Goal: Transaction & Acquisition: Purchase product/service

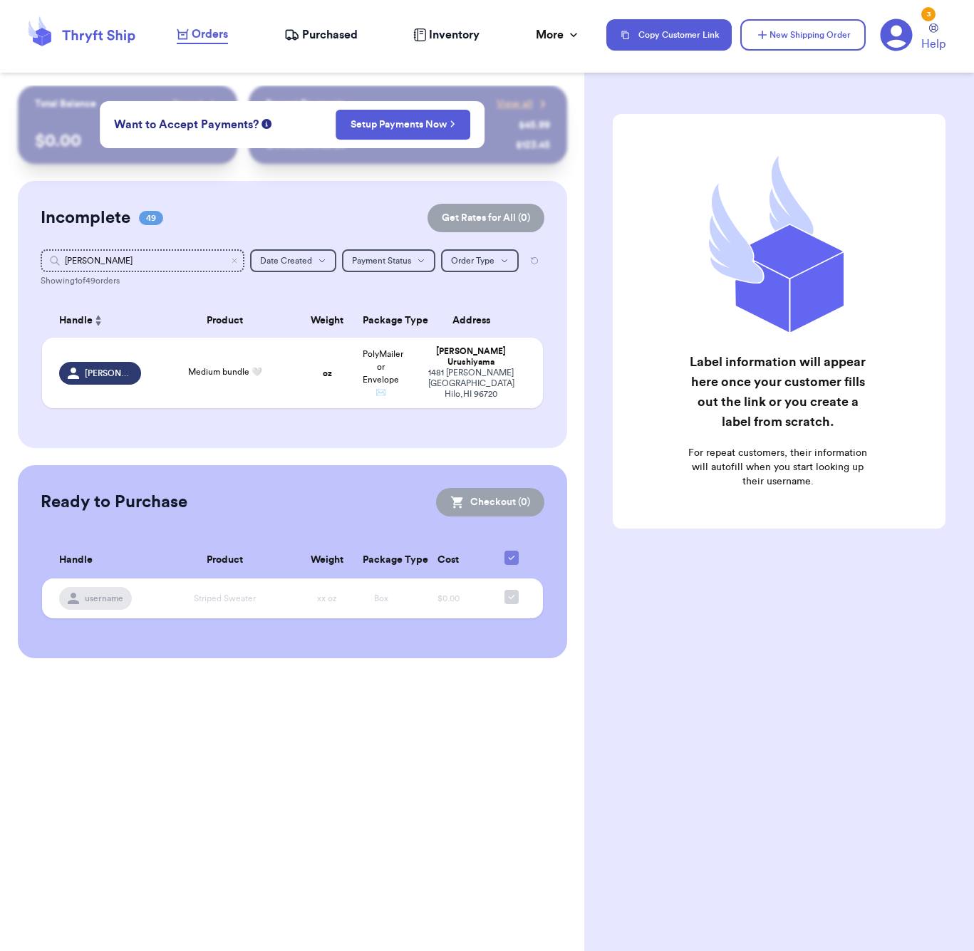
type input "[PERSON_NAME]"
drag, startPoint x: 0, startPoint y: 0, endPoint x: 148, endPoint y: 336, distance: 367.3
click at [147, 336] on th "Handle" at bounding box center [96, 321] width 108 height 34
click at [202, 375] on span "Medium bundle 🤍" at bounding box center [225, 372] width 74 height 9
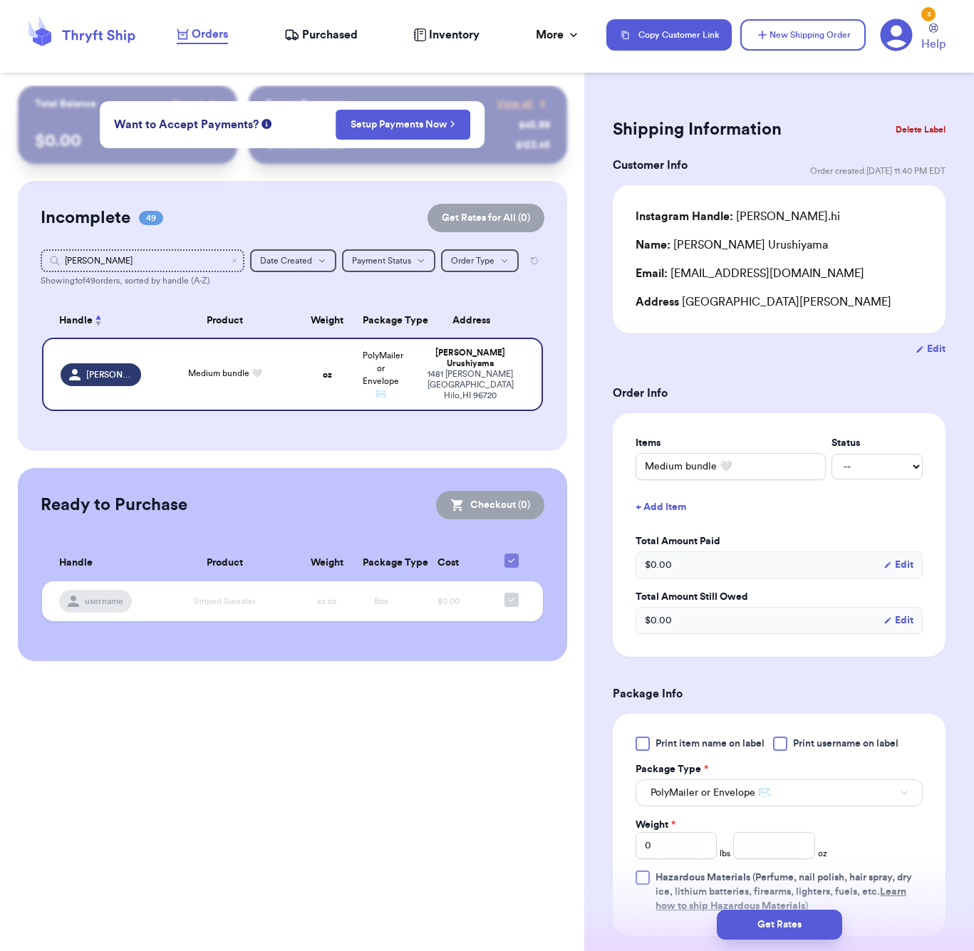
click at [671, 513] on button "+ Add Item" at bounding box center [779, 507] width 299 height 31
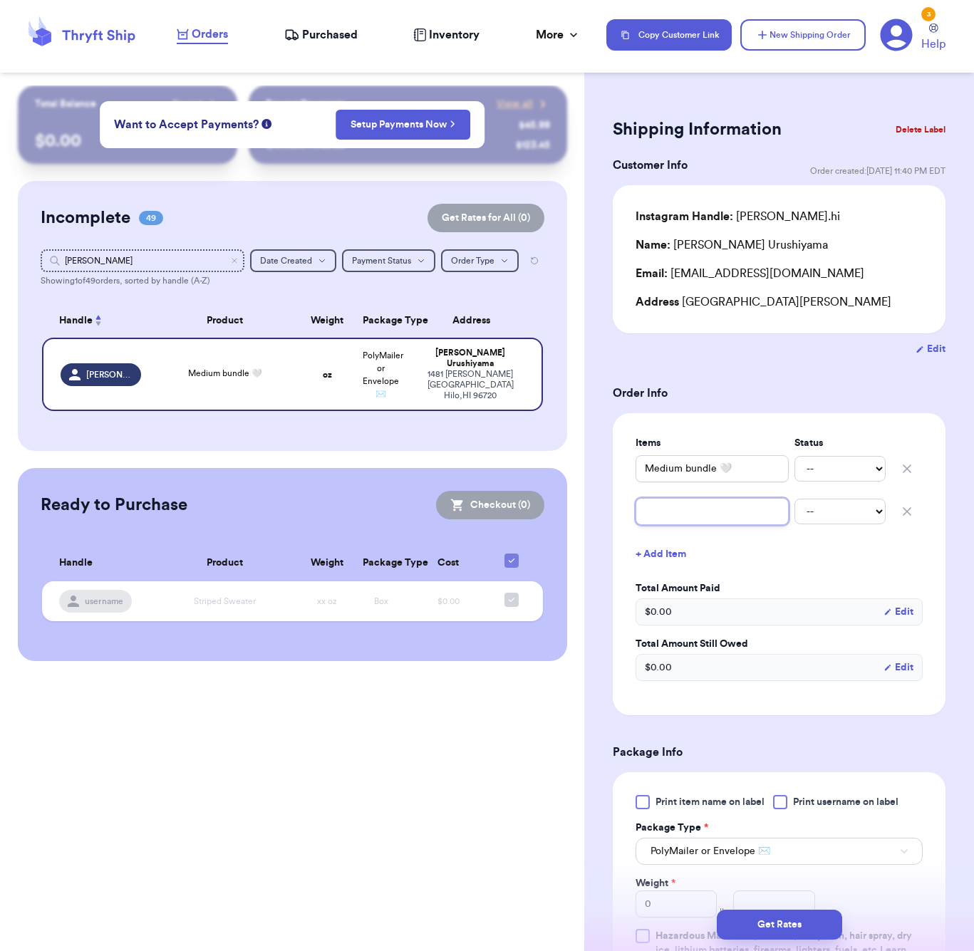
click at [688, 506] on input "text" at bounding box center [712, 511] width 153 height 27
type input "g"
type input "gr"
type input "gre"
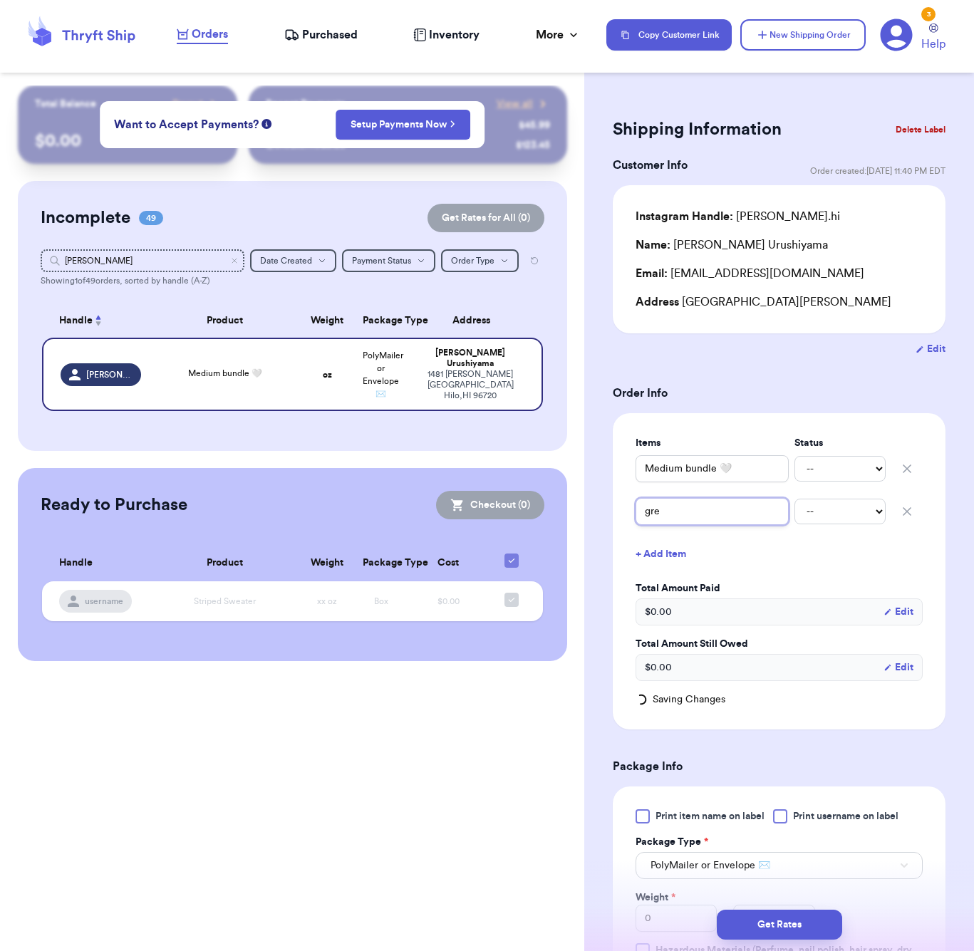
type input "gree"
type input "green"
type input "green l"
type input "green"
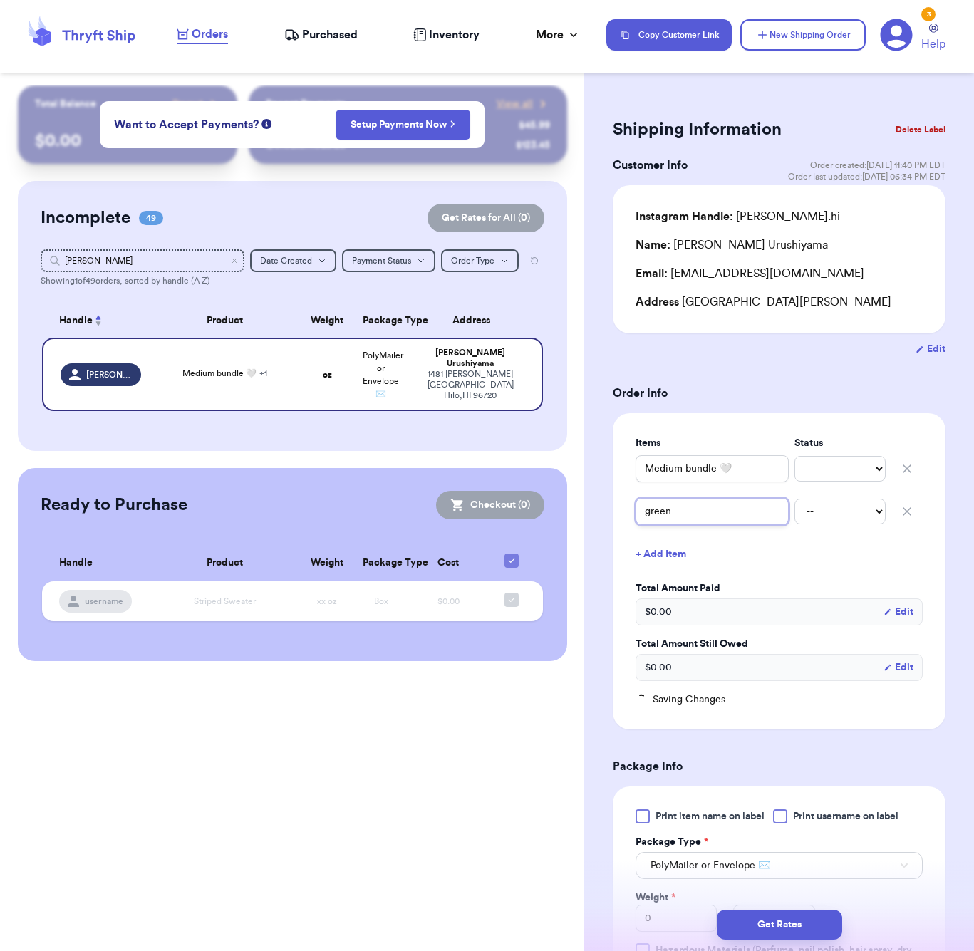
type input "green o"
type input "green ol"
type input "green old"
type input "green old n"
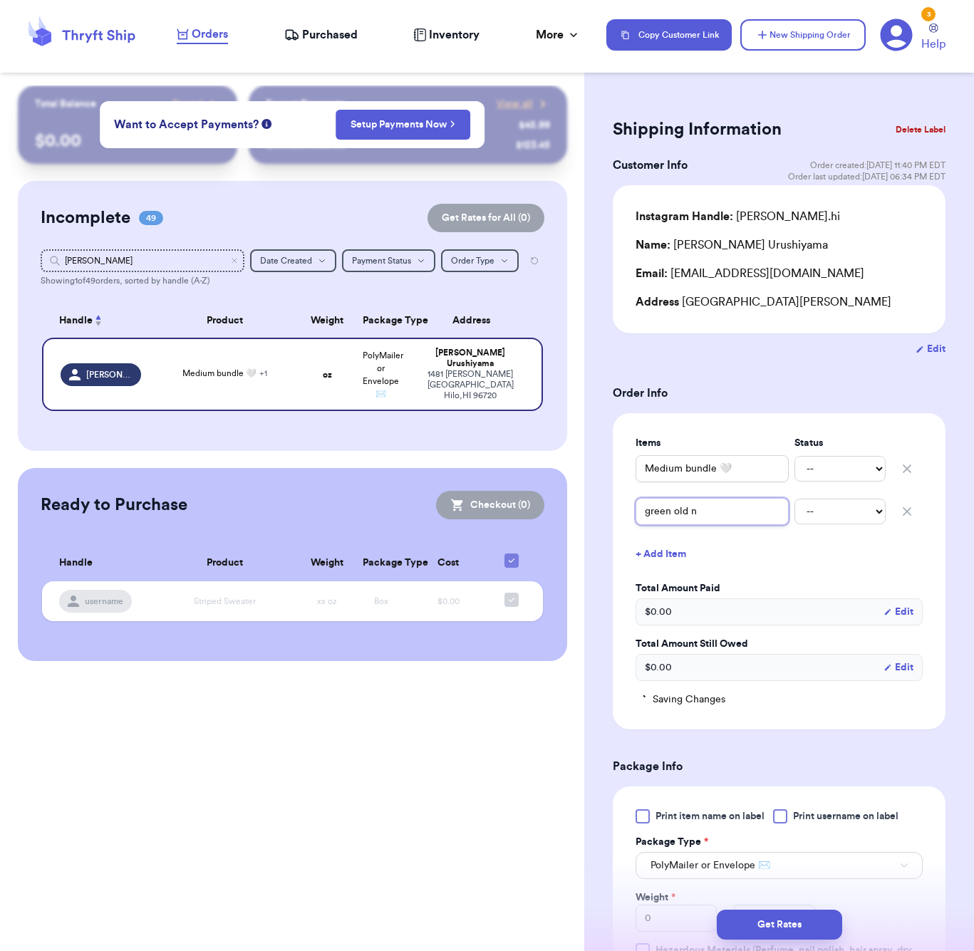
type input "green old na"
type input "green old nab"
type input "green old naby"
type input "green old navy"
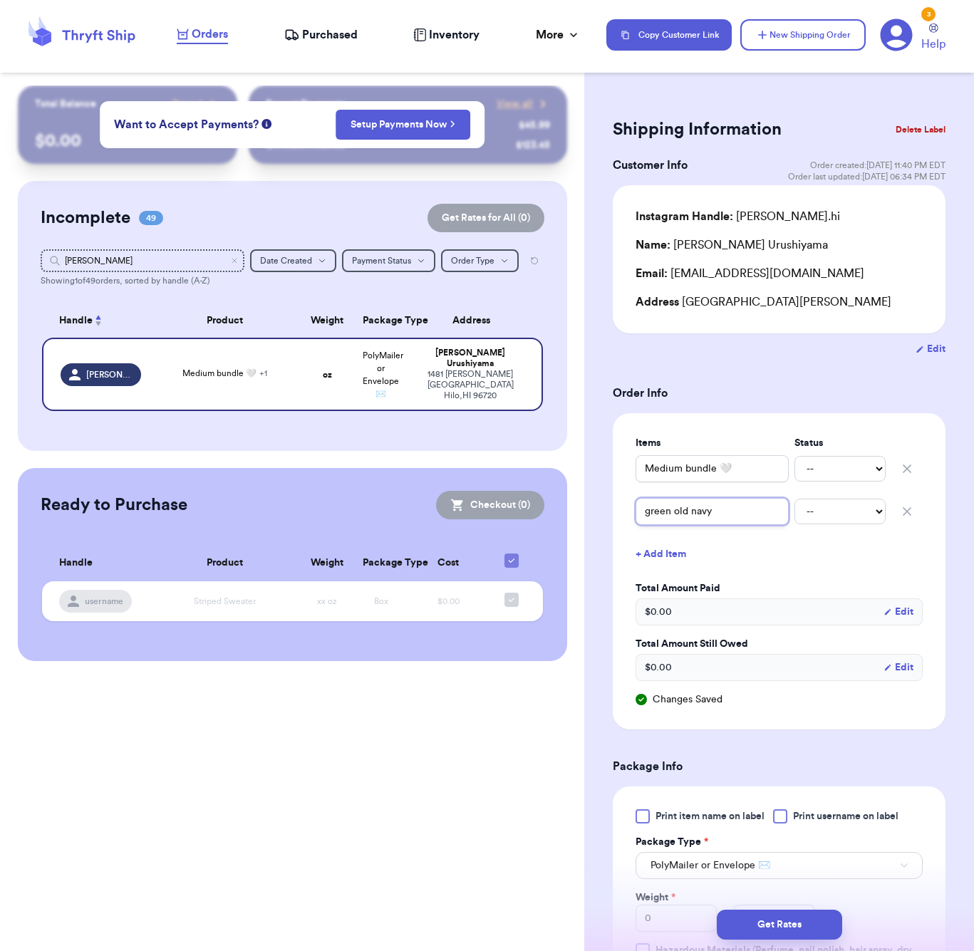
type input "green old nav"
type input "green old navy"
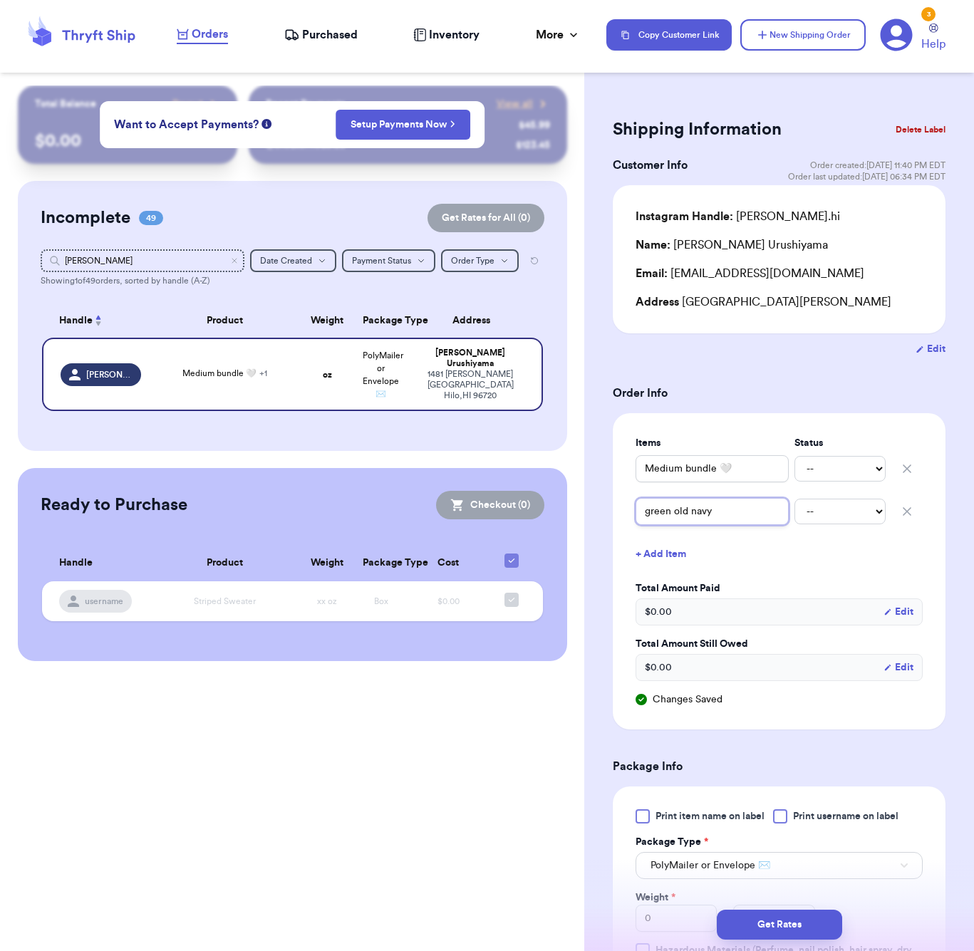
type input "green old navy p"
type input "green old navy pa"
type input "green old navy pan"
type input "green old navy pant"
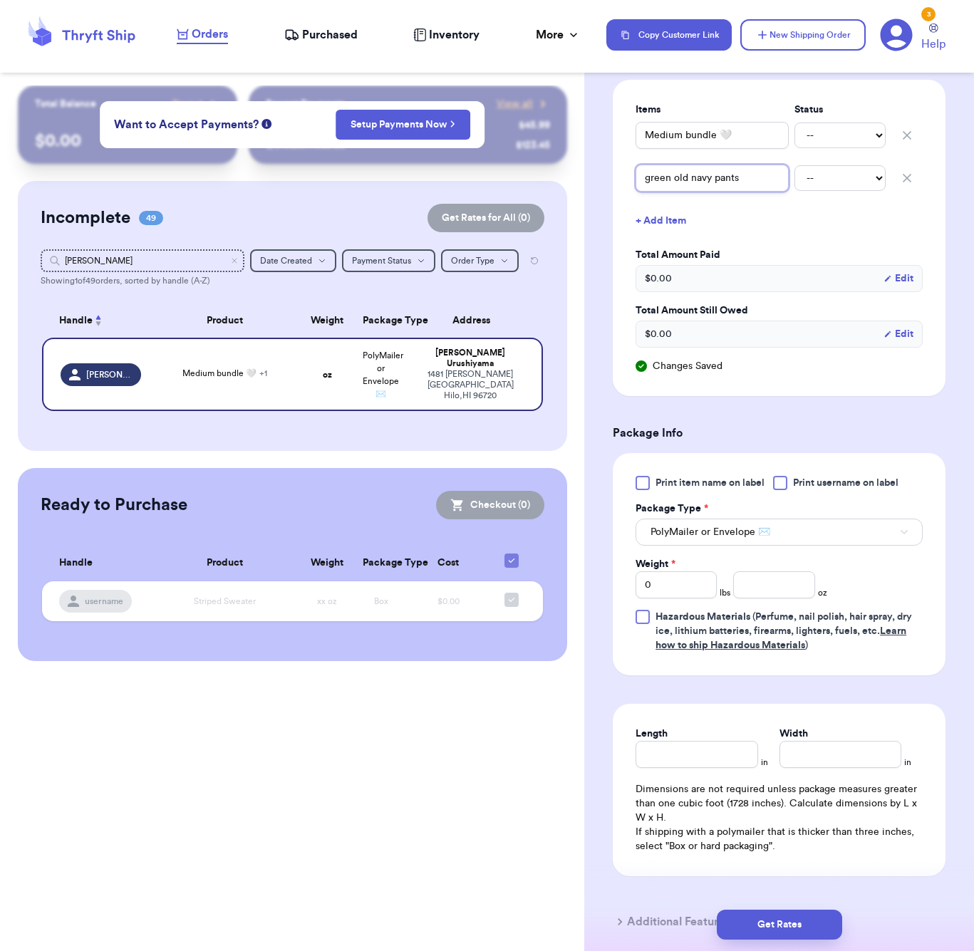
scroll to position [392, 0]
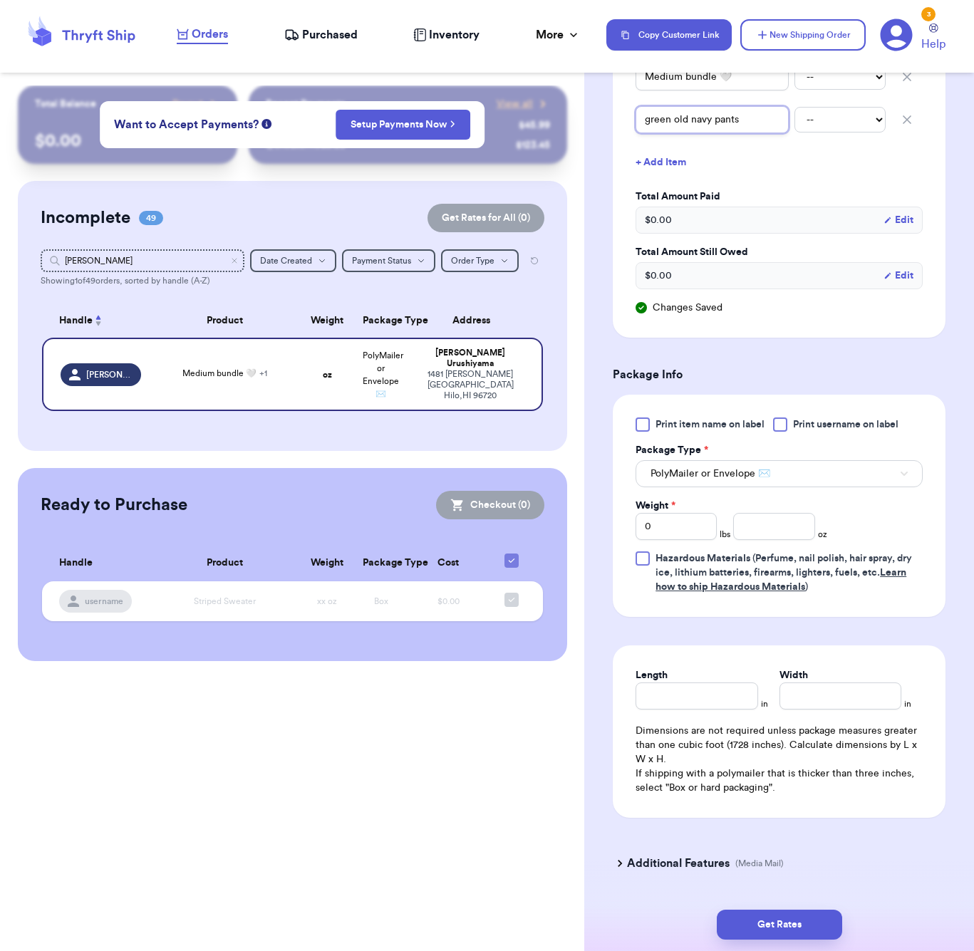
type input "green old navy pants"
click at [761, 540] on input "number" at bounding box center [773, 526] width 81 height 27
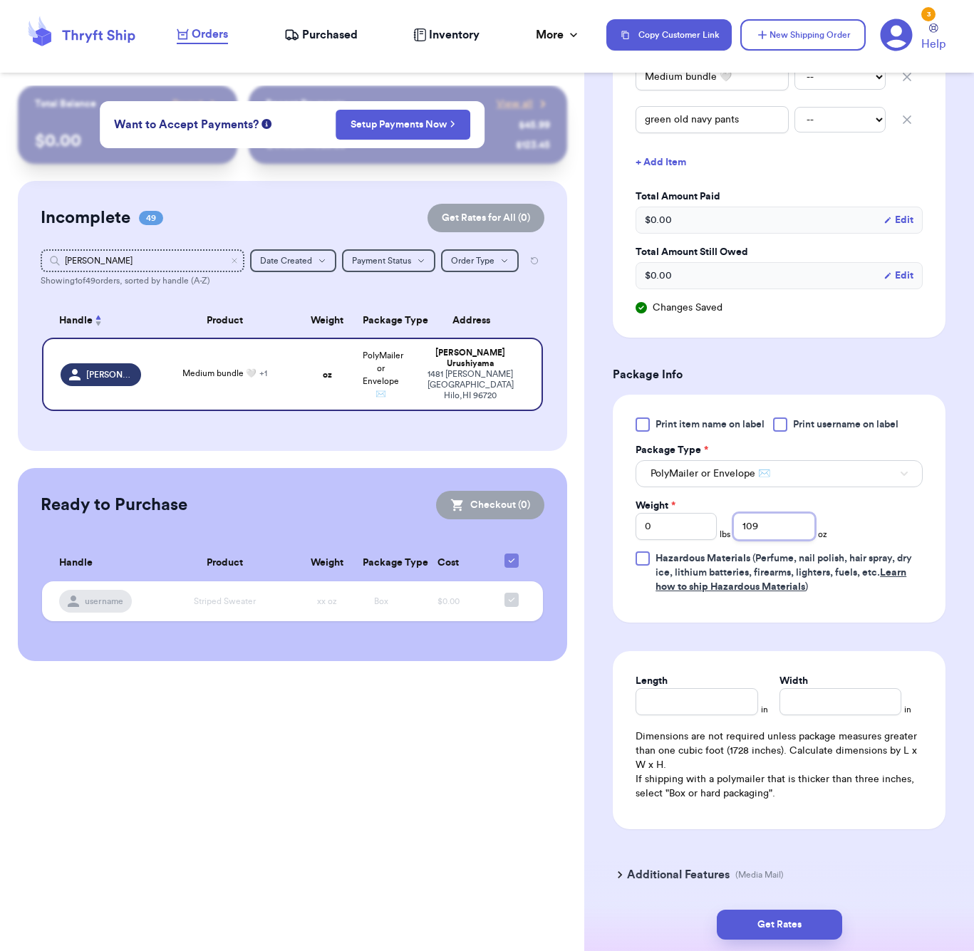
type input "109"
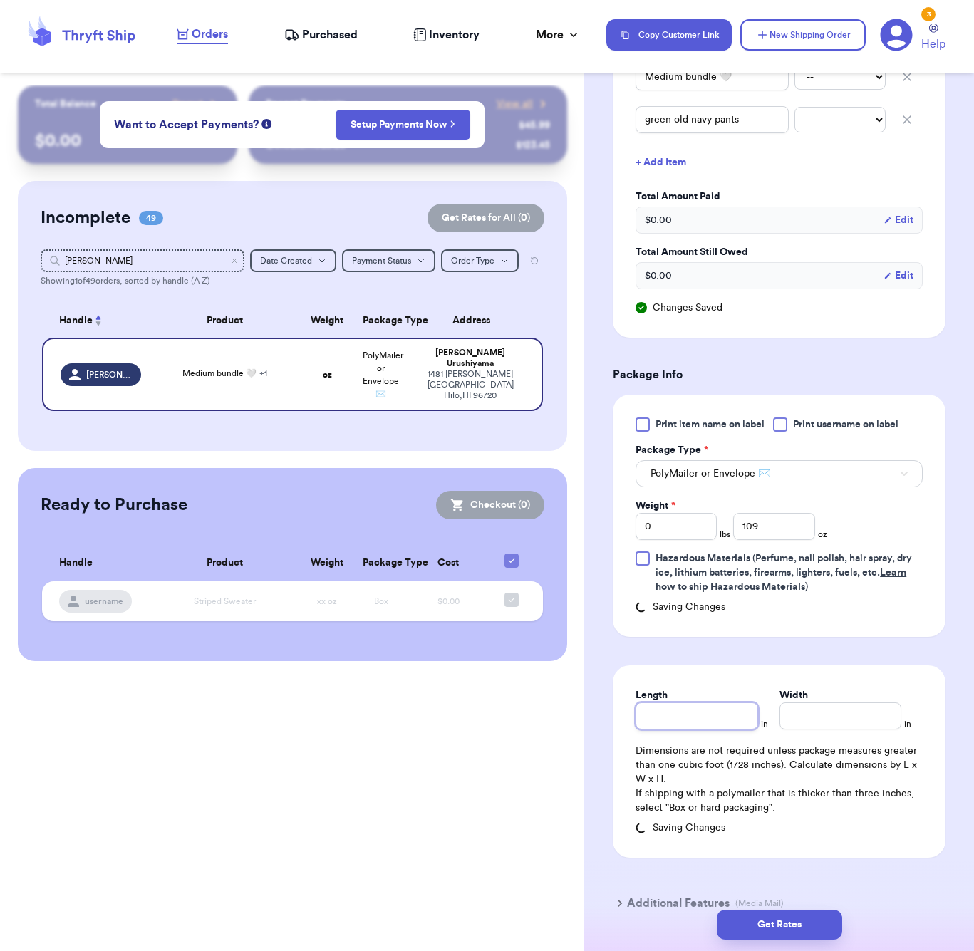
click at [734, 695] on div "Length" at bounding box center [697, 708] width 122 height 41
type input "8"
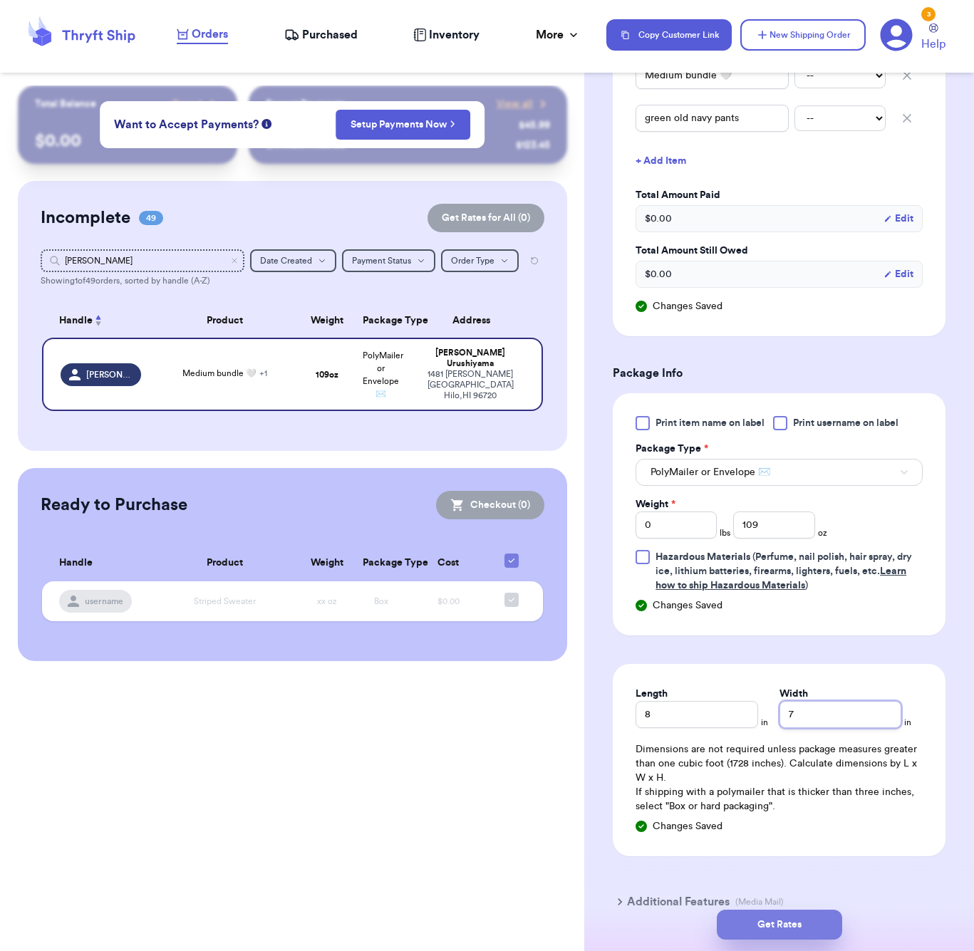
type input "7"
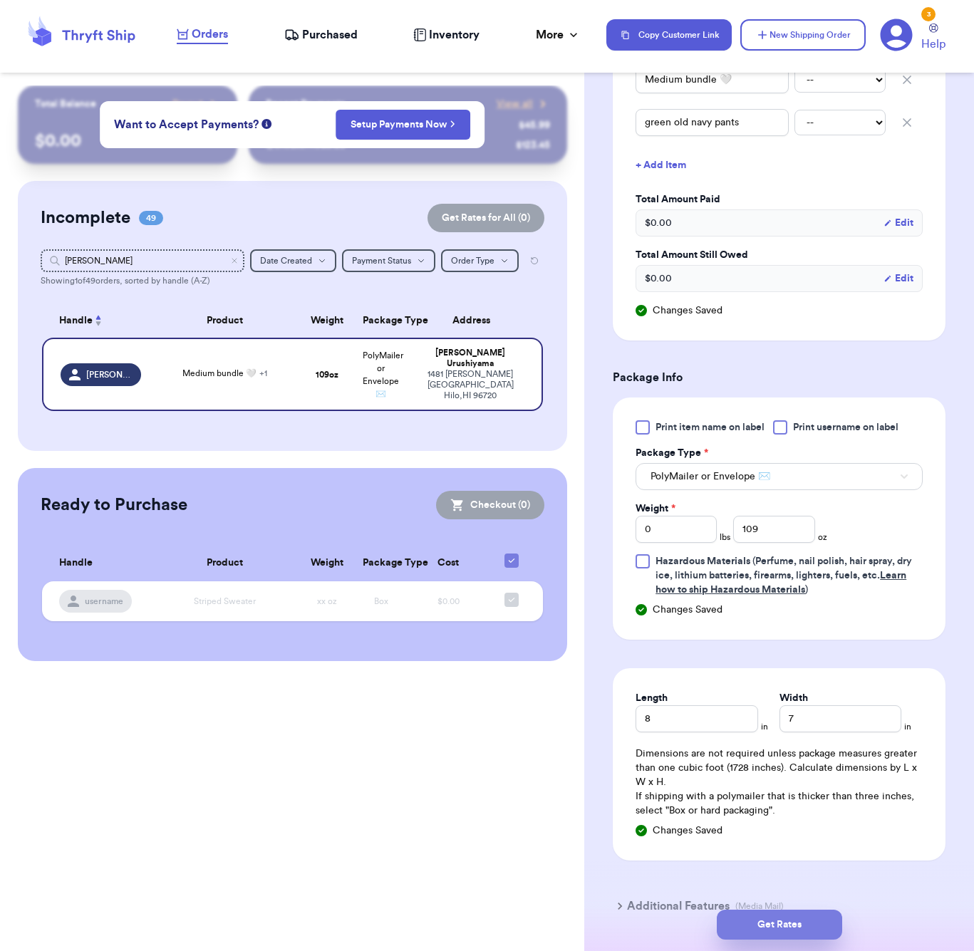
click at [800, 920] on button "Get Rates" at bounding box center [779, 925] width 125 height 30
type input "6"
type input "13"
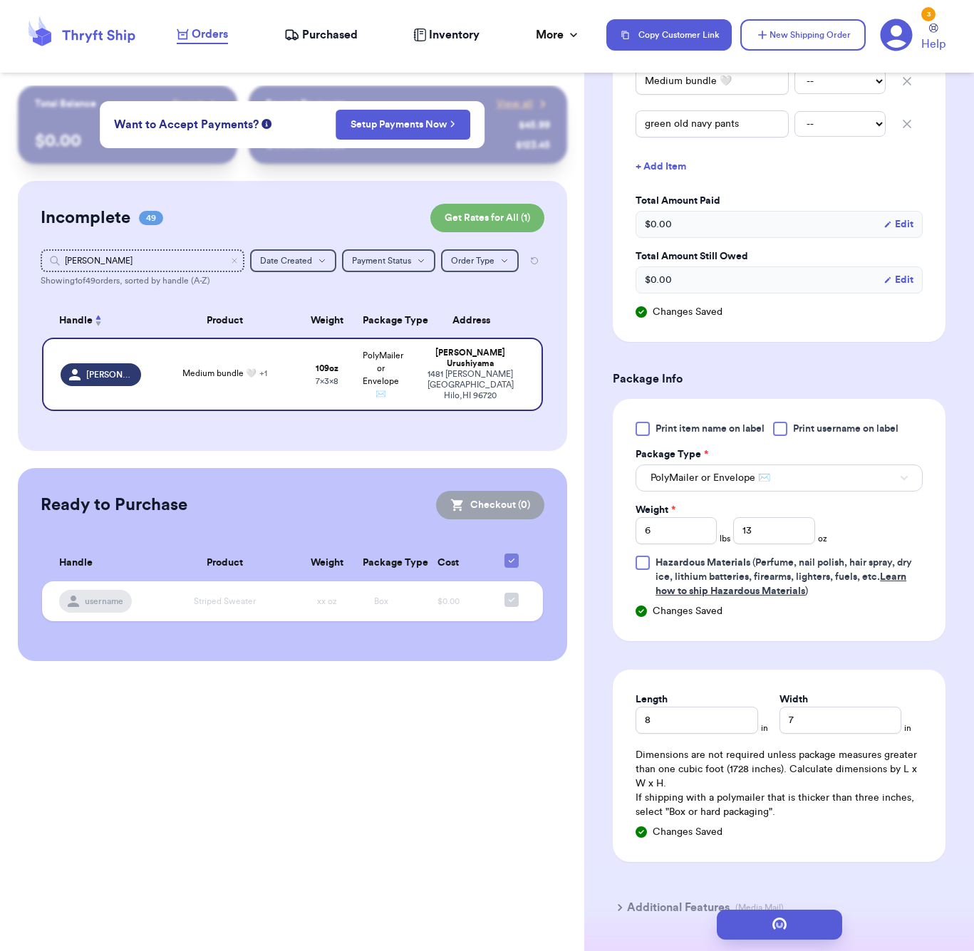
scroll to position [0, 0]
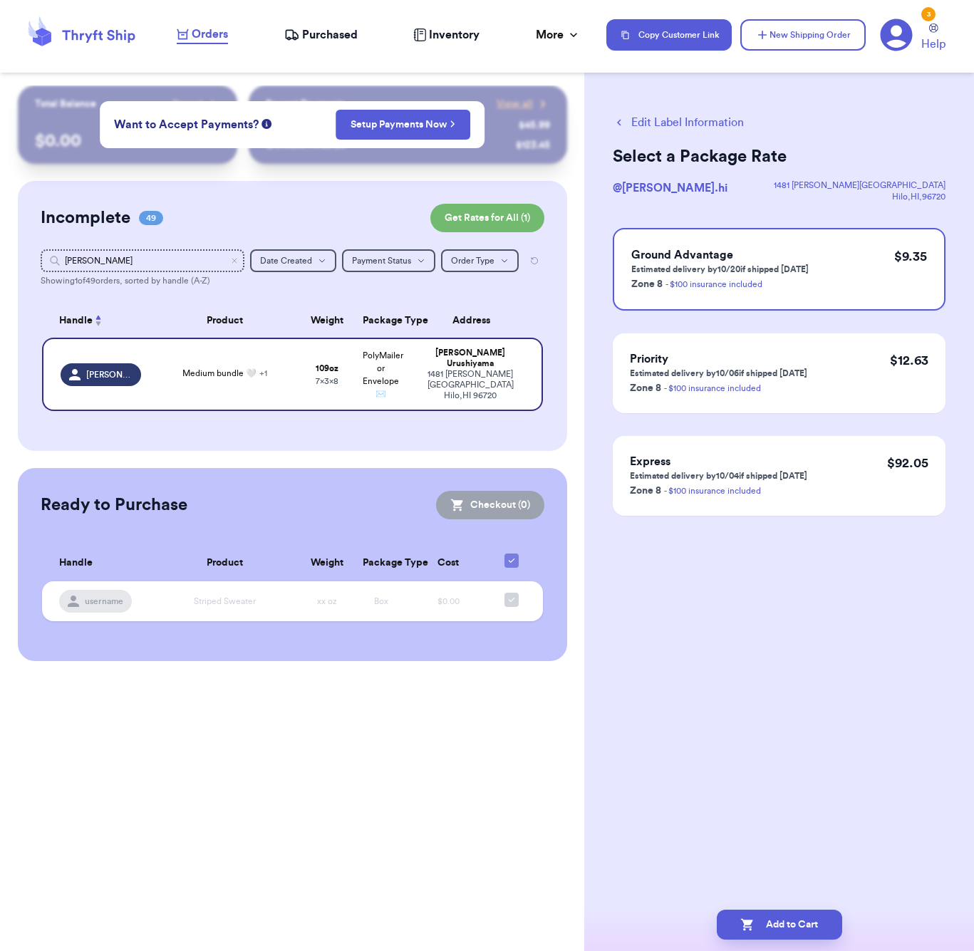
click at [654, 120] on button "Edit Label Information" at bounding box center [678, 122] width 131 height 17
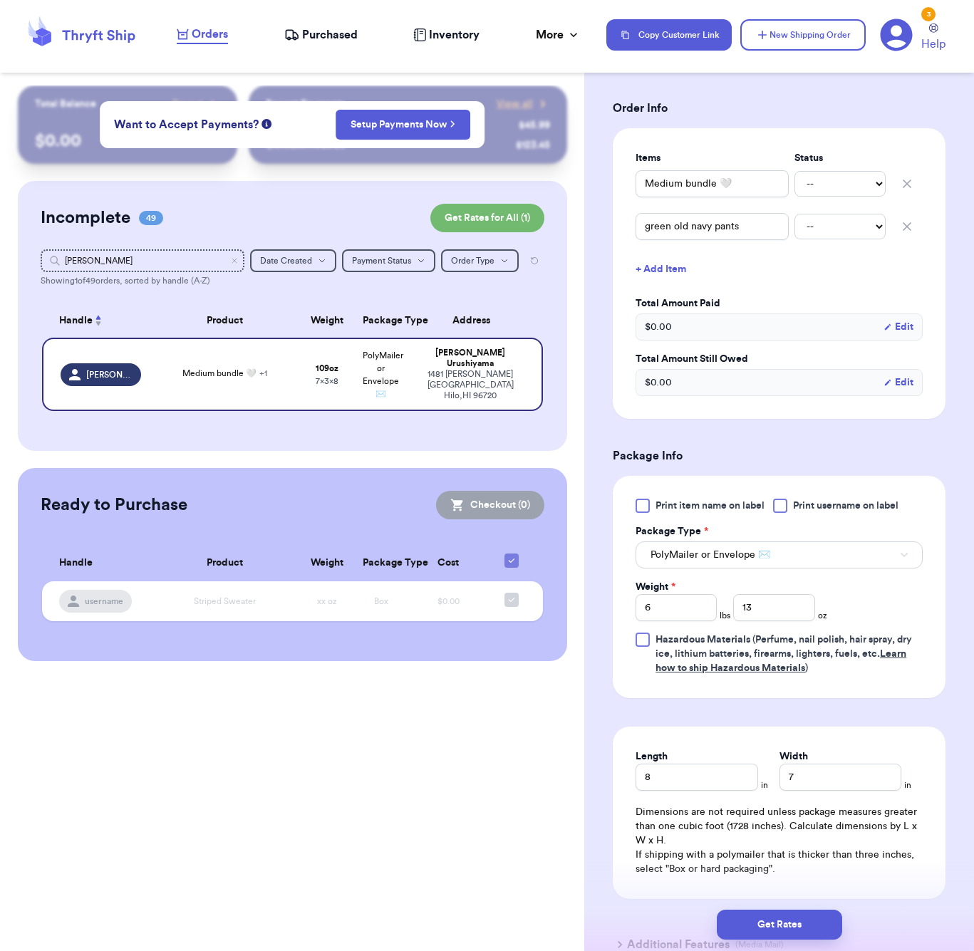
scroll to position [341, 0]
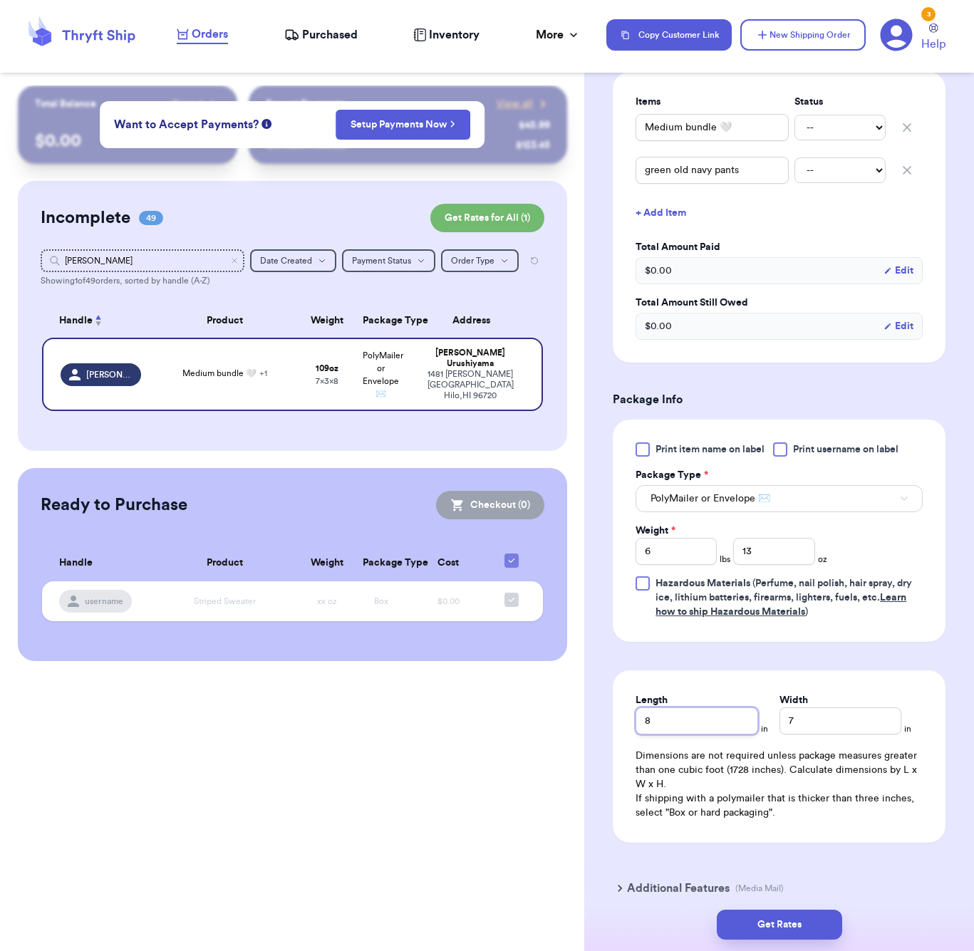
click at [716, 717] on input "8" at bounding box center [697, 721] width 122 height 27
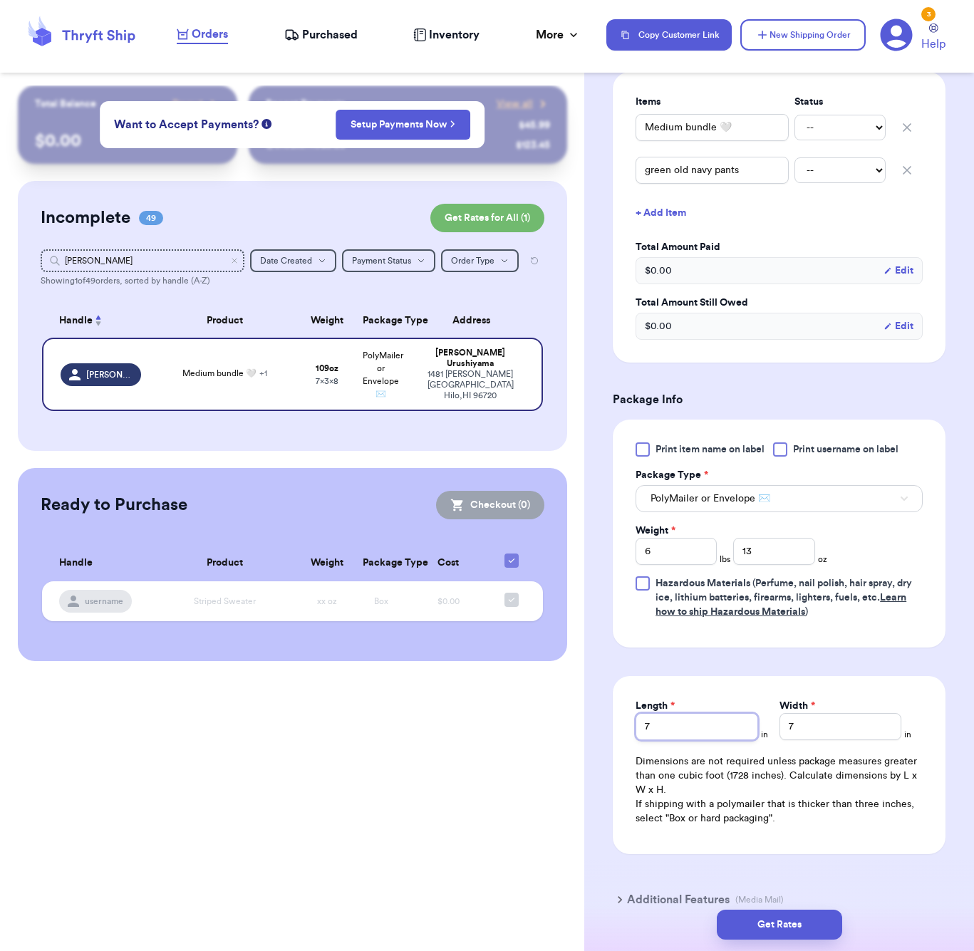
type input "7"
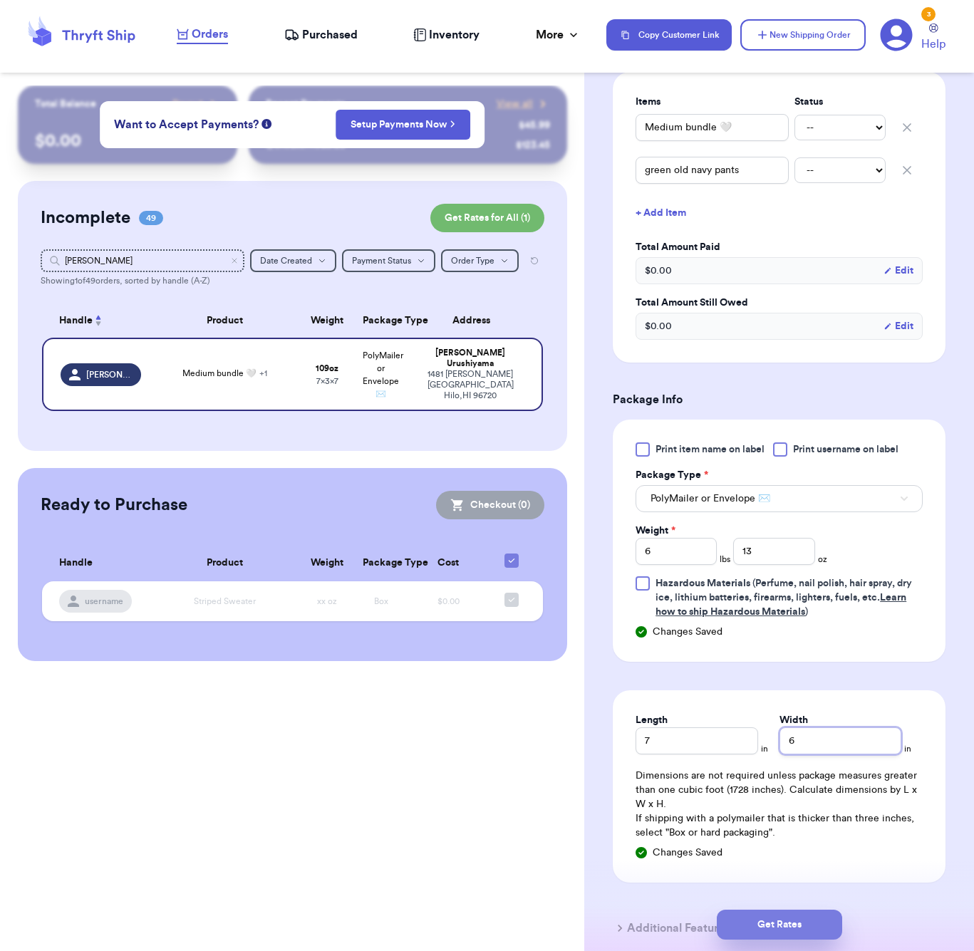
type input "6"
drag, startPoint x: 817, startPoint y: 924, endPoint x: 831, endPoint y: 919, distance: 15.1
click at [816, 924] on button "Get Rates" at bounding box center [779, 925] width 125 height 30
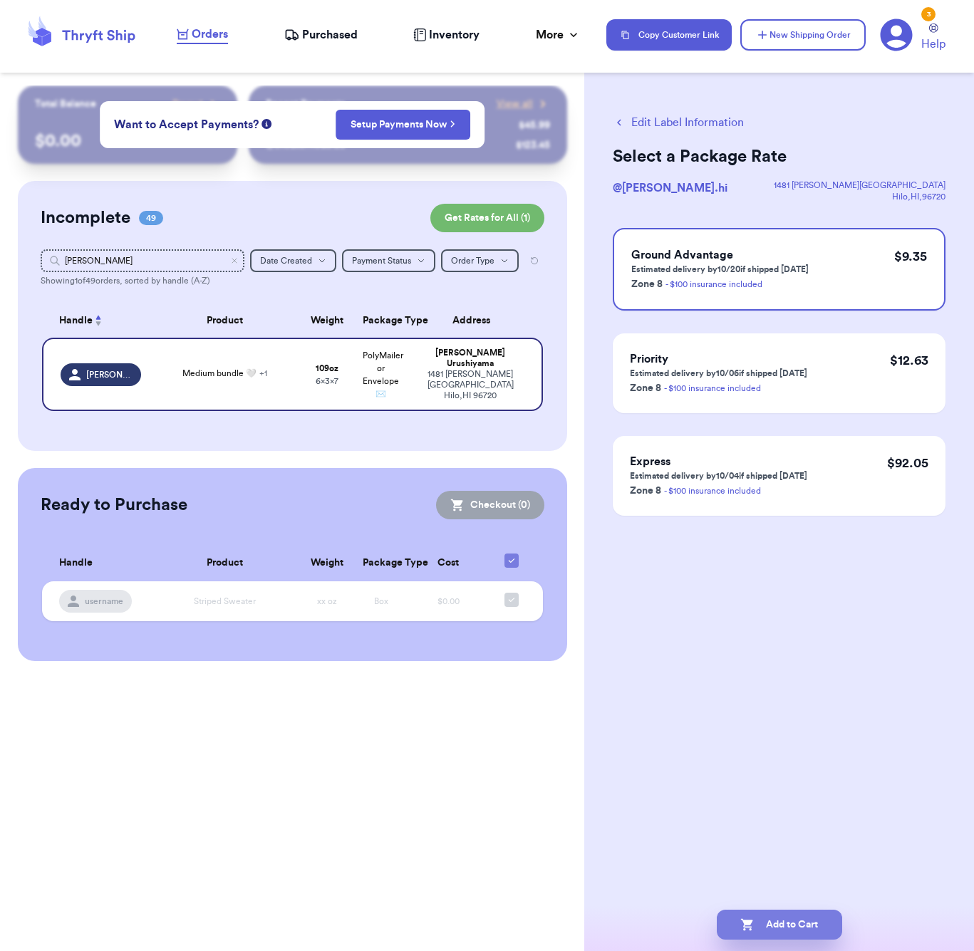
click at [816, 933] on button "Add to Cart" at bounding box center [779, 925] width 125 height 30
checkbox input "true"
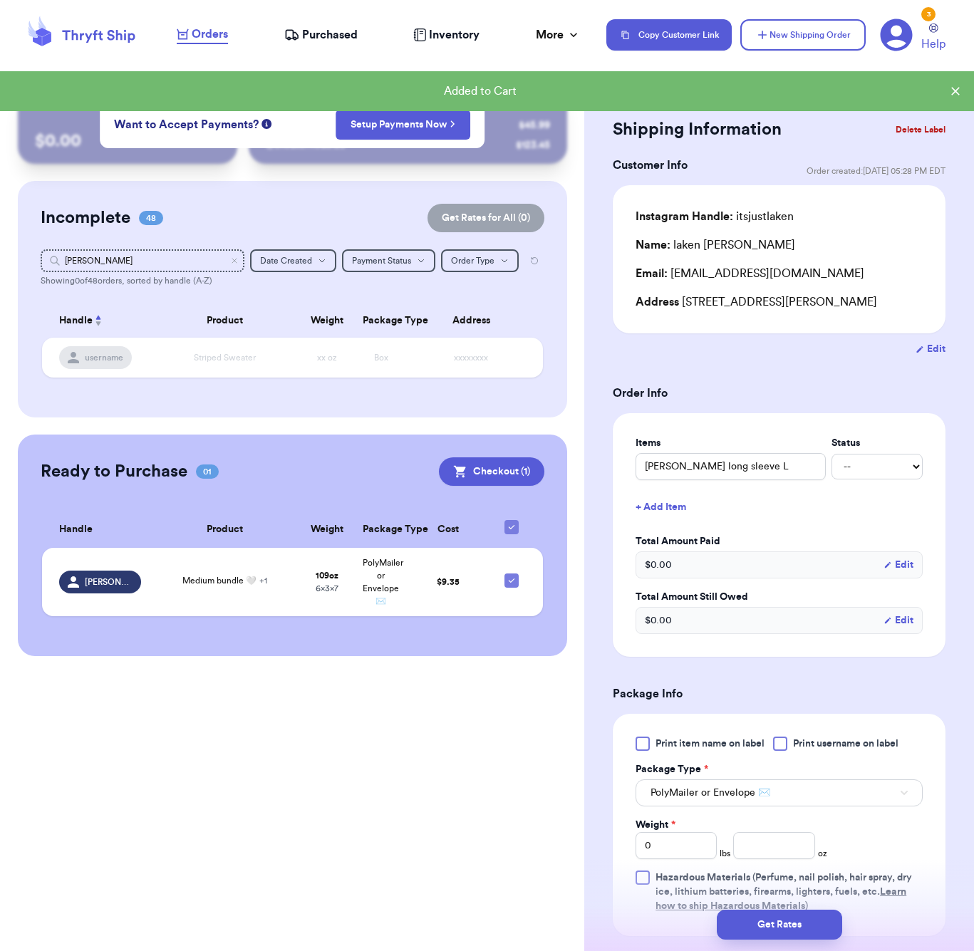
drag, startPoint x: 237, startPoint y: 264, endPoint x: 172, endPoint y: 256, distance: 66.0
click at [237, 264] on icon "Clear search" at bounding box center [234, 261] width 9 height 9
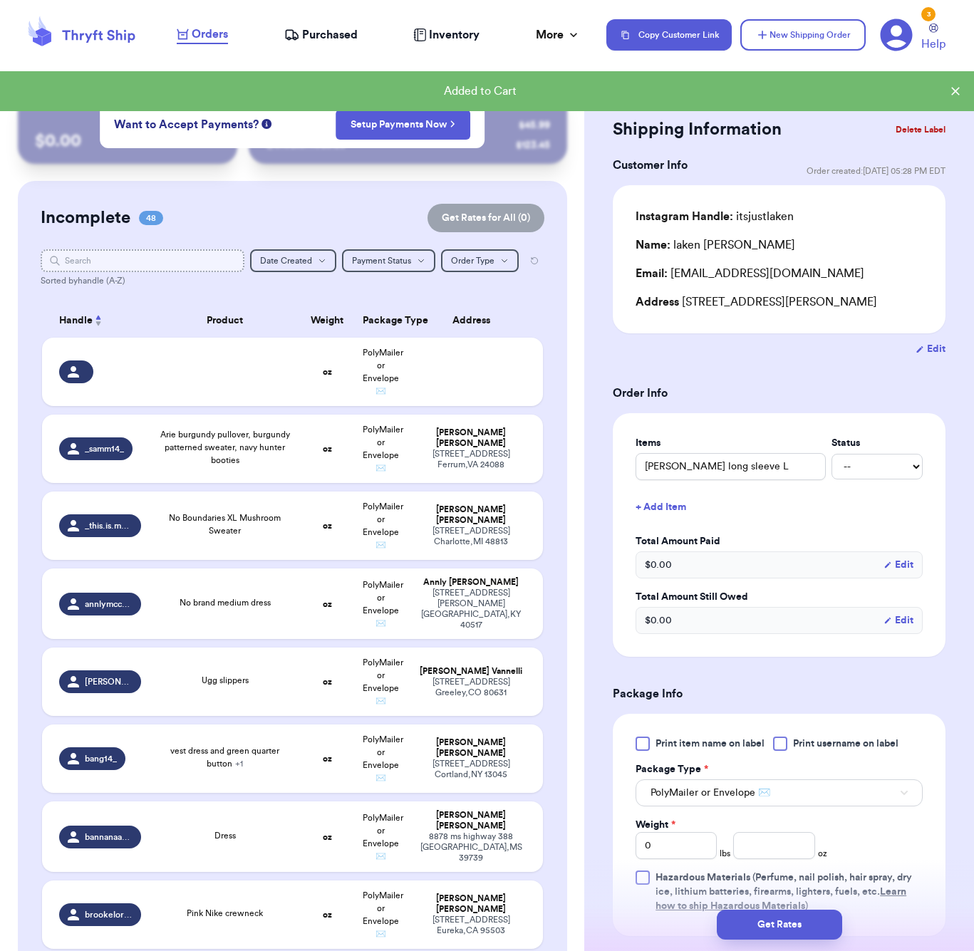
click at [140, 259] on input "text" at bounding box center [143, 260] width 204 height 23
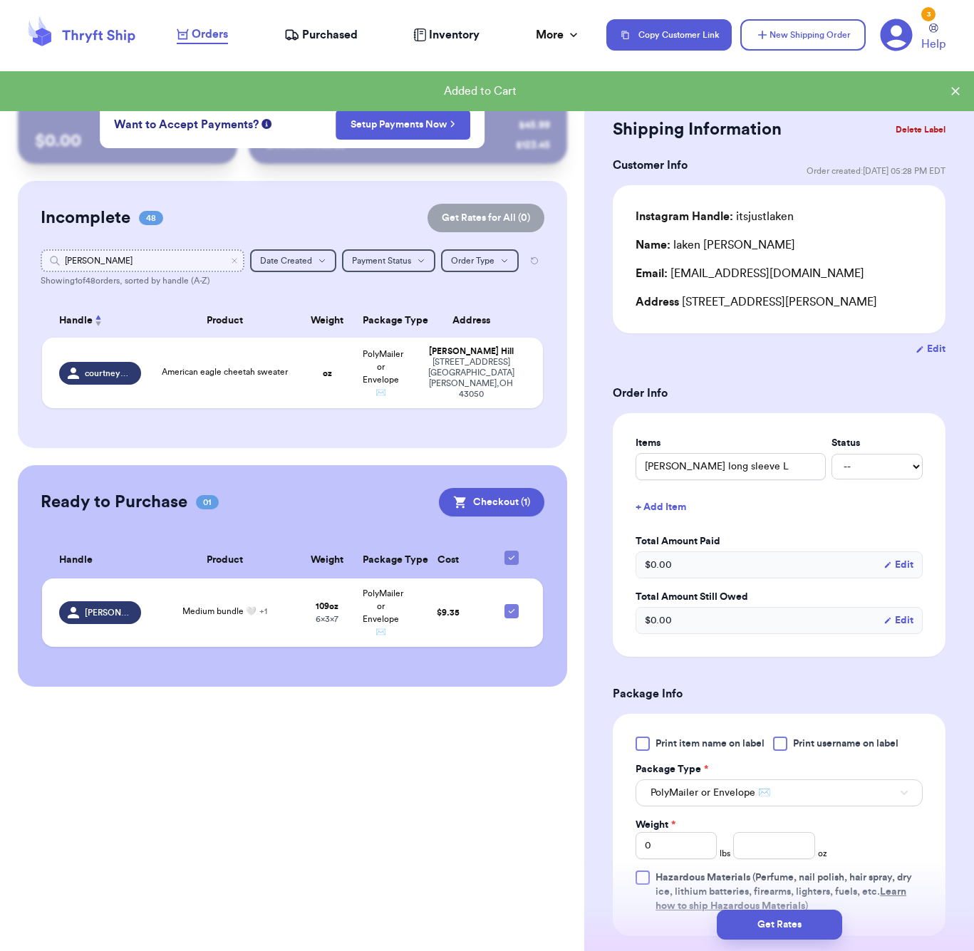
type input "courtne"
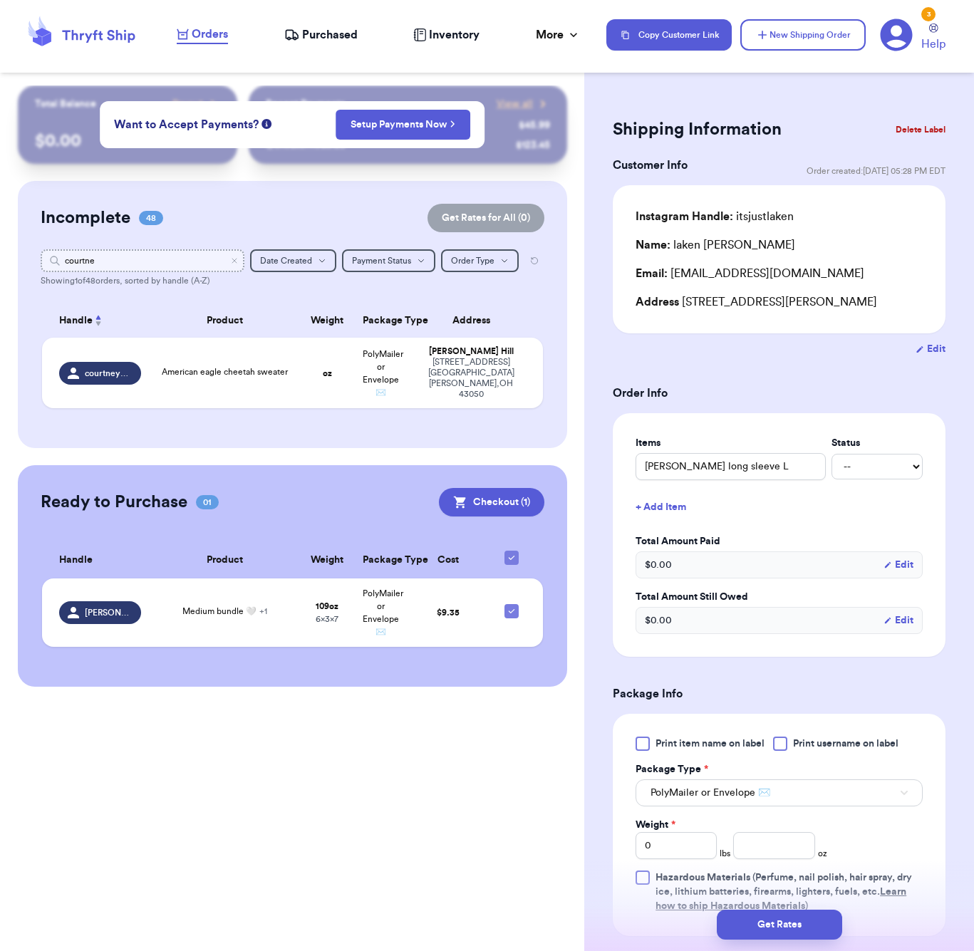
type input "courtn"
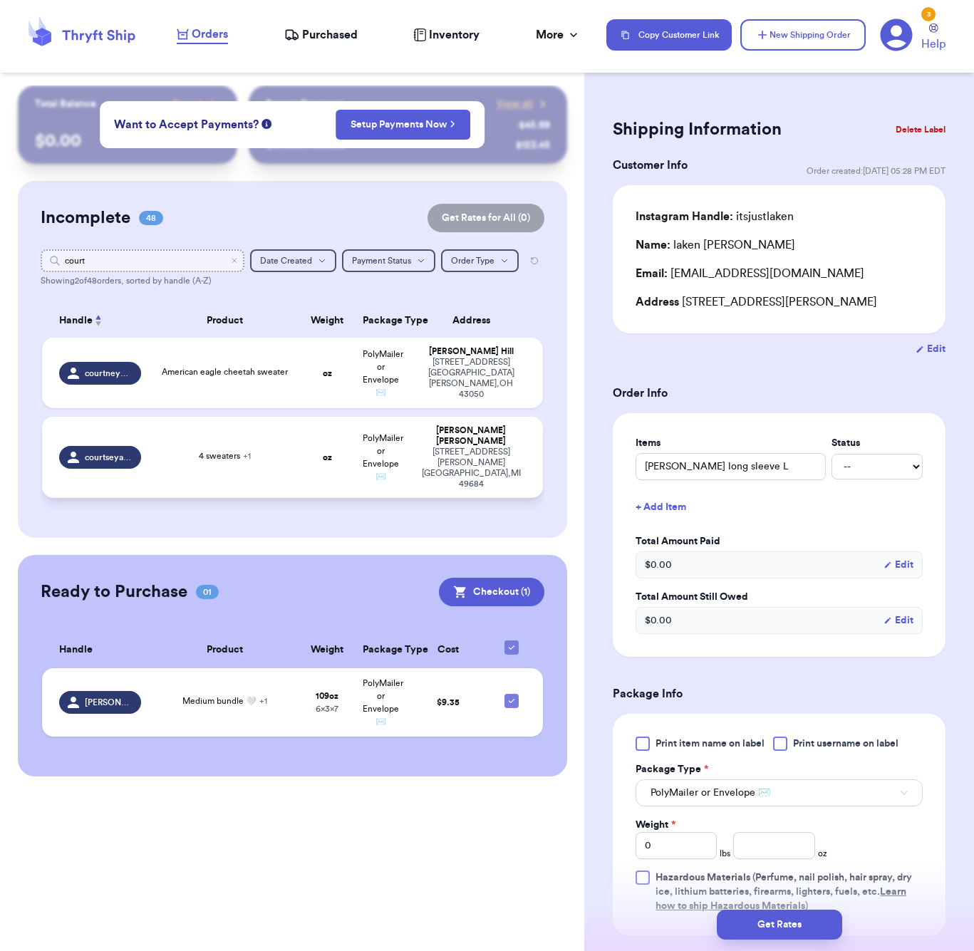
type input "court"
click at [292, 445] on td "4 sweaters + 1" at bounding box center [225, 457] width 151 height 81
type input "Green and red sweater"
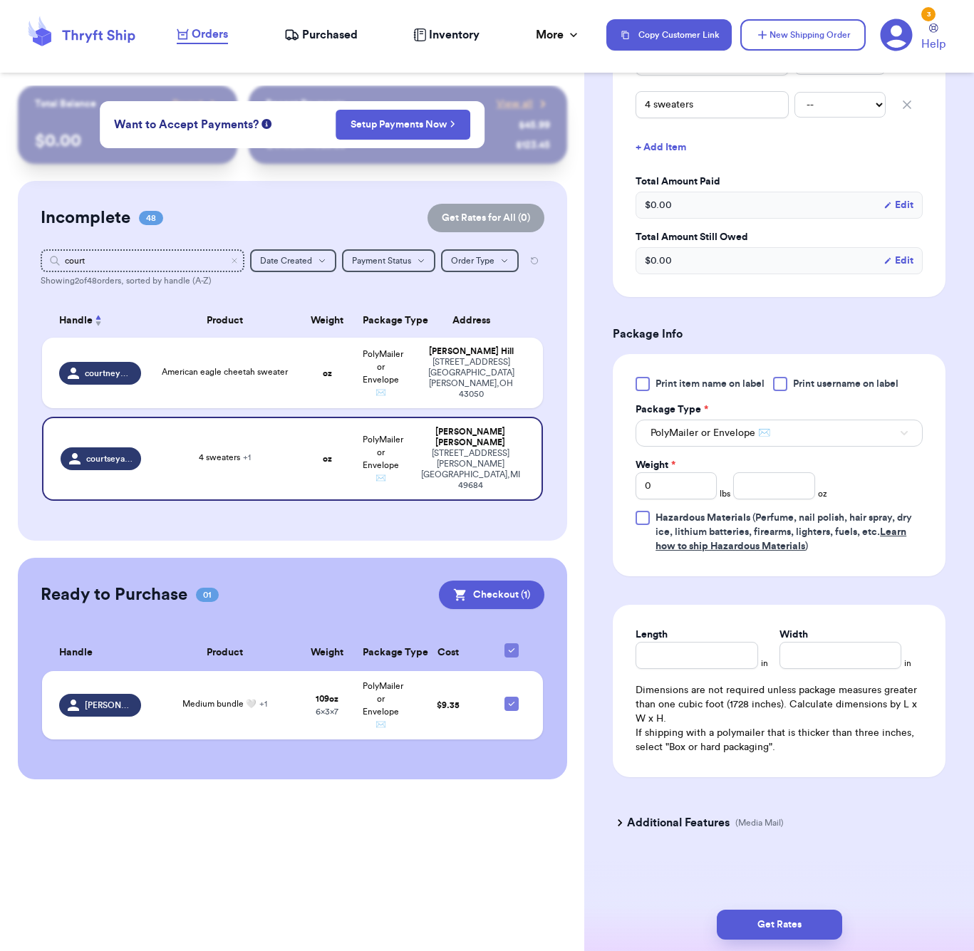
scroll to position [410, 0]
click at [774, 481] on input "number" at bounding box center [773, 486] width 81 height 27
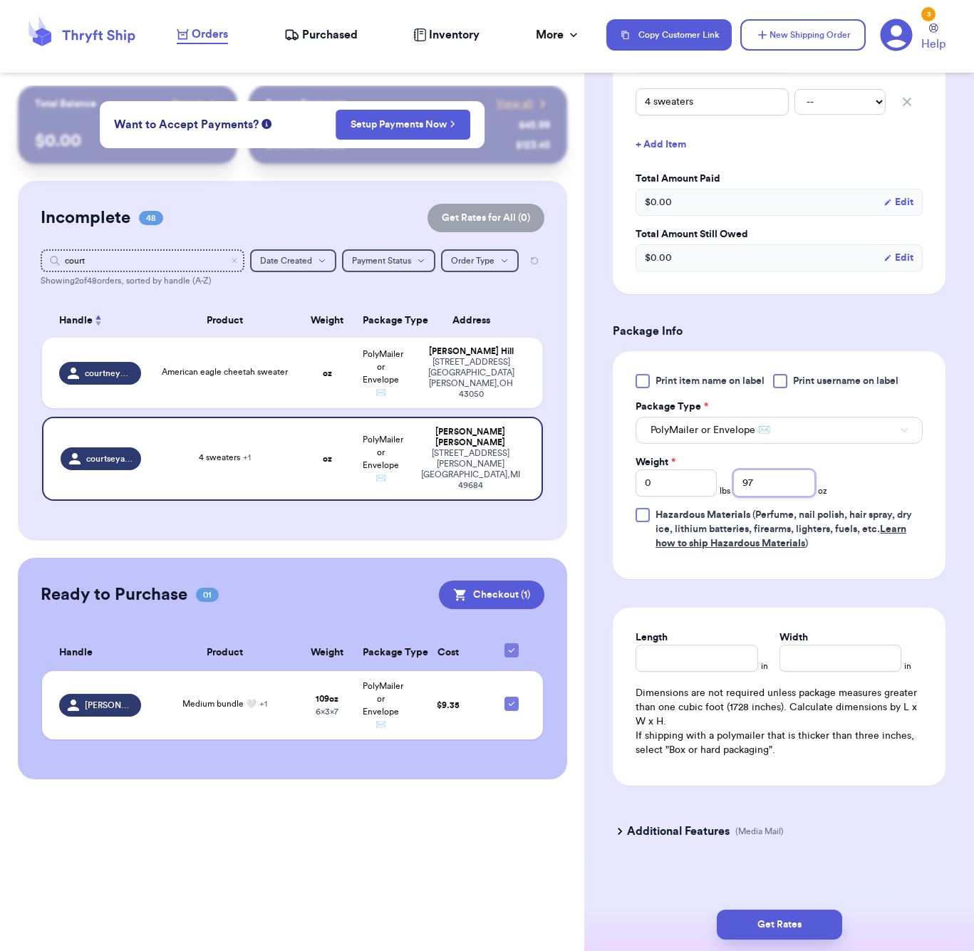
type input "97"
click at [738, 649] on div "Length" at bounding box center [697, 651] width 122 height 41
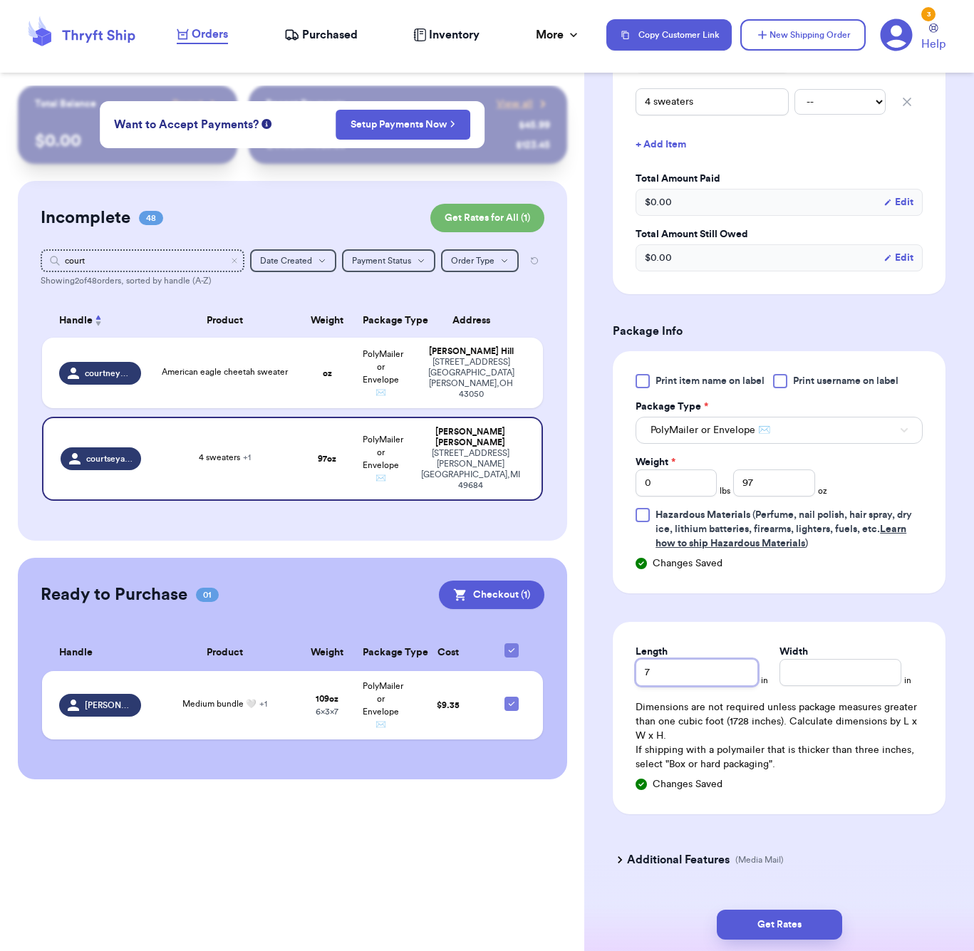
type input "7"
type input "6"
click at [810, 922] on button "Get Rates" at bounding box center [779, 925] width 125 height 30
type input "6"
type input "1"
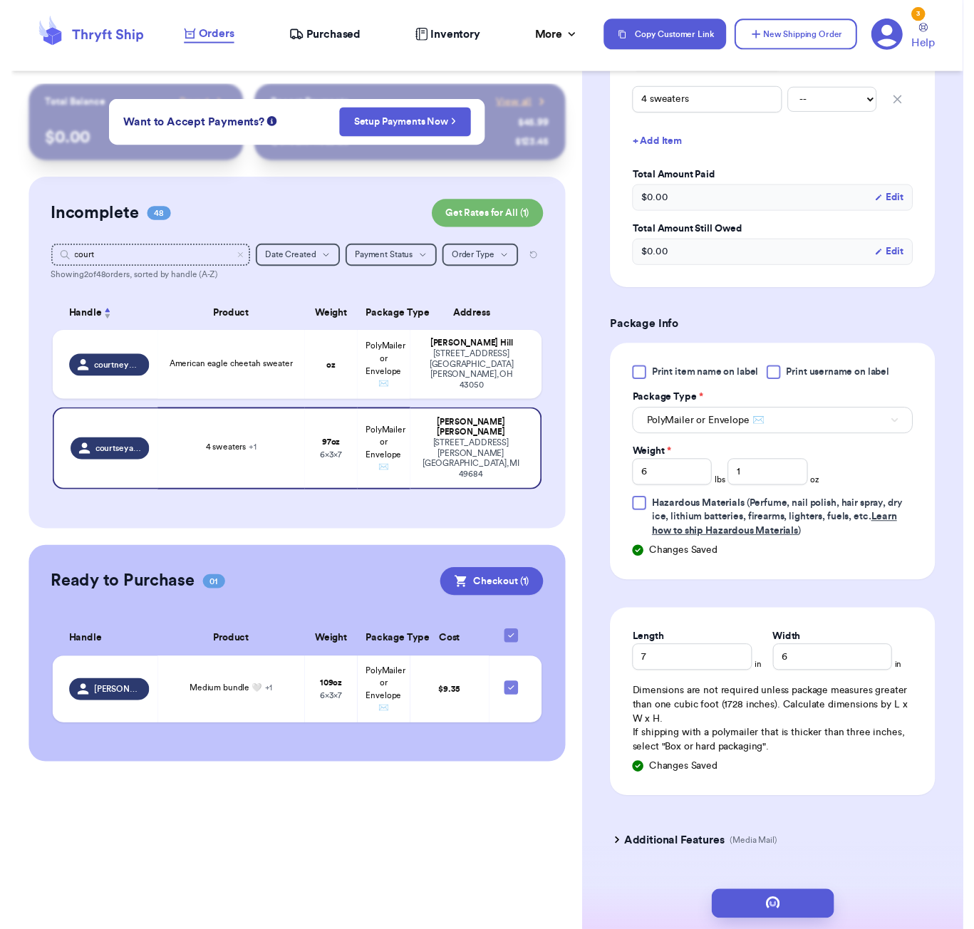
scroll to position [0, 0]
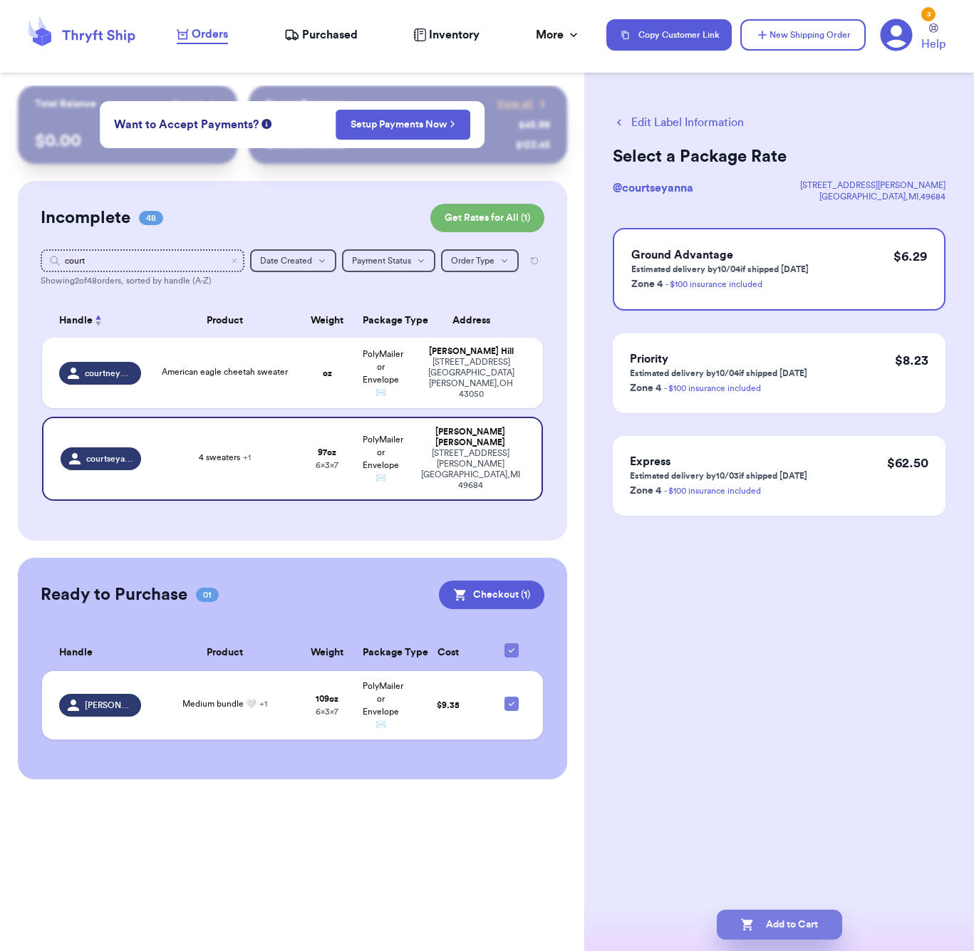
click at [808, 937] on button "Add to Cart" at bounding box center [779, 925] width 125 height 30
checkbox input "true"
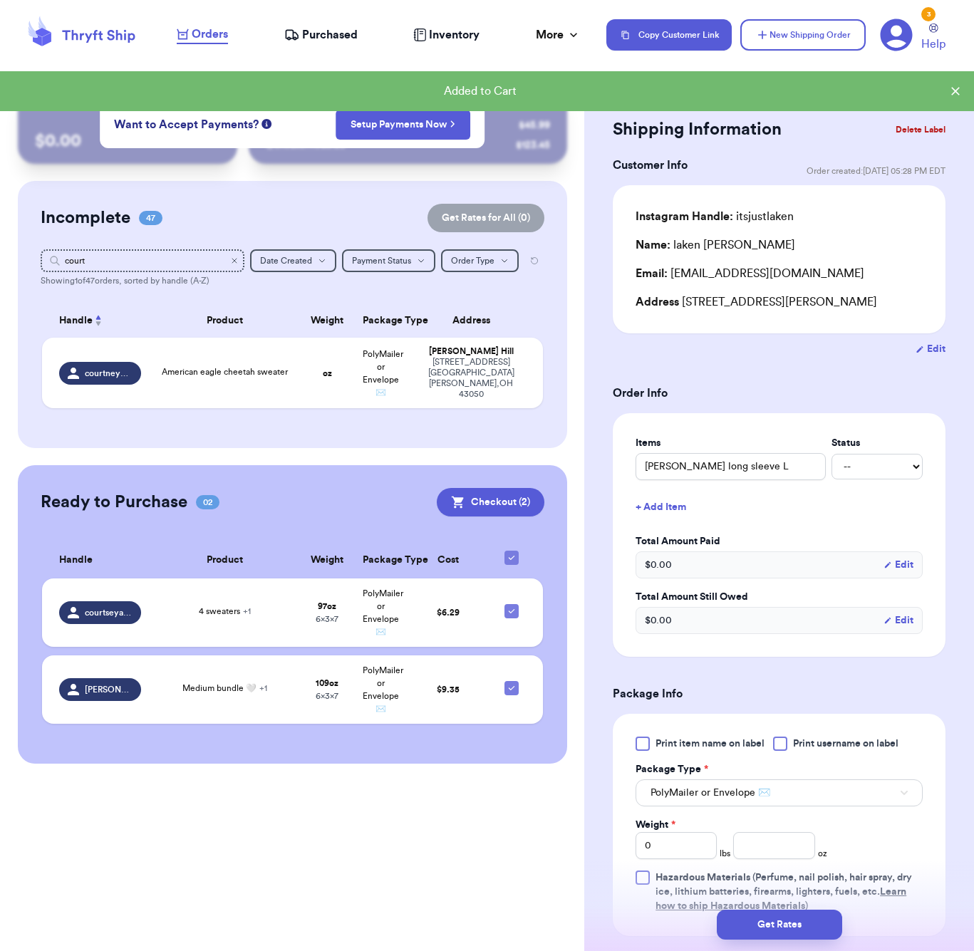
click at [236, 258] on icon "Clear search" at bounding box center [234, 261] width 9 height 9
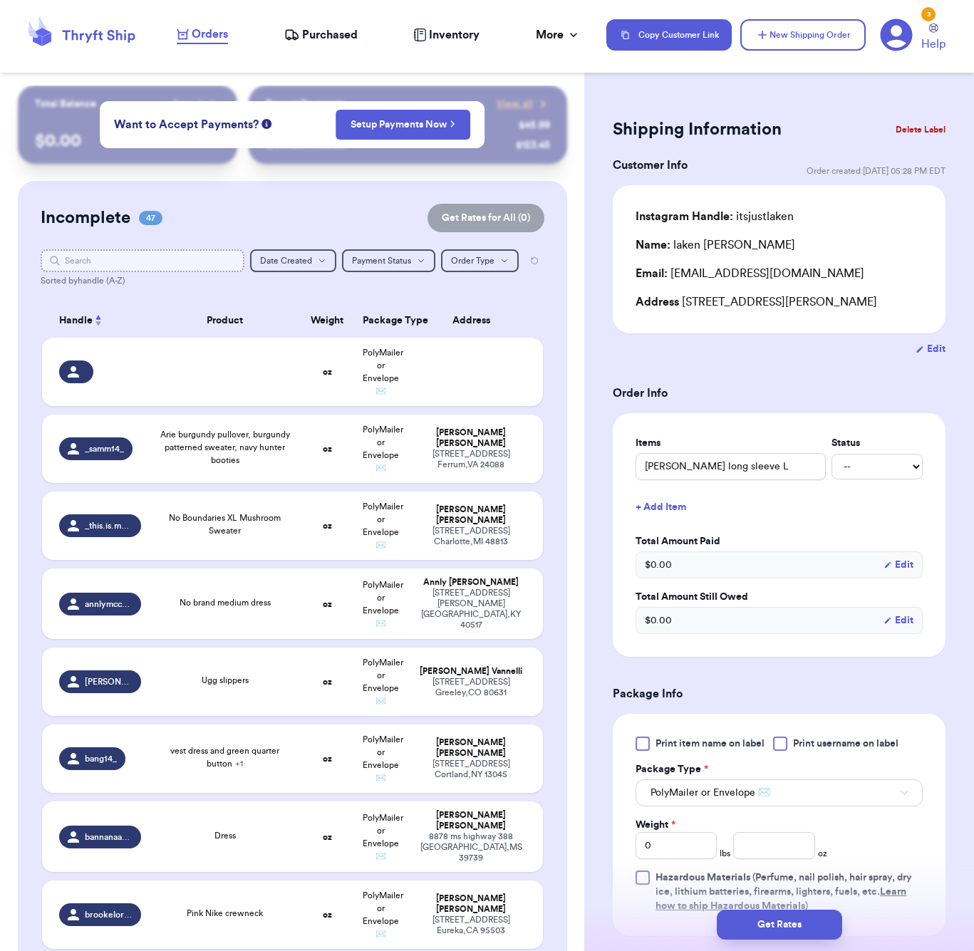
click at [175, 259] on input "text" at bounding box center [143, 260] width 204 height 23
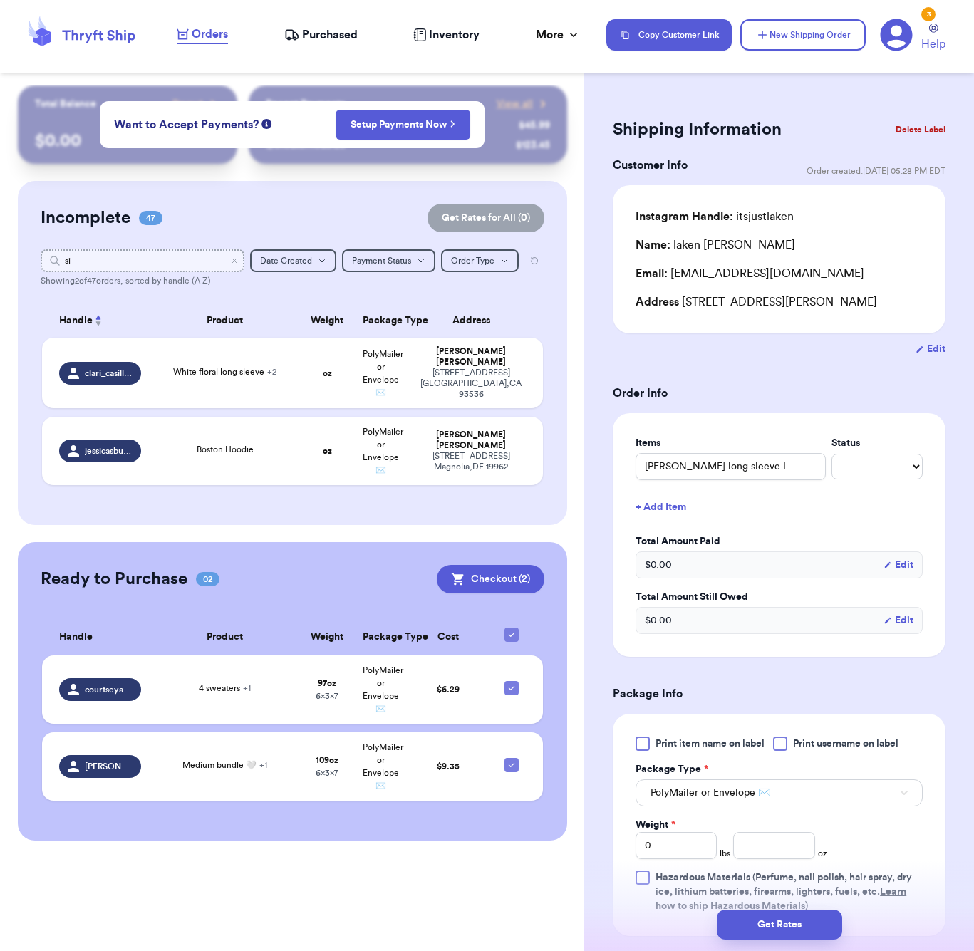
type input "si_"
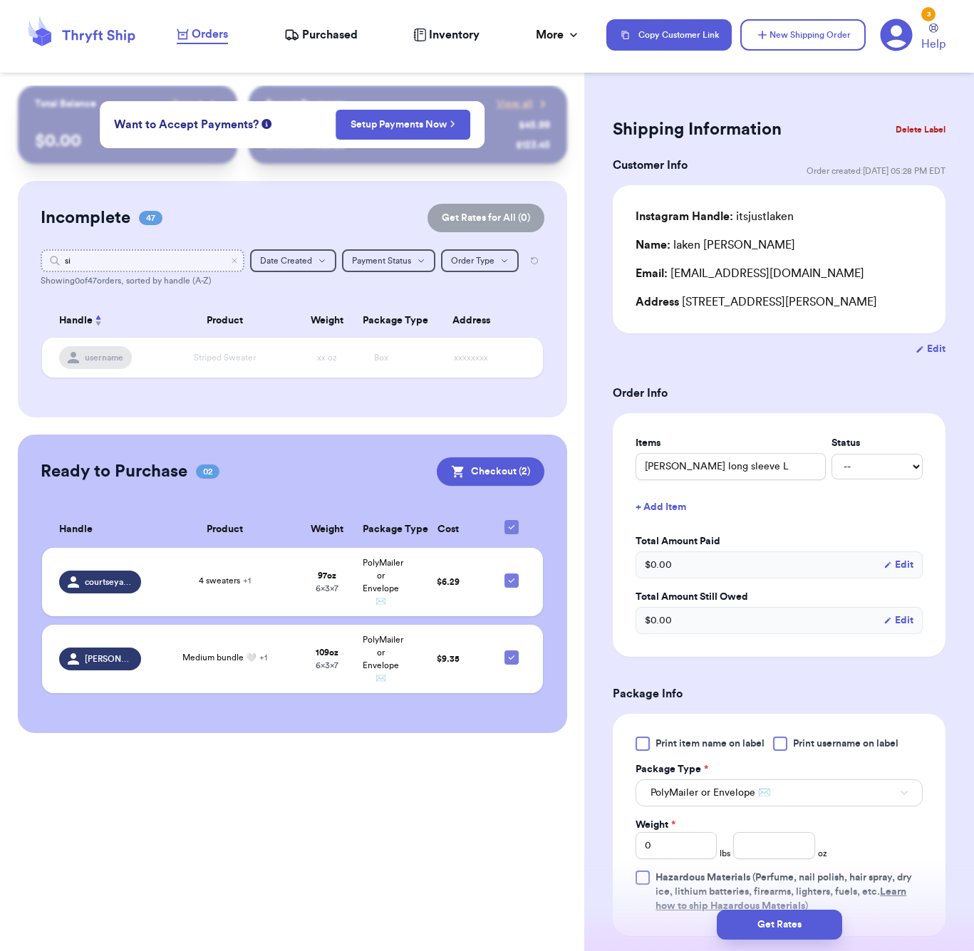
type input "s"
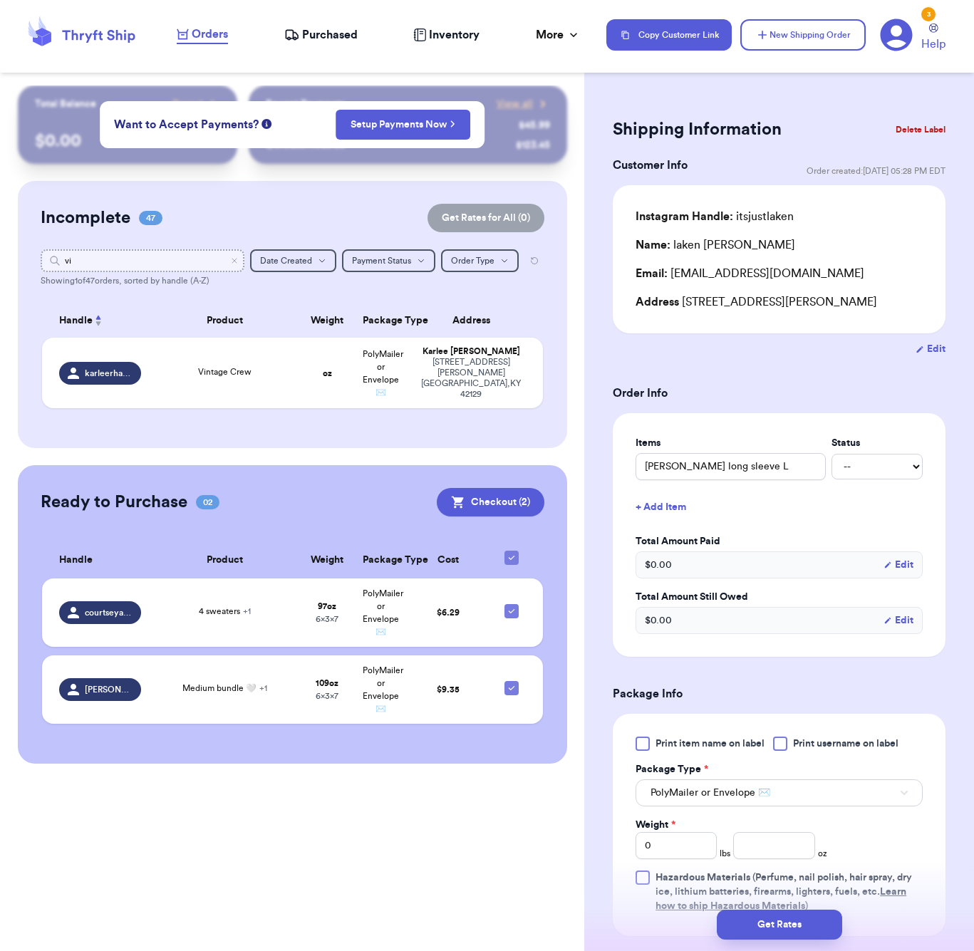
type input "v"
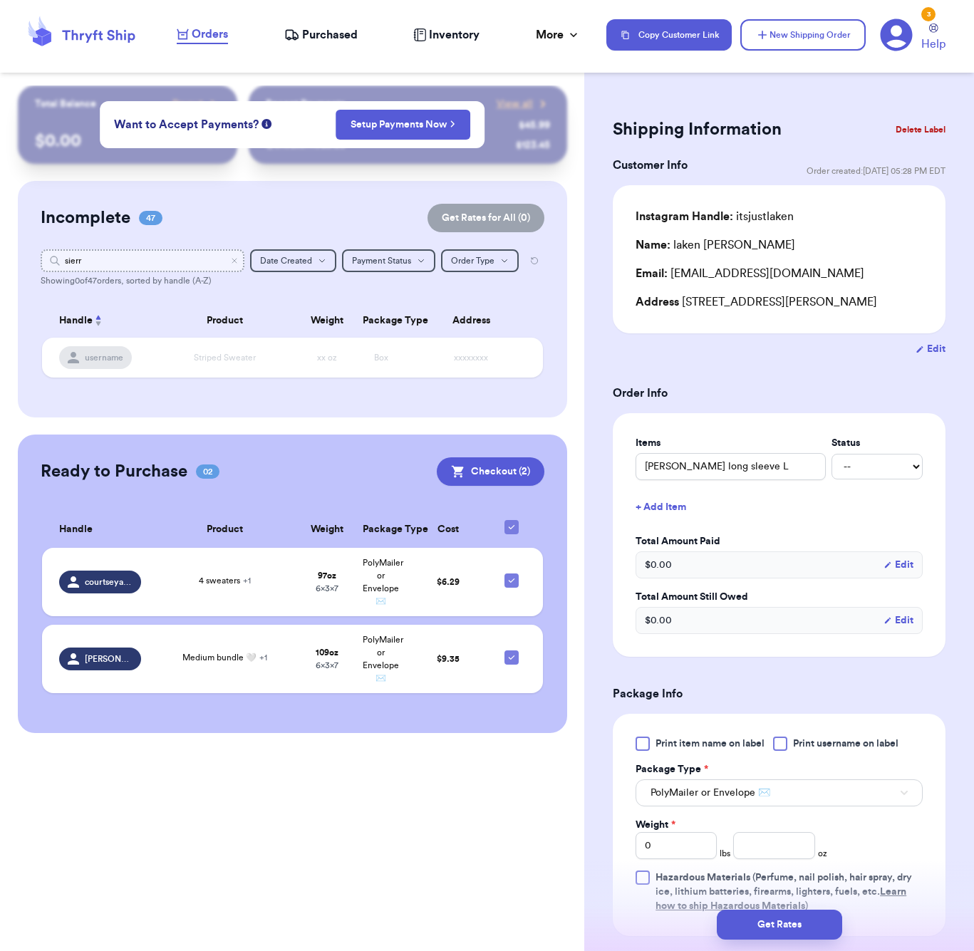
type input "sierra"
type input "Sierra"
click at [236, 259] on icon "Clear search" at bounding box center [234, 261] width 9 height 9
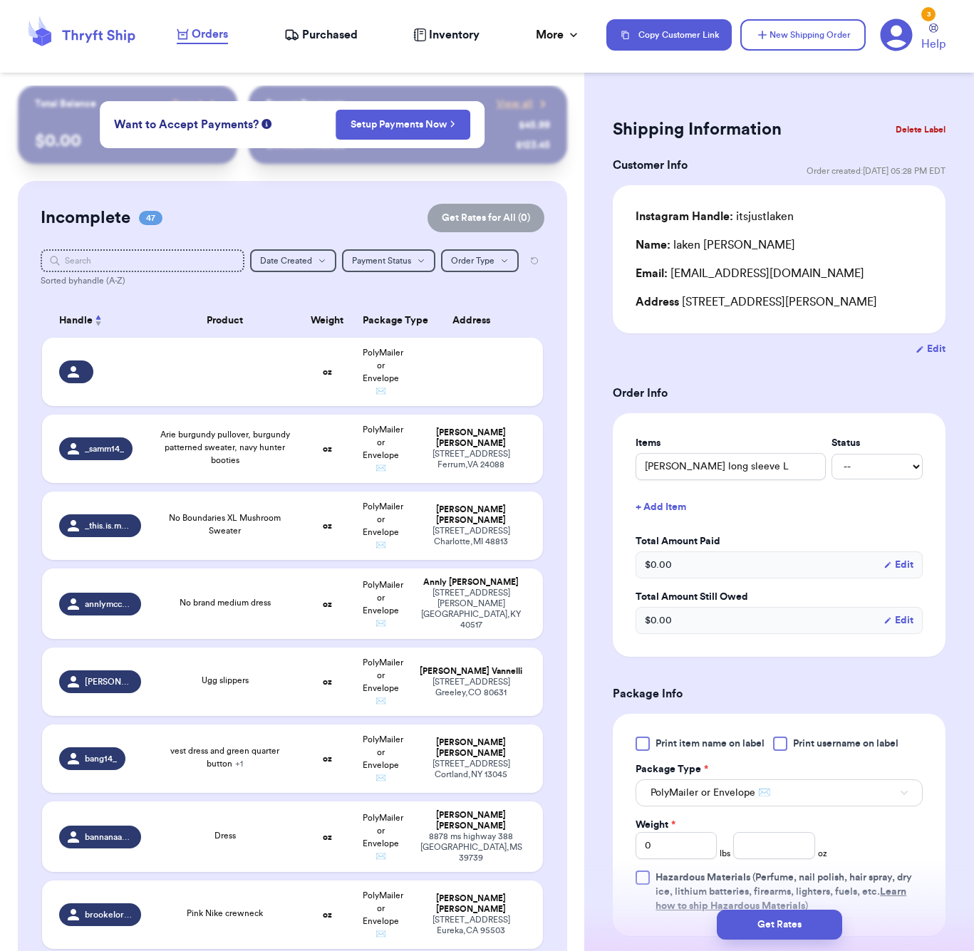
click at [753, 96] on div "Shipping Information Delete Label Customer Info Order created: [DATE] 05:28 PM …" at bounding box center [779, 699] width 390 height 1226
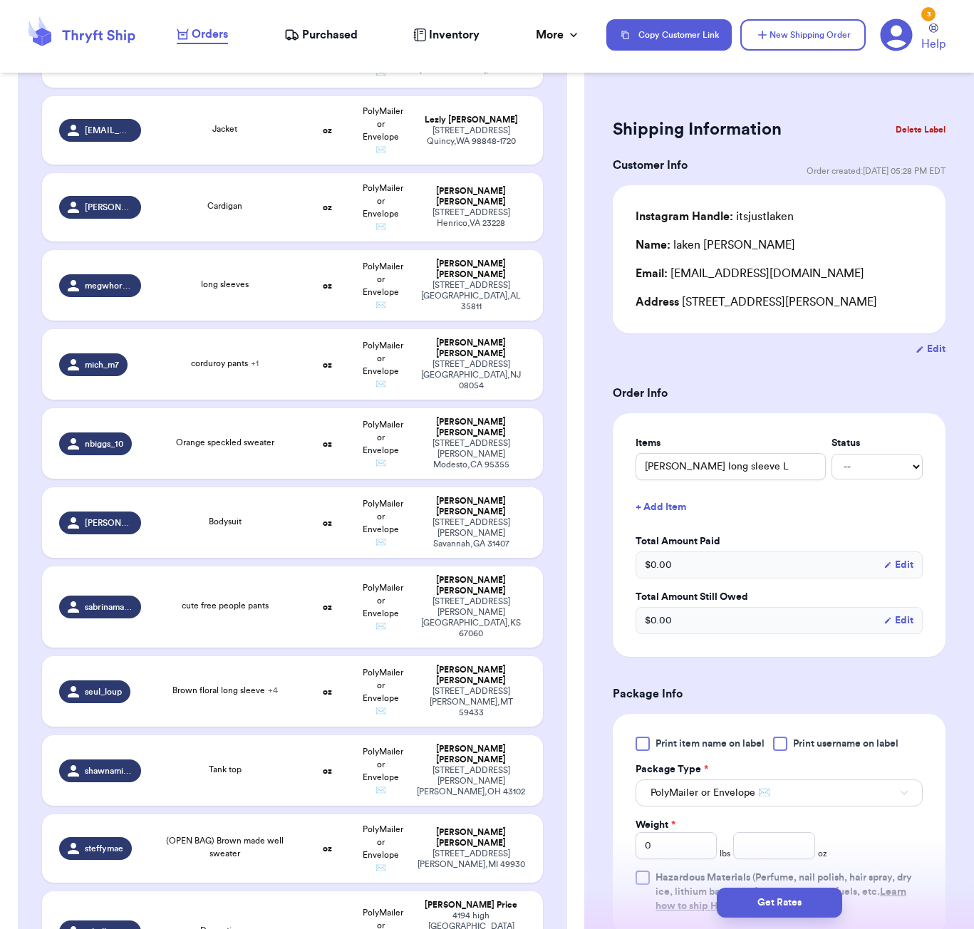
scroll to position [3125, 0]
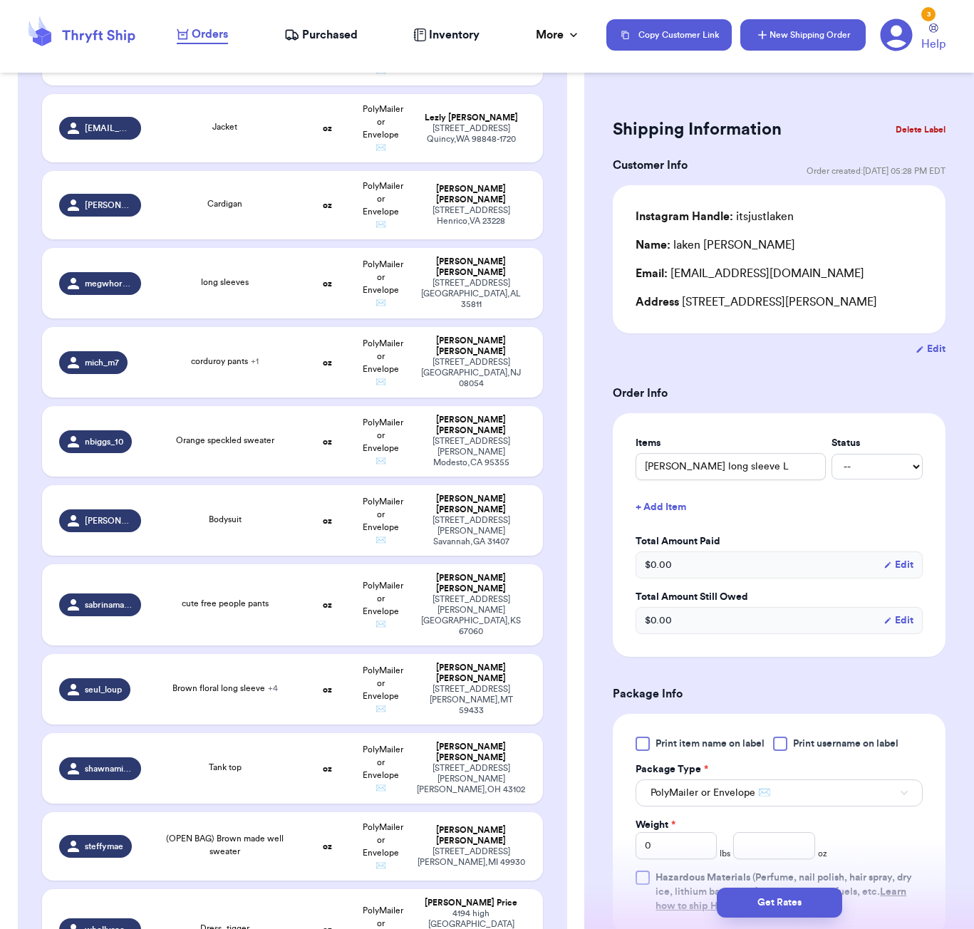
click at [799, 40] on button "New Shipping Order" at bounding box center [803, 34] width 125 height 31
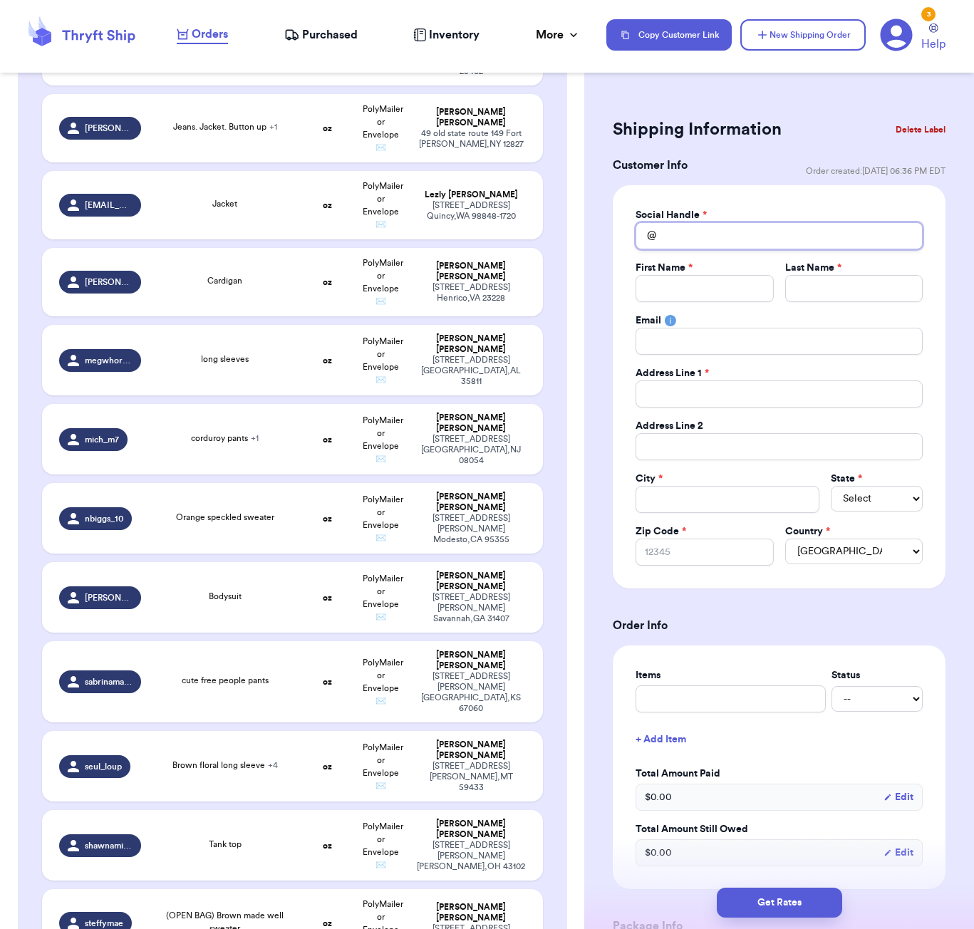
click at [693, 226] on input "Total Amount Paid" at bounding box center [779, 235] width 287 height 27
type input "s"
type input "si"
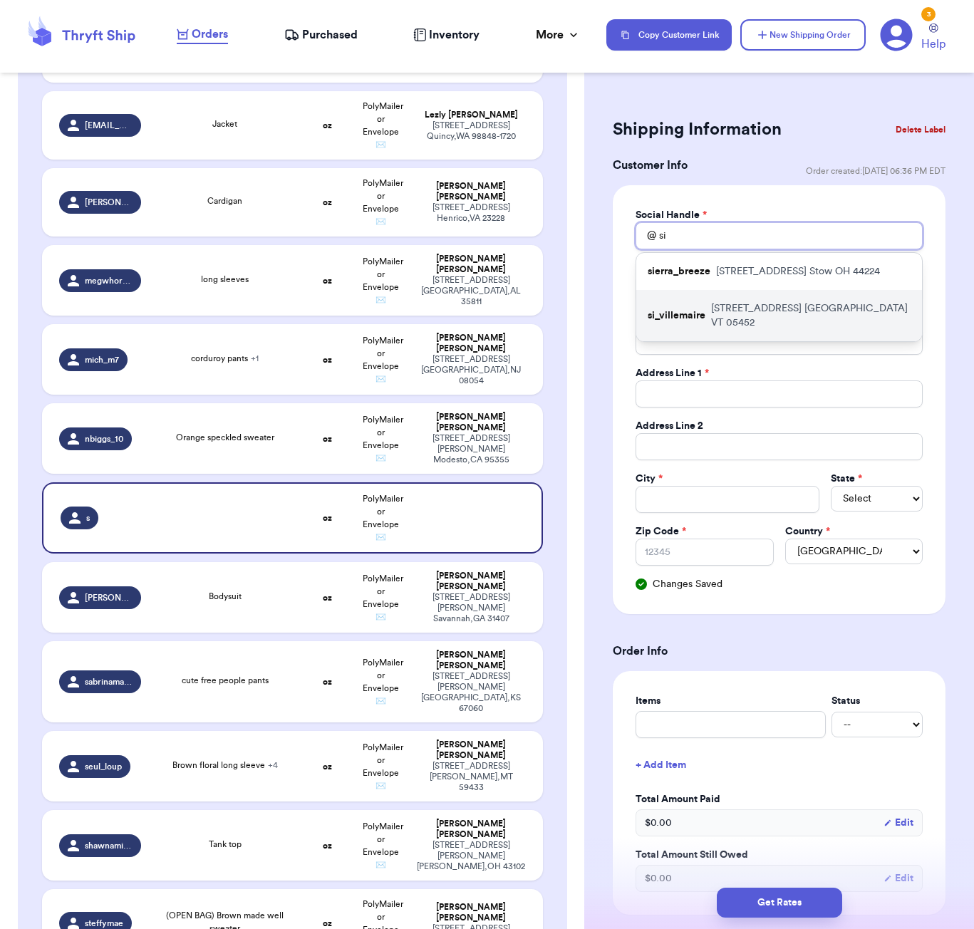
type input "si"
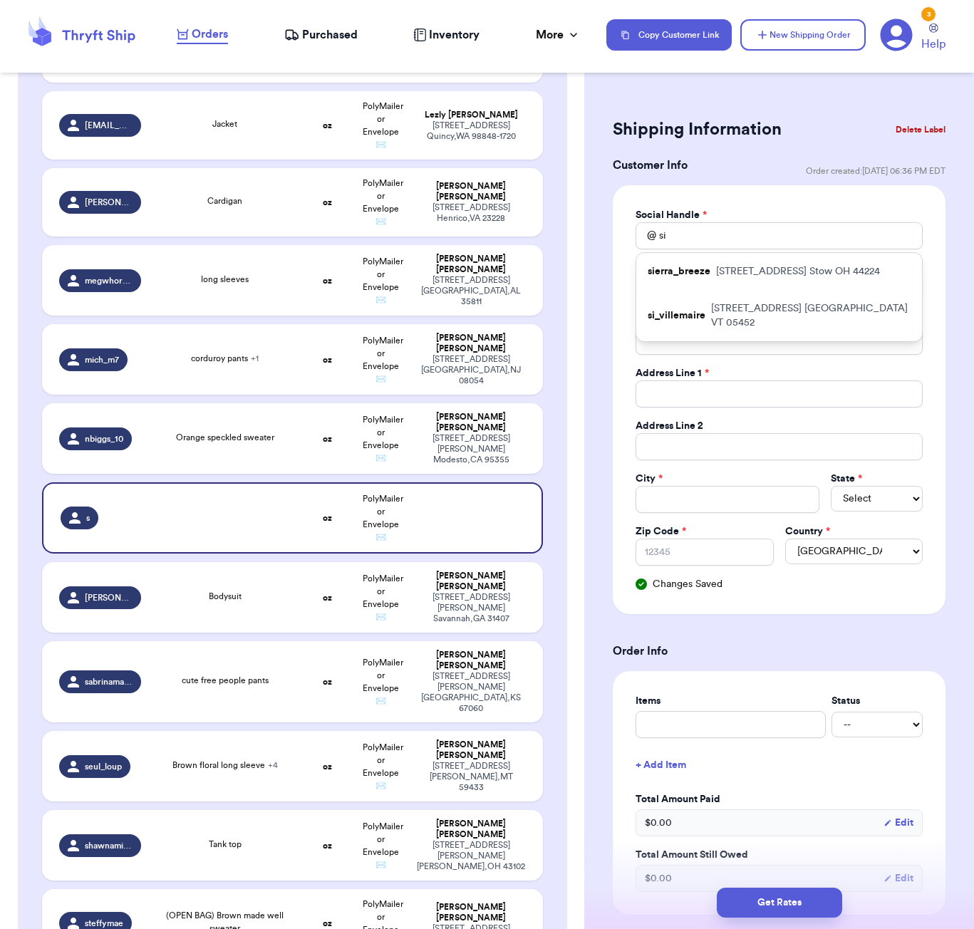
click at [743, 294] on div "si_villemaire [STREET_ADDRESS]" at bounding box center [779, 315] width 286 height 51
type input "si_villemaire"
type input "Sierra"
type input "[PERSON_NAME]"
type input "[EMAIL_ADDRESS][DOMAIN_NAME]"
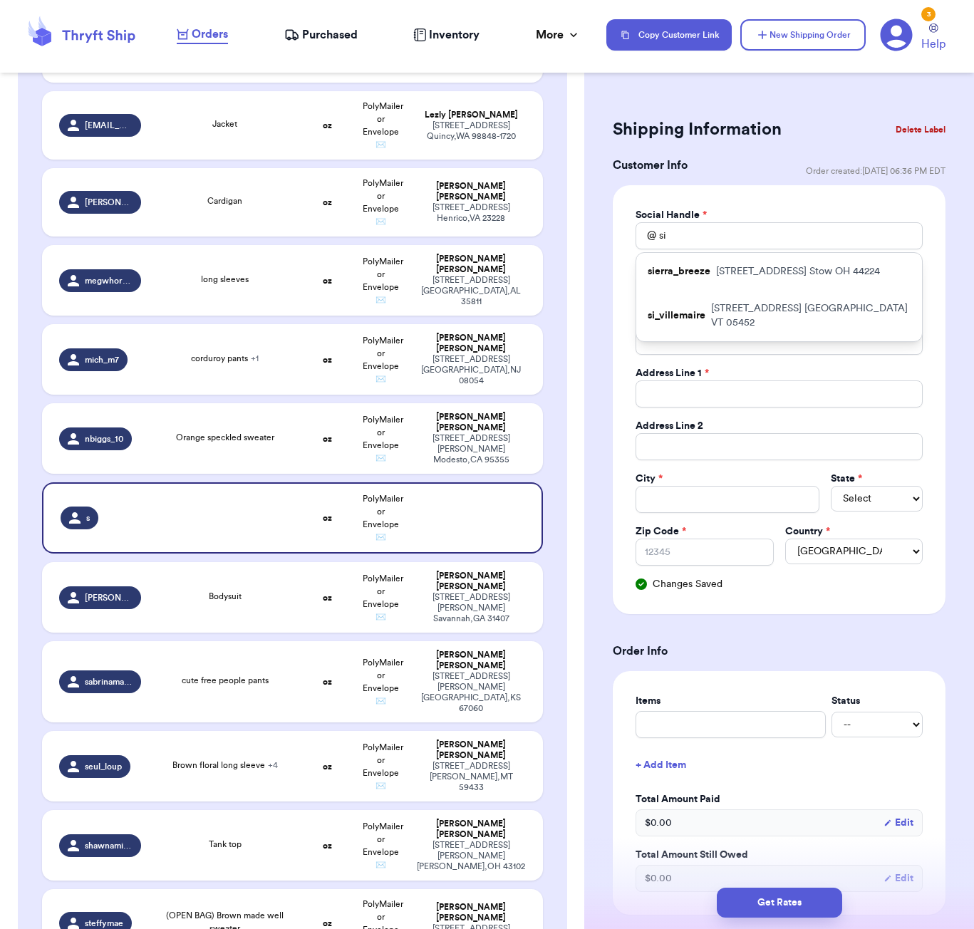
type input "[STREET_ADDRESS]"
type input "[GEOGRAPHIC_DATA]"
select select "VT"
type input "05452"
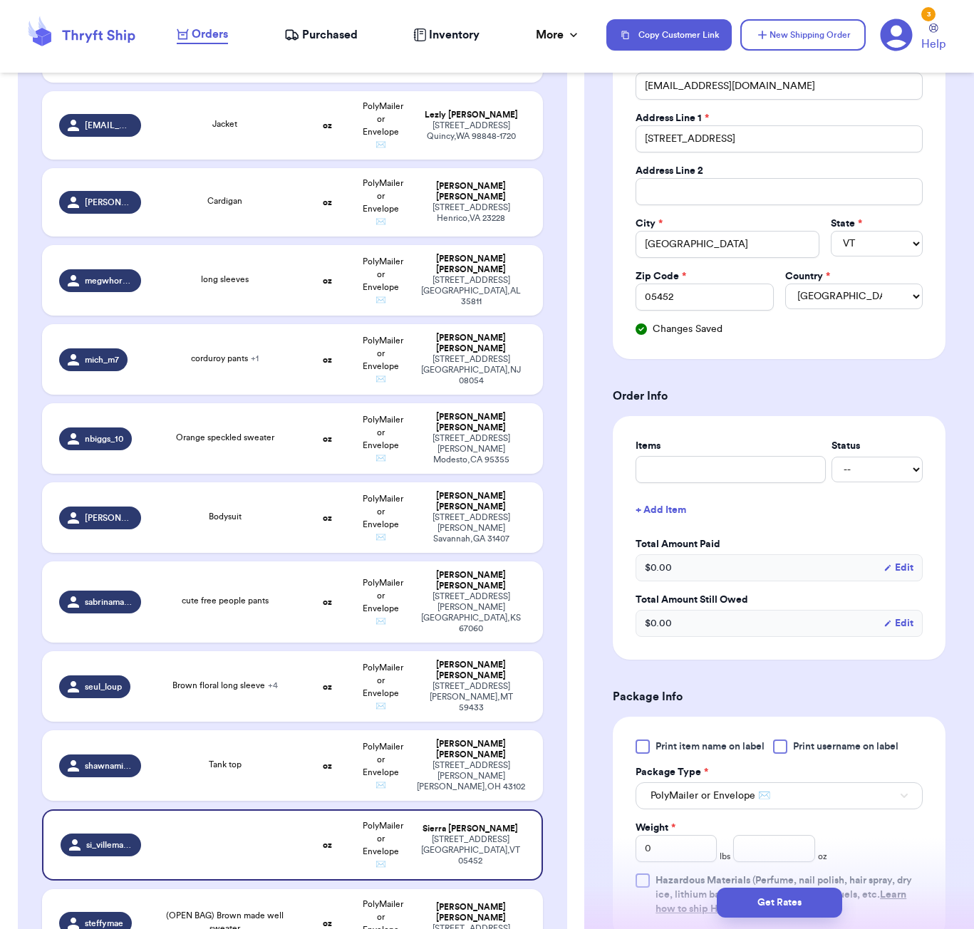
scroll to position [323, 0]
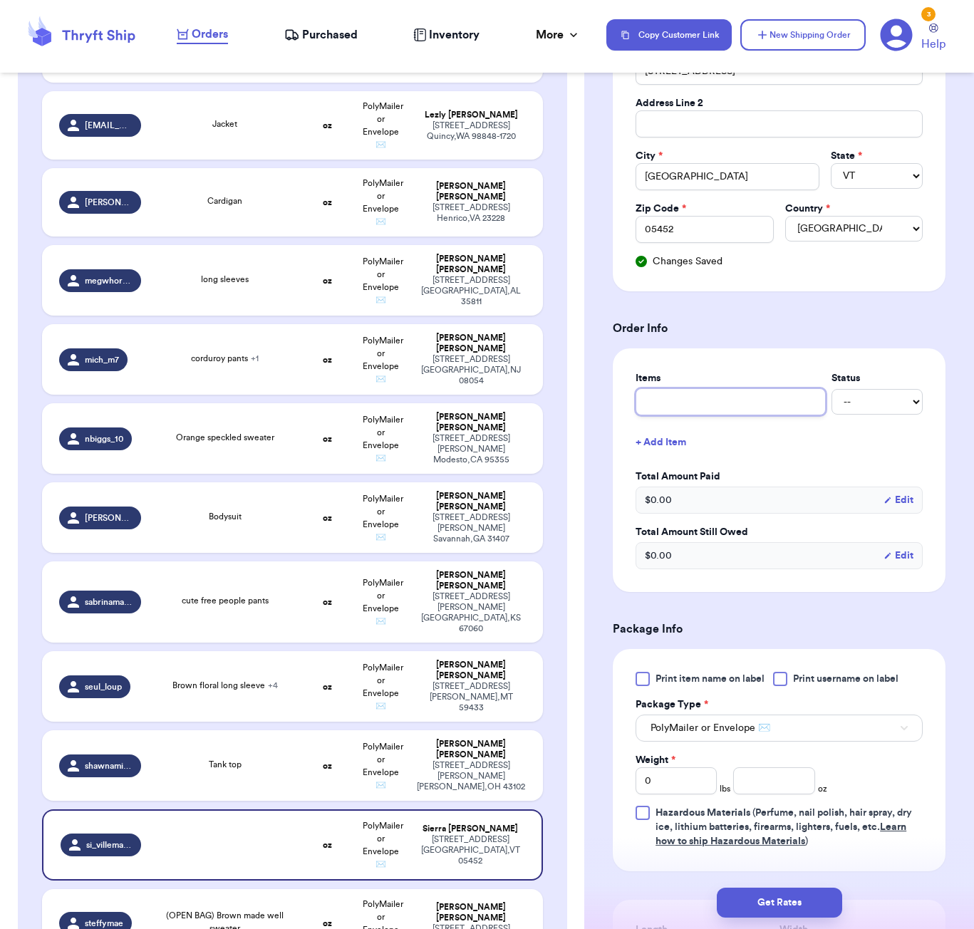
type input "g"
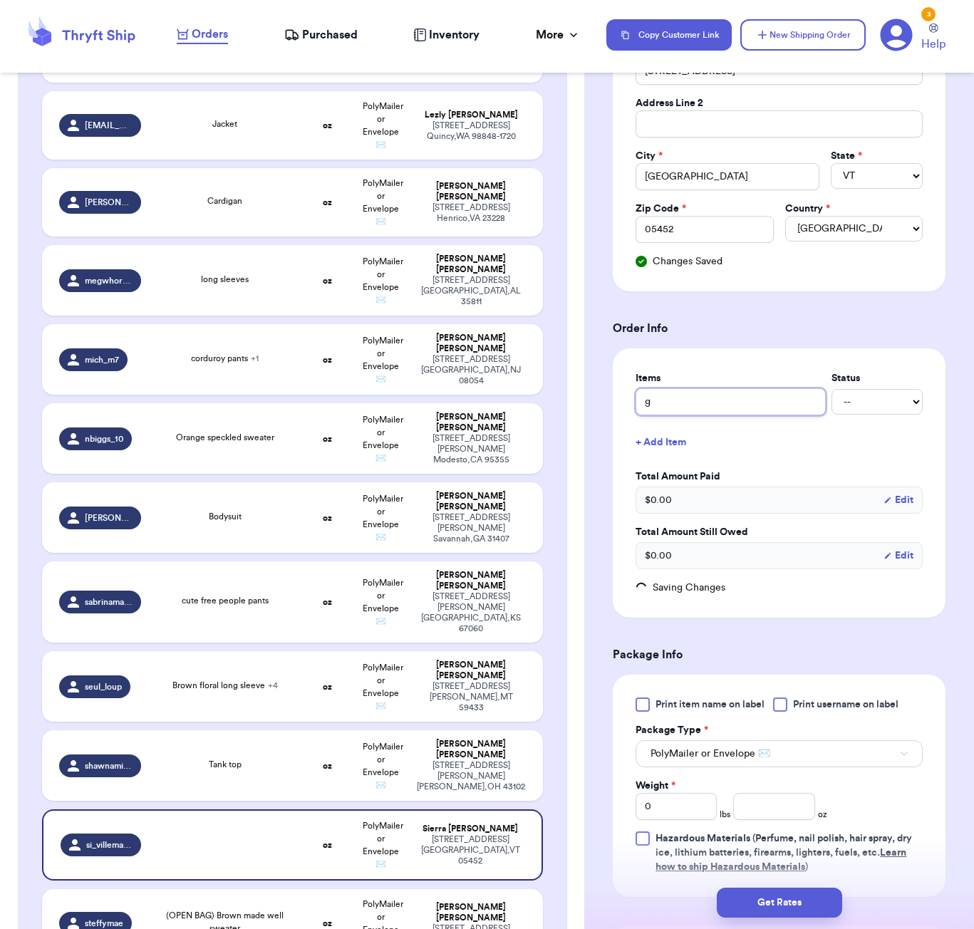
type input "gr"
type input "gre"
type input "gree"
type input "green"
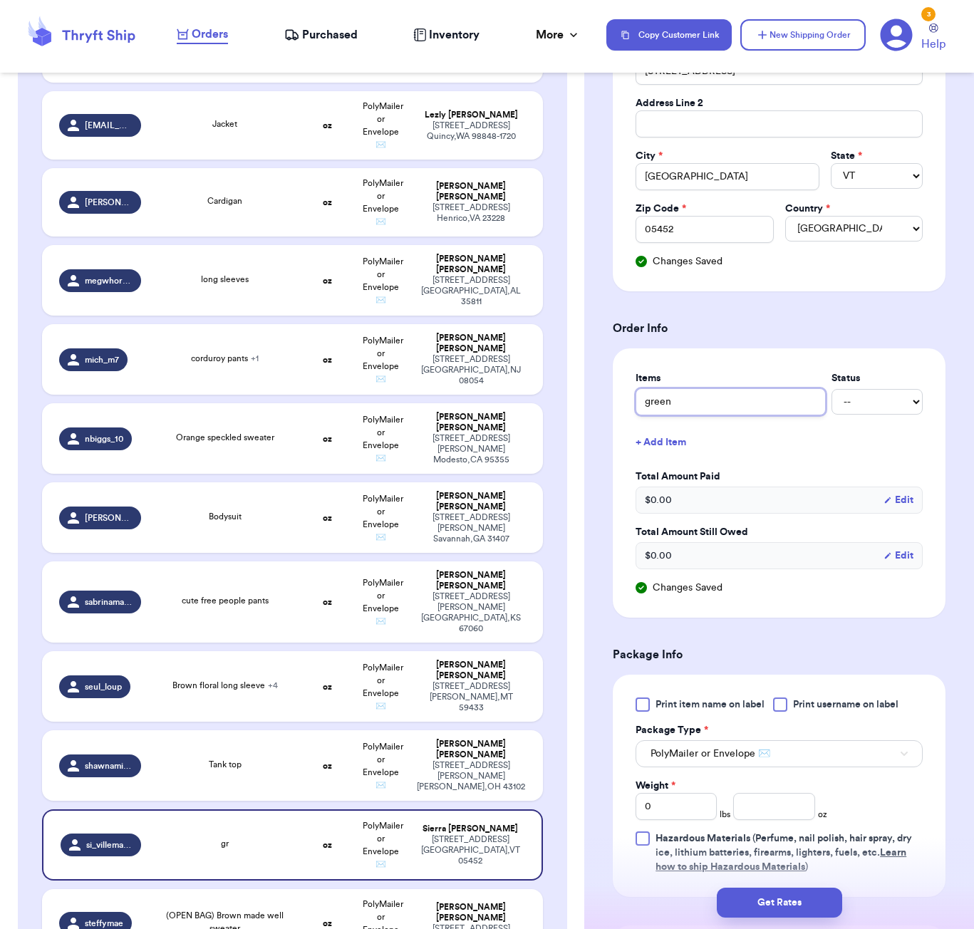
type input "green c"
type input "green co"
type input "green col"
type input "green colu"
type input "green colum"
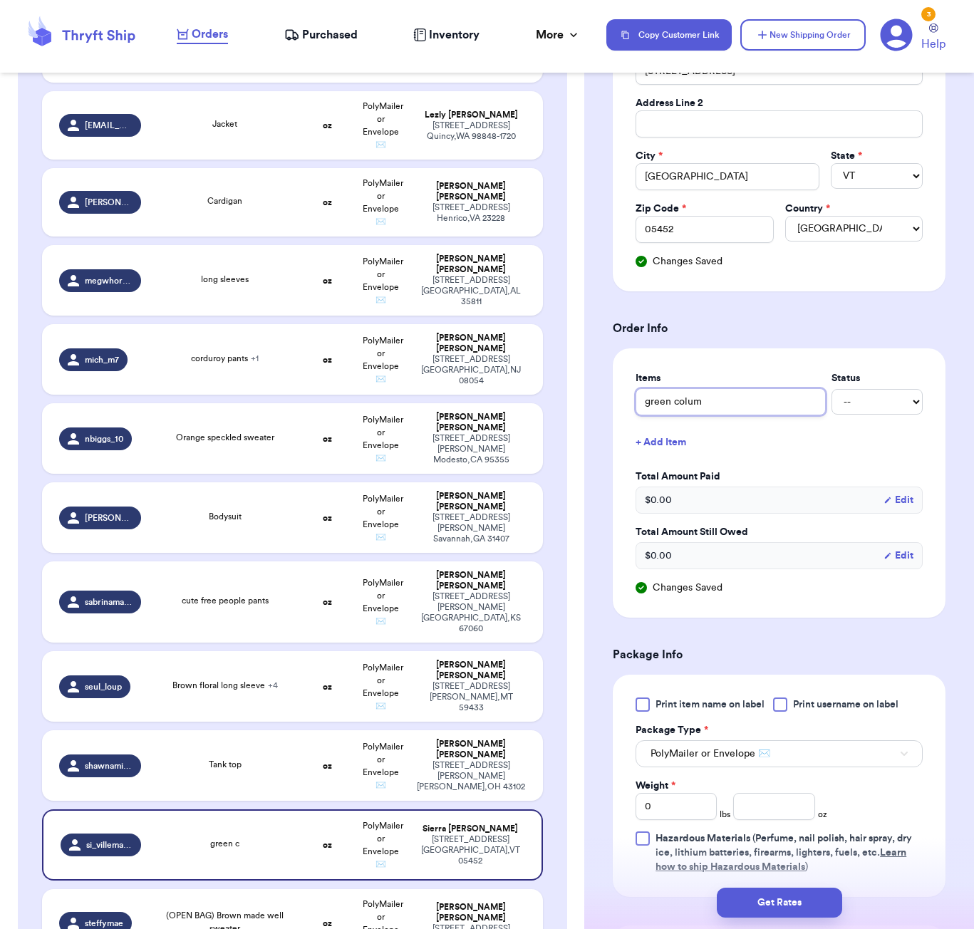
type input "green columb"
type input "green columbi"
type input "green columbia"
click at [680, 438] on button "+ Add Item" at bounding box center [779, 442] width 299 height 31
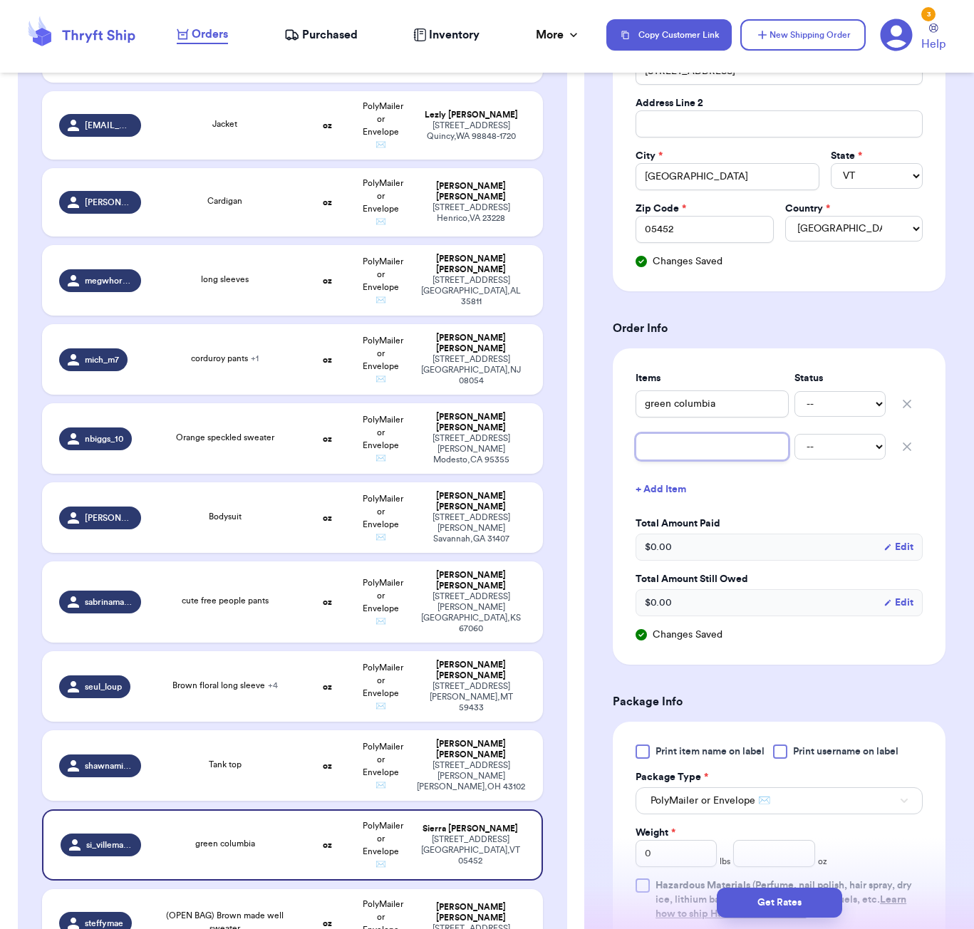
type input "g"
type input "gr"
type input "gre"
type input "gree"
type input "green"
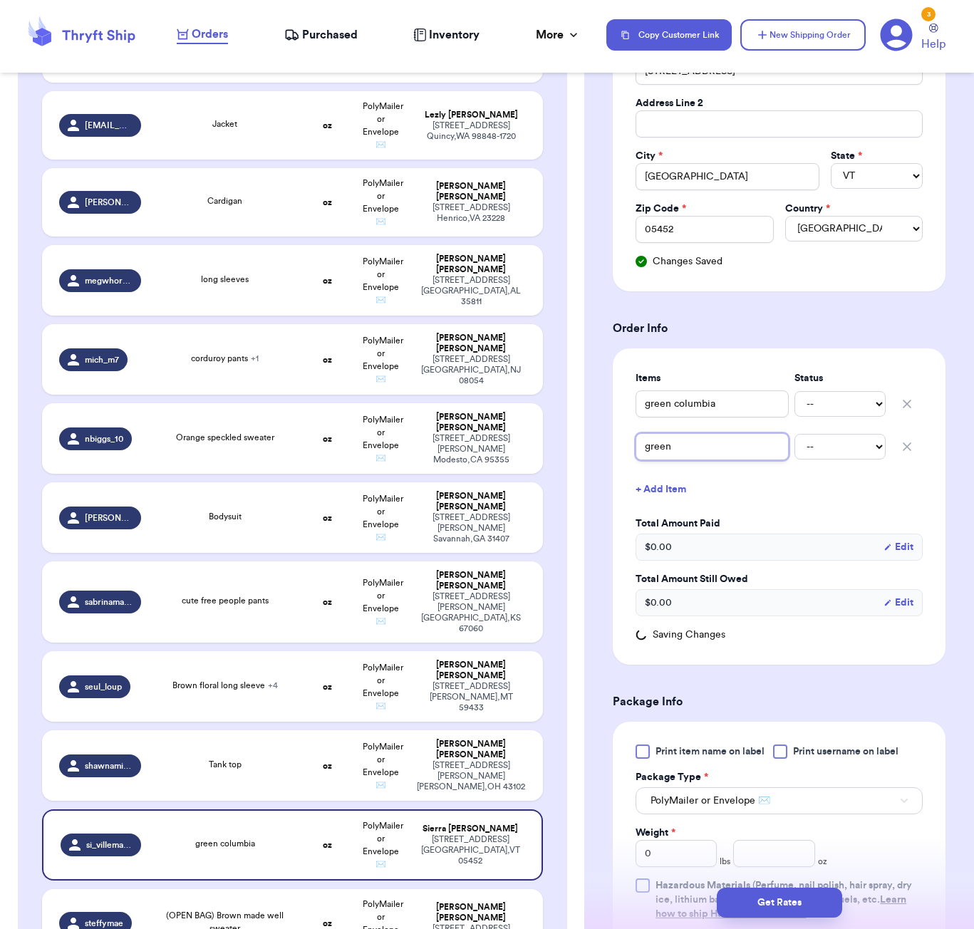
type input "green"
type input "green A"
type input "[PERSON_NAME]"
type input "[PERSON_NAME] e"
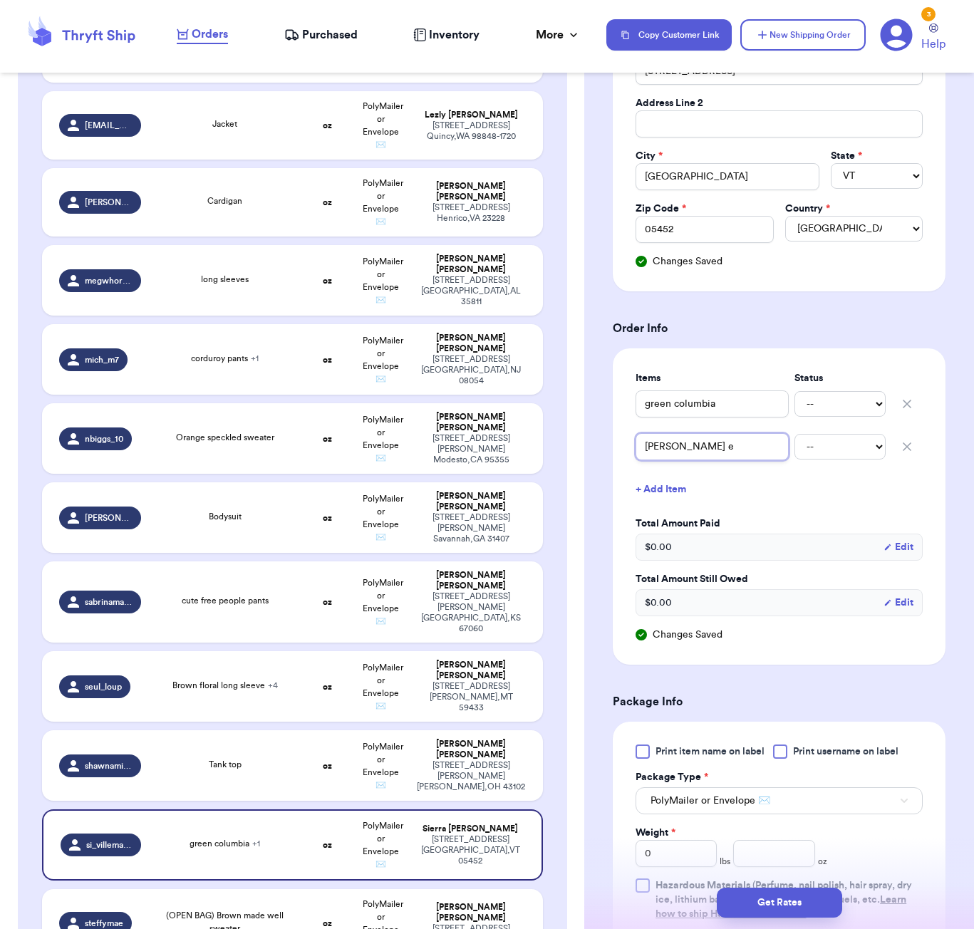
type input "[PERSON_NAME]"
type input "[PERSON_NAME] j"
type input "[PERSON_NAME] je"
type input "[PERSON_NAME] jea"
type input "[PERSON_NAME] [PERSON_NAME]"
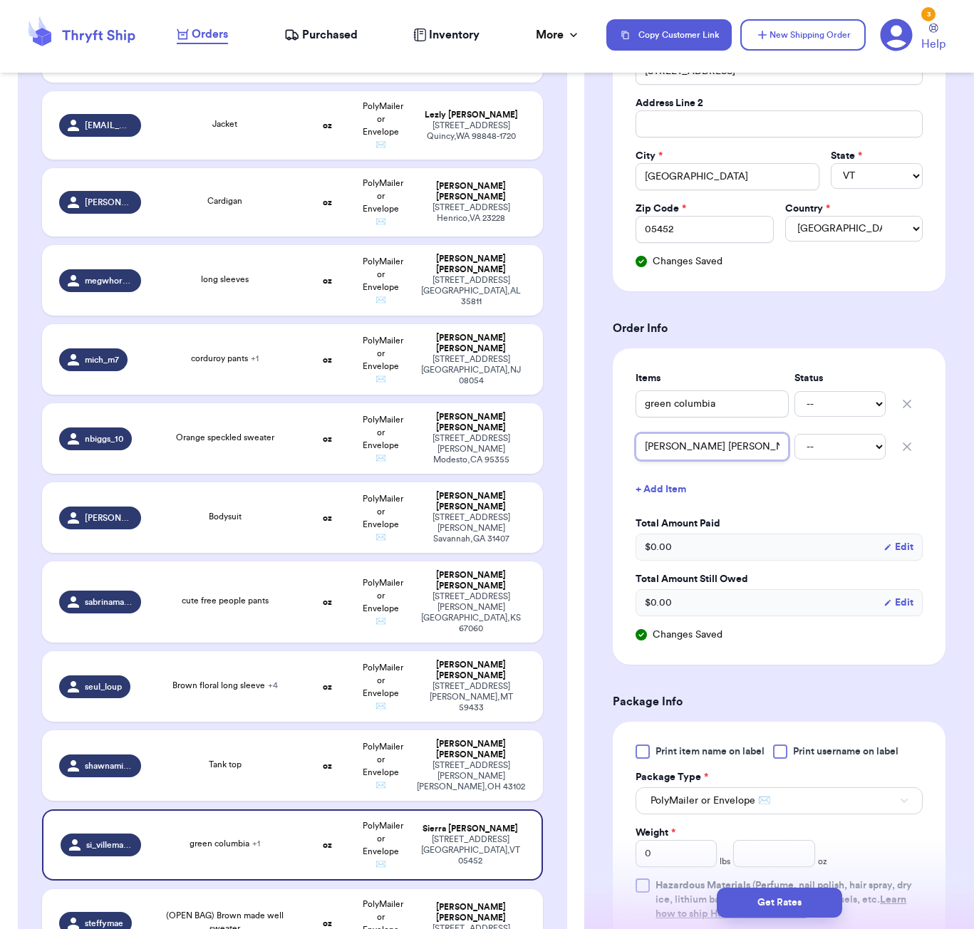
type input "[PERSON_NAME] jeans"
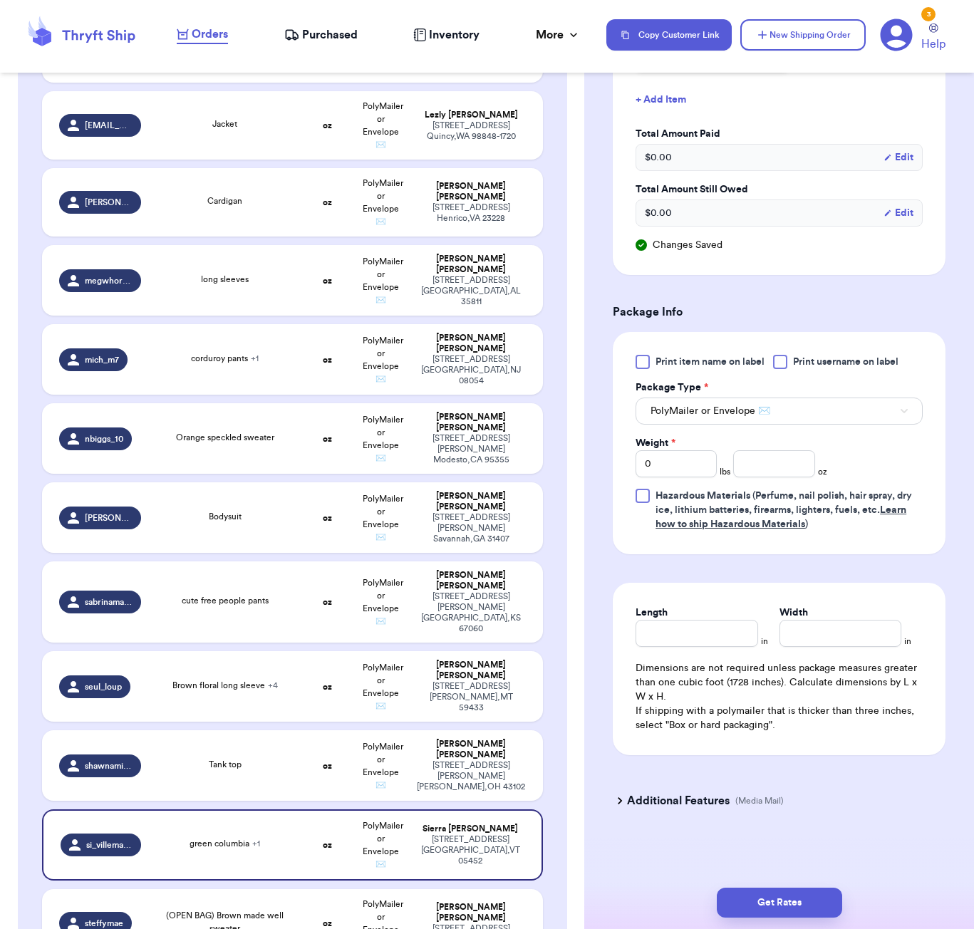
scroll to position [713, 0]
type input "[PERSON_NAME] jeans"
click at [770, 461] on input "number" at bounding box center [773, 463] width 81 height 27
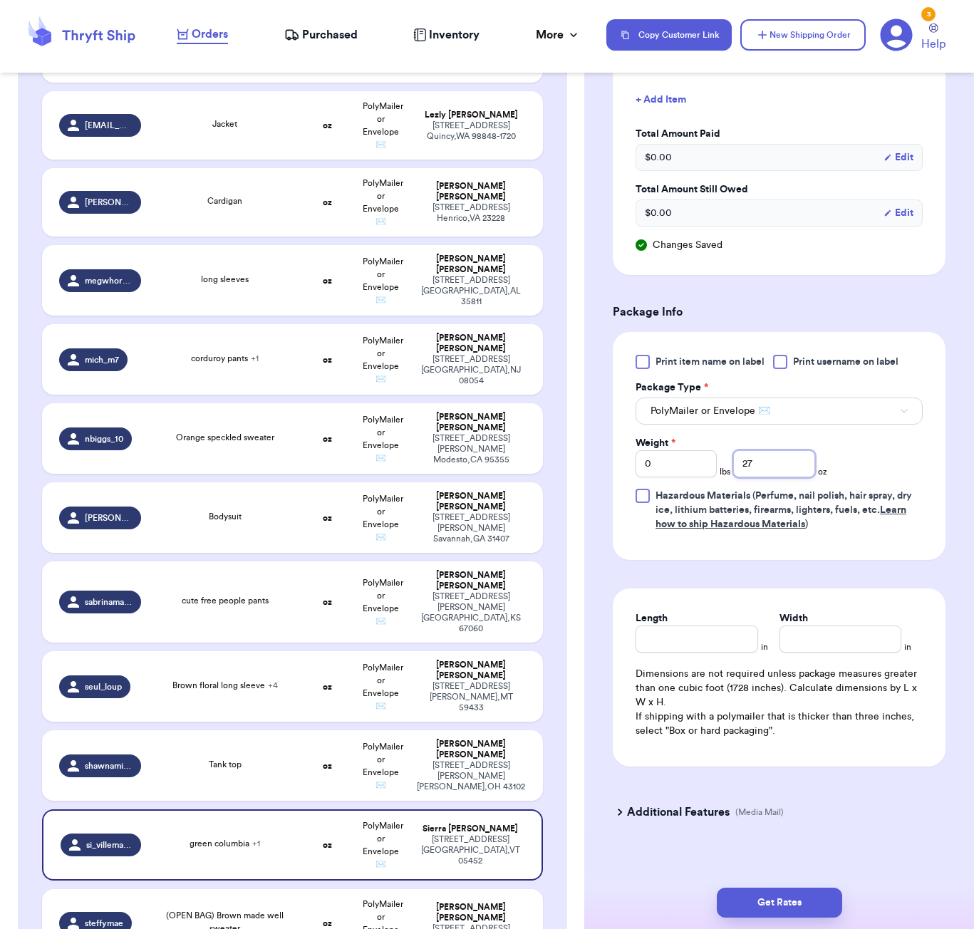
type input "27"
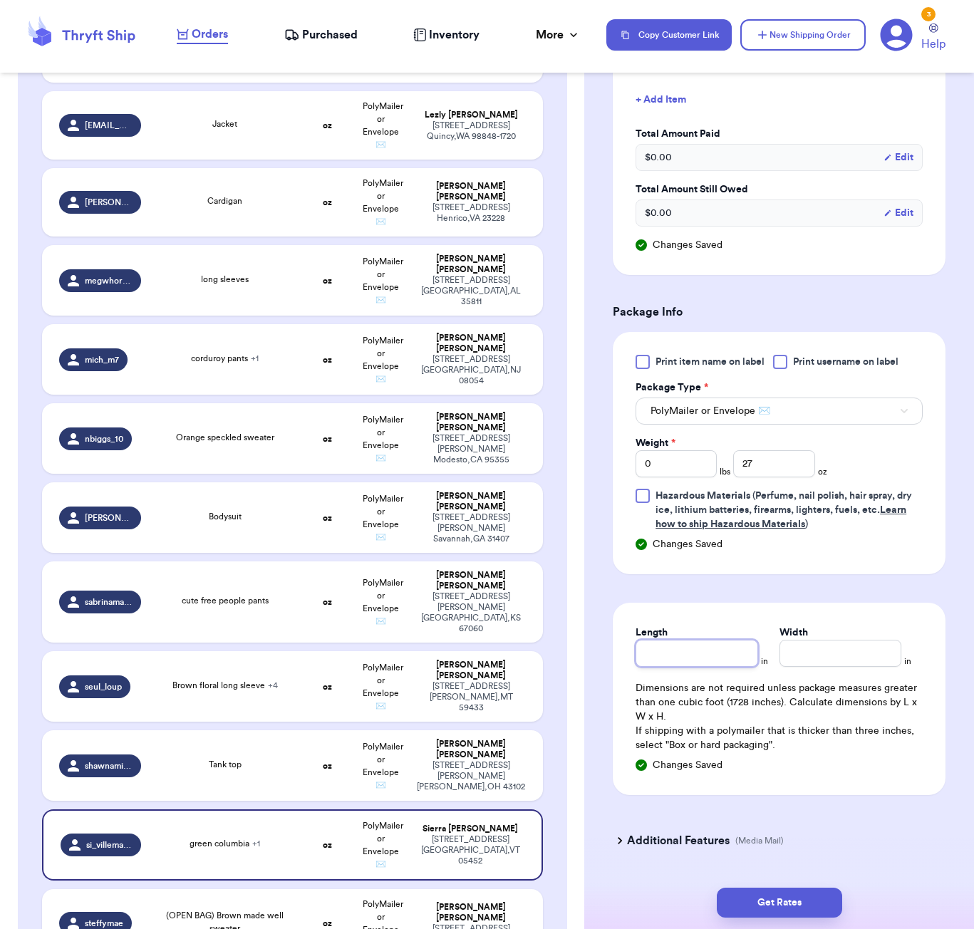
click at [696, 633] on div "Length" at bounding box center [697, 646] width 122 height 41
type input "7"
click at [675, 671] on div "Length in Width in Dimensions are not required unless package measures greater …" at bounding box center [779, 699] width 333 height 192
click at [681, 655] on input "Length" at bounding box center [697, 653] width 122 height 27
type input "6"
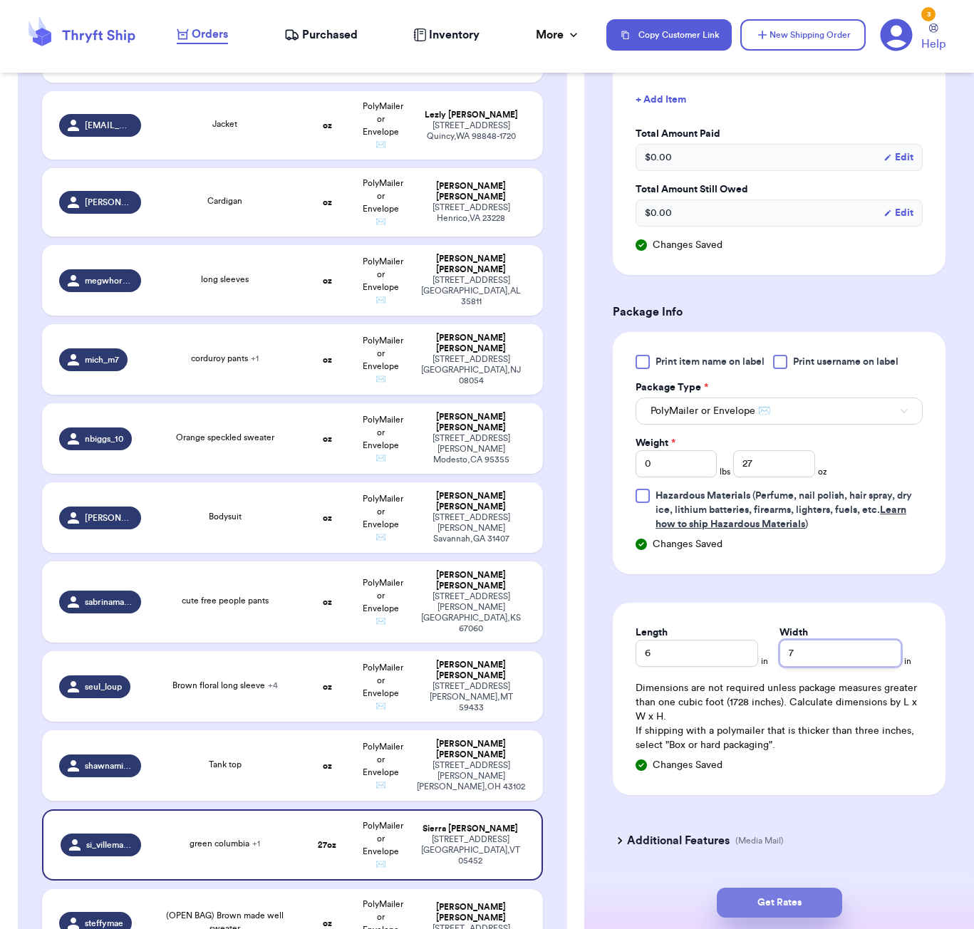
type input "7"
click at [783, 904] on button "Get Rates" at bounding box center [779, 903] width 125 height 30
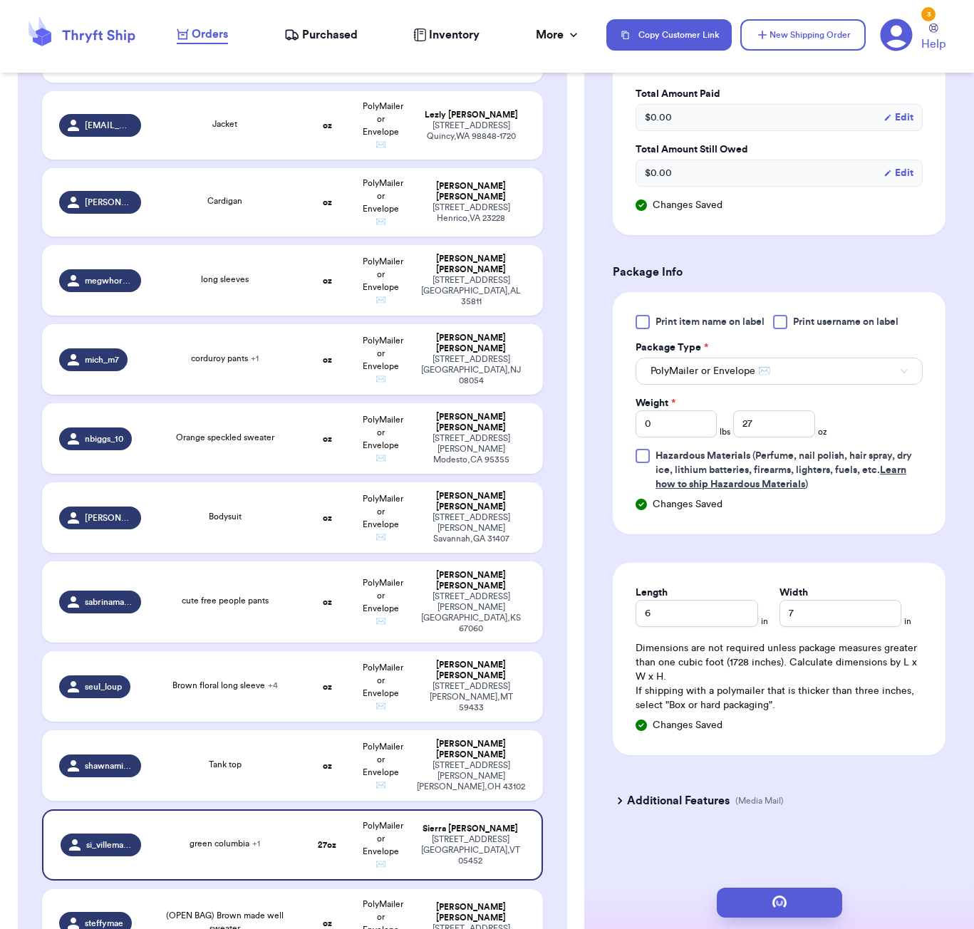
type input "1"
type input "11"
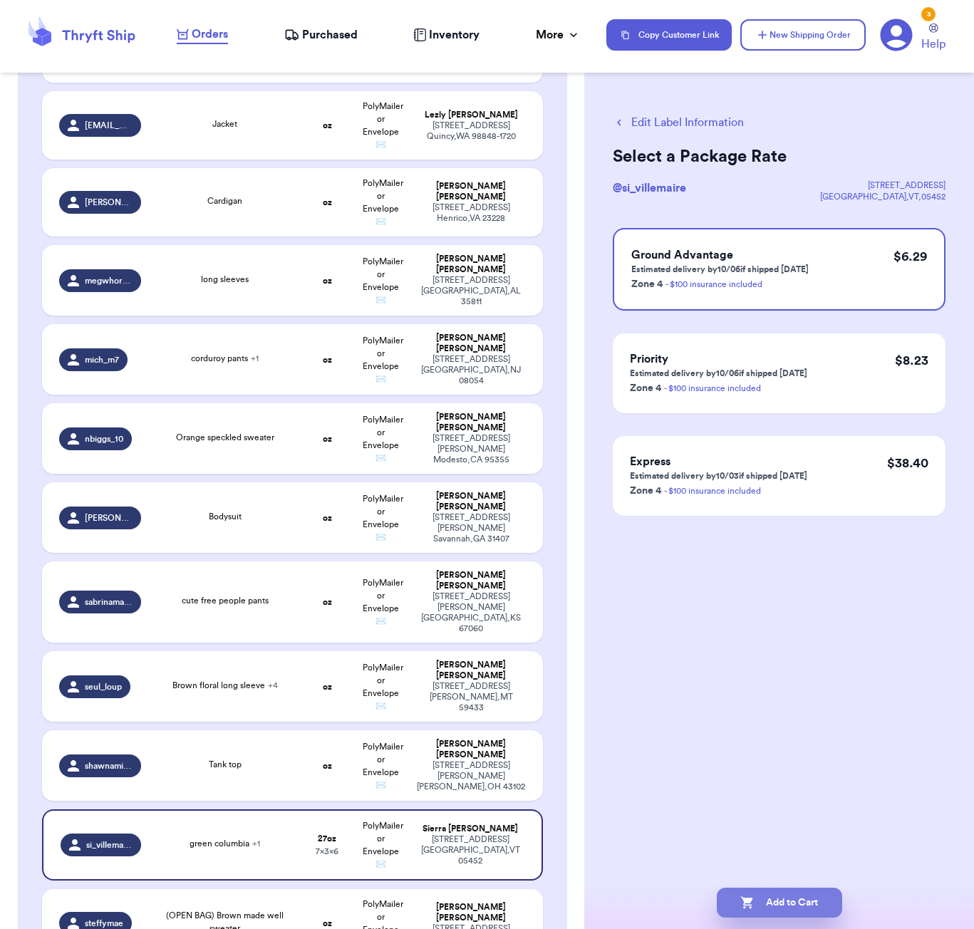
click at [800, 909] on button "Add to Cart" at bounding box center [779, 903] width 125 height 30
checkbox input "true"
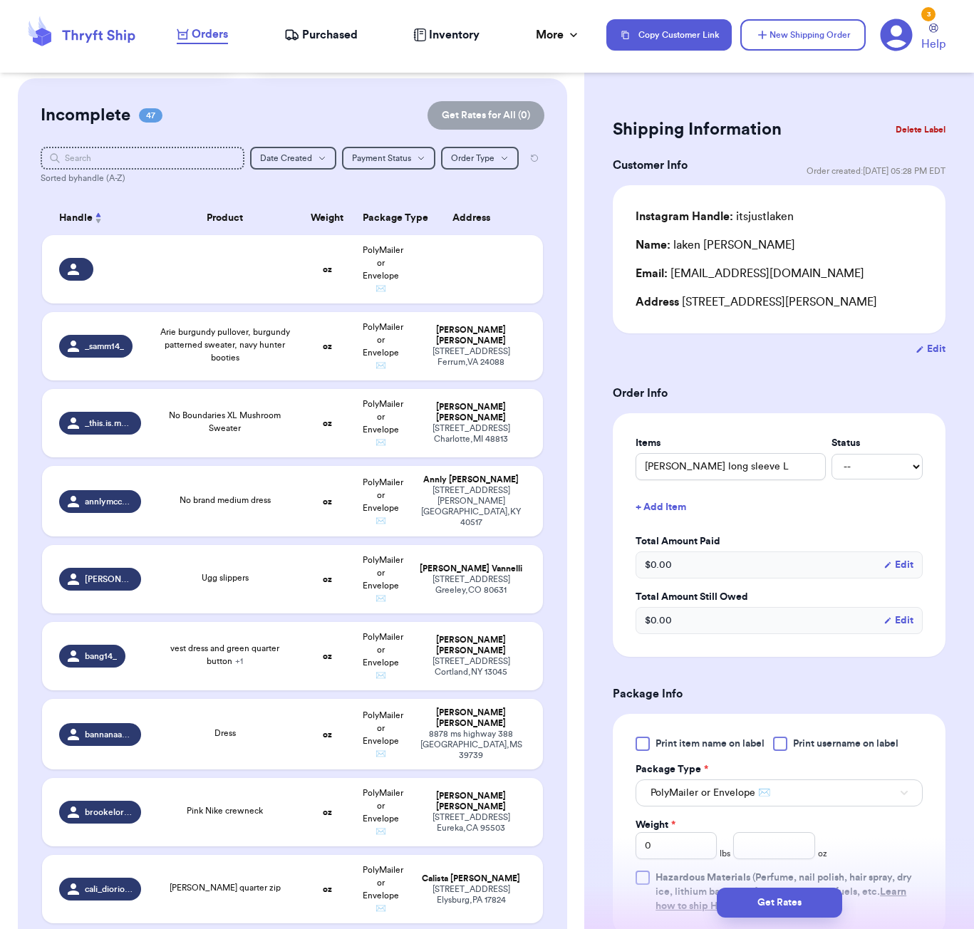
scroll to position [53, 0]
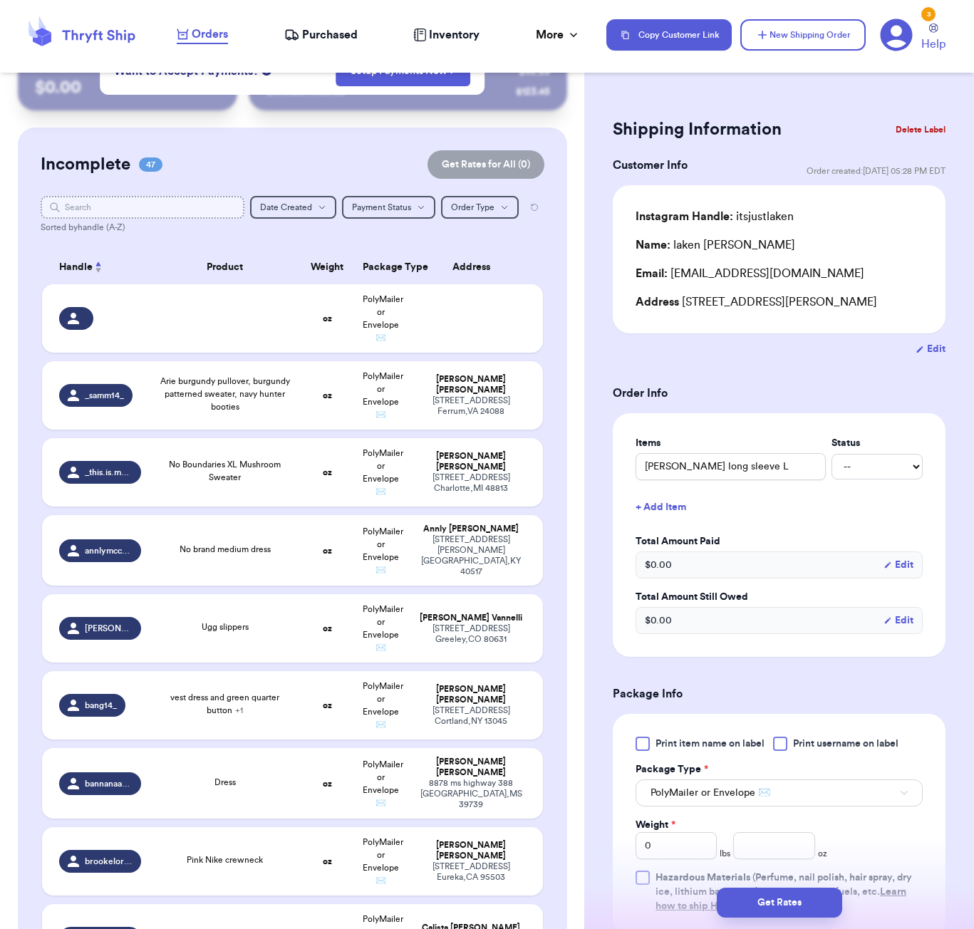
click at [220, 201] on input "text" at bounding box center [143, 207] width 204 height 23
click at [488, 203] on span "Order Type" at bounding box center [472, 207] width 43 height 9
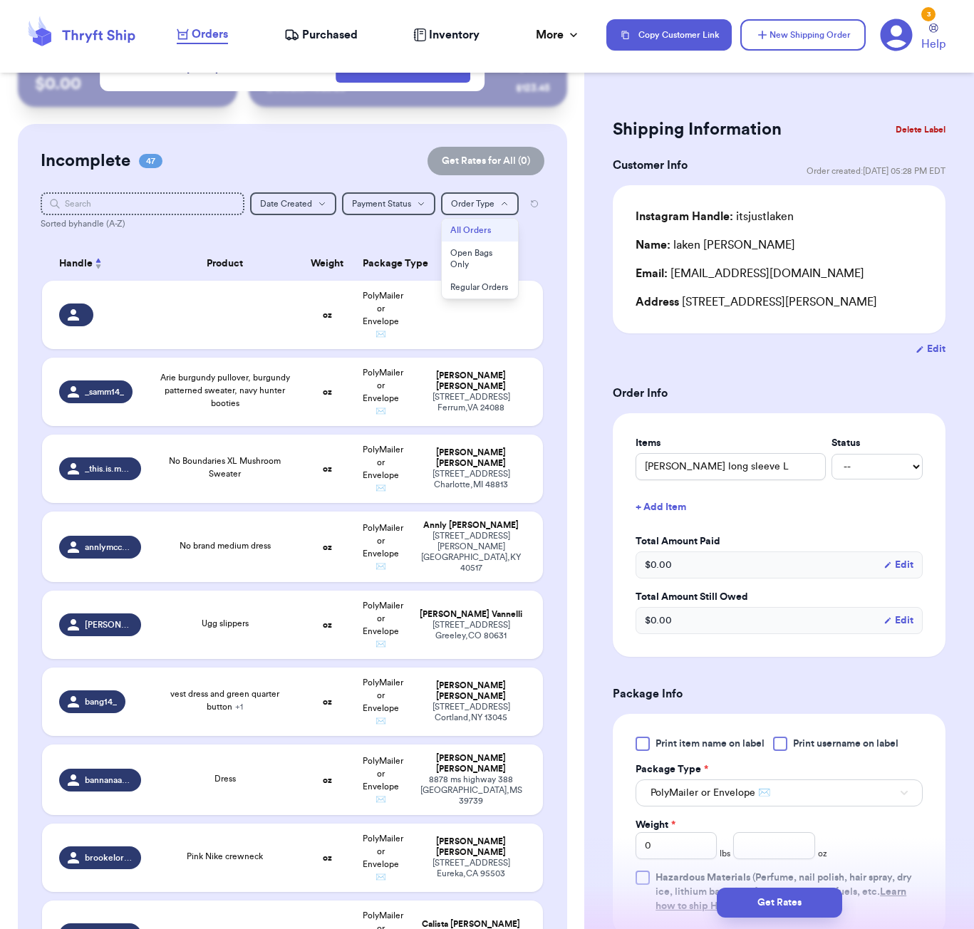
click at [487, 209] on button "Order Type Order Type" at bounding box center [480, 203] width 78 height 23
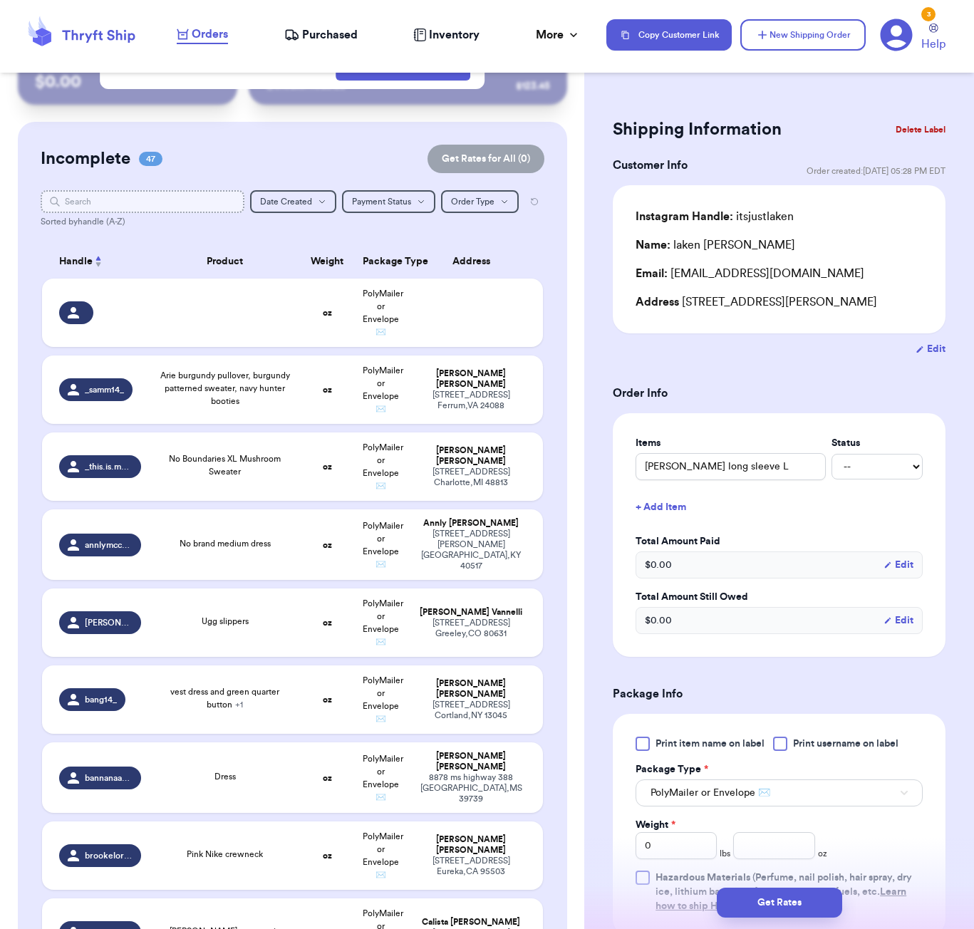
click at [91, 206] on input "text" at bounding box center [143, 201] width 204 height 23
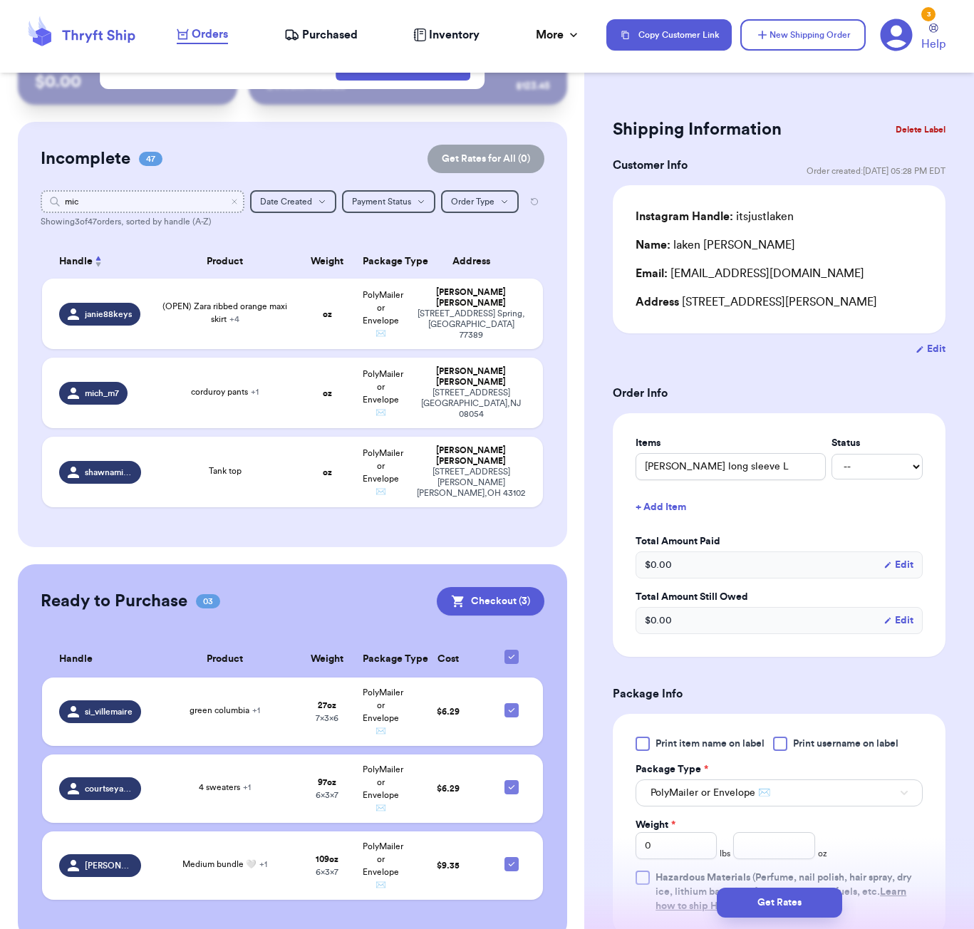
scroll to position [0, 0]
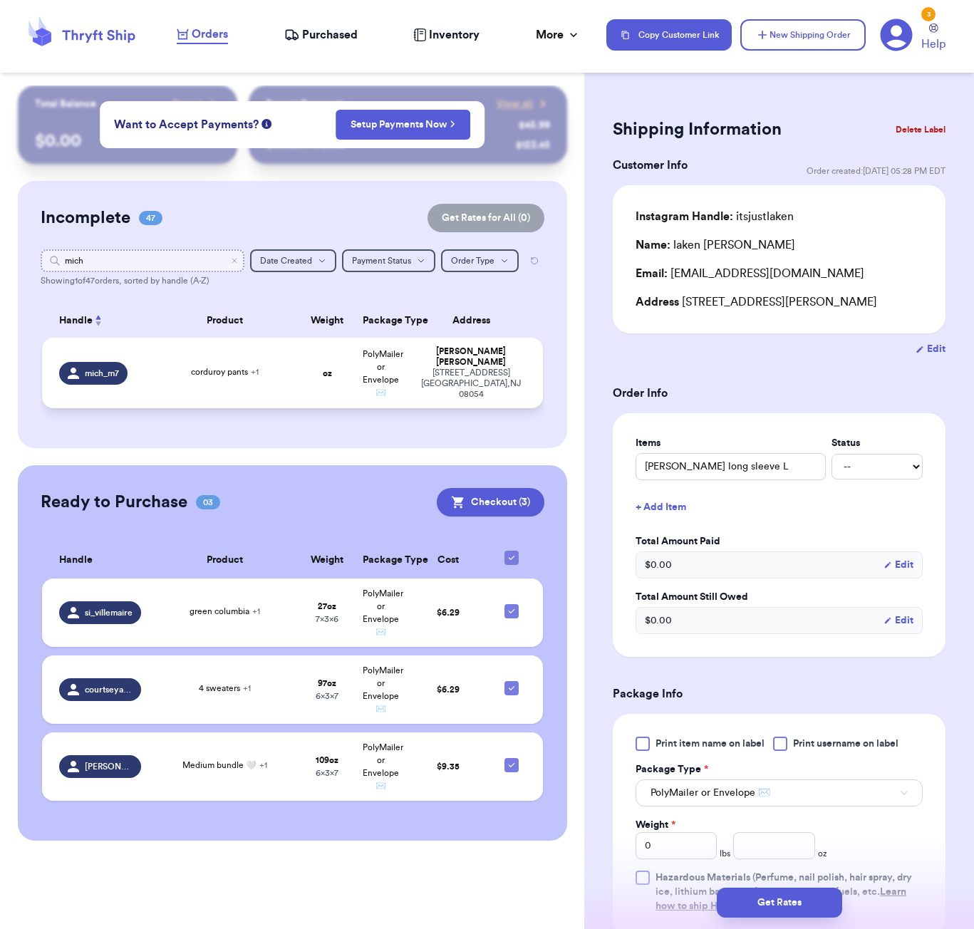
type input "mich"
click at [275, 378] on div "corduroy pants + 1" at bounding box center [225, 374] width 134 height 16
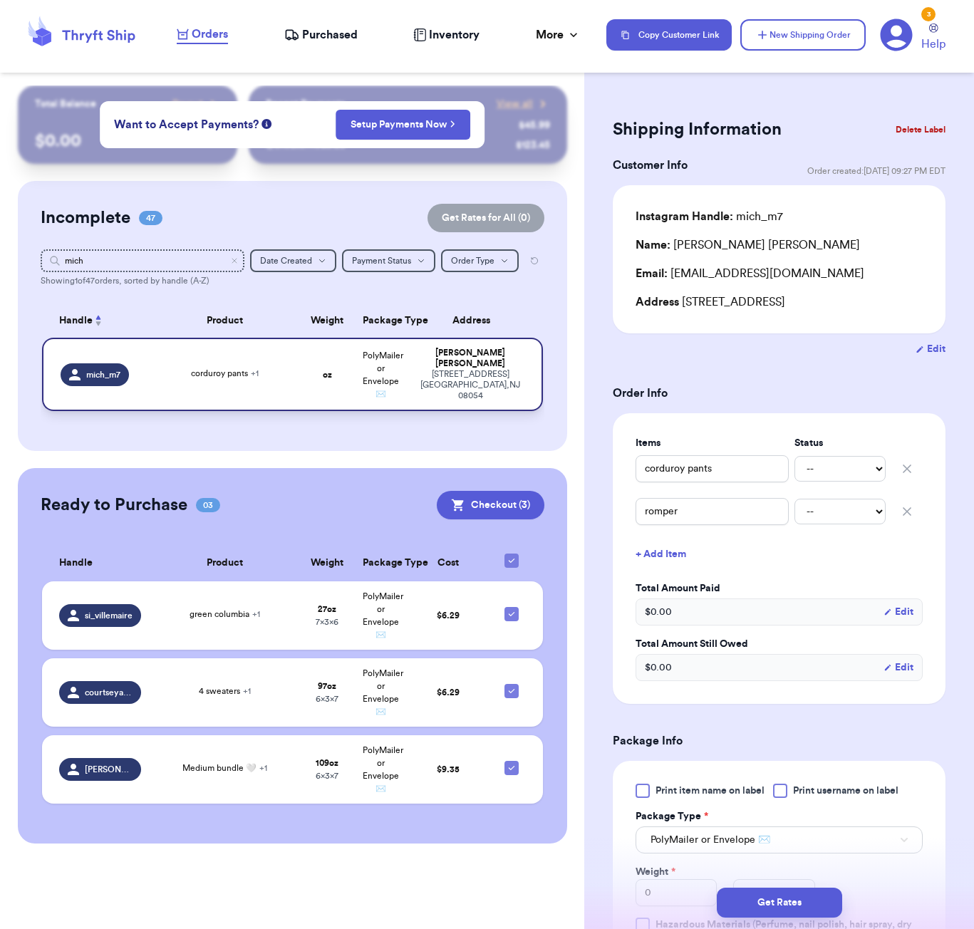
type input "corduroy pants"
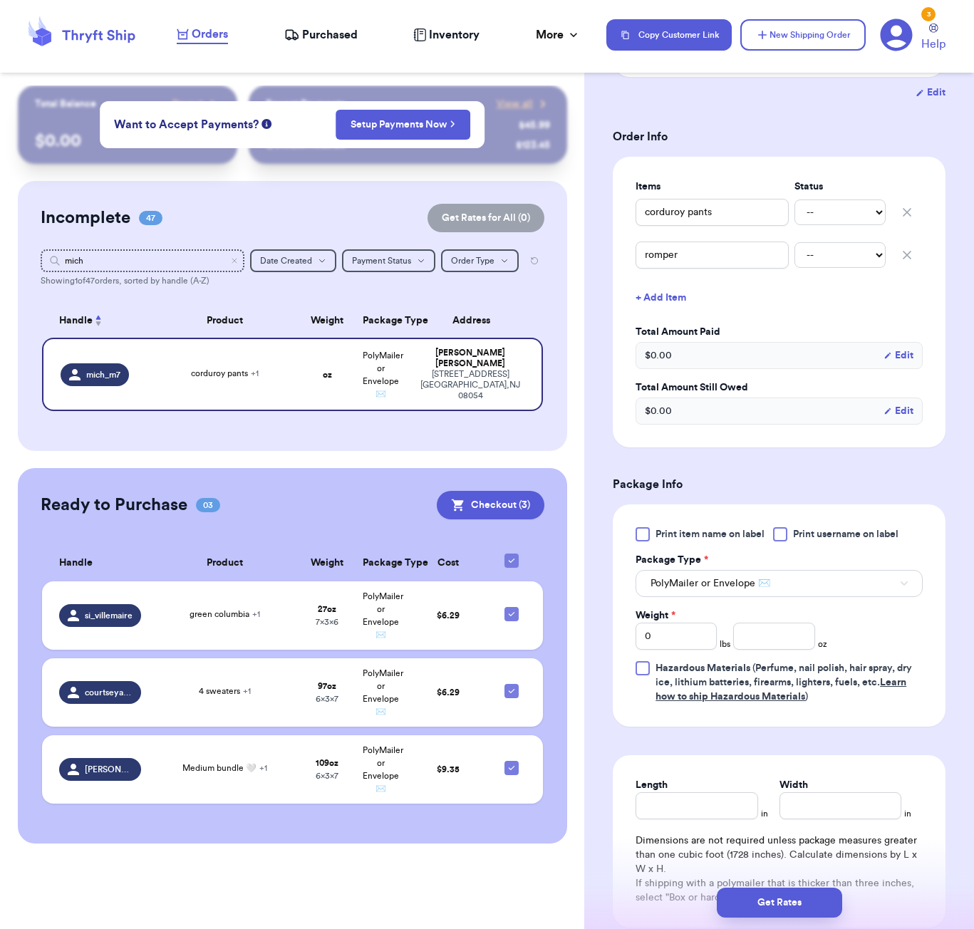
scroll to position [253, 0]
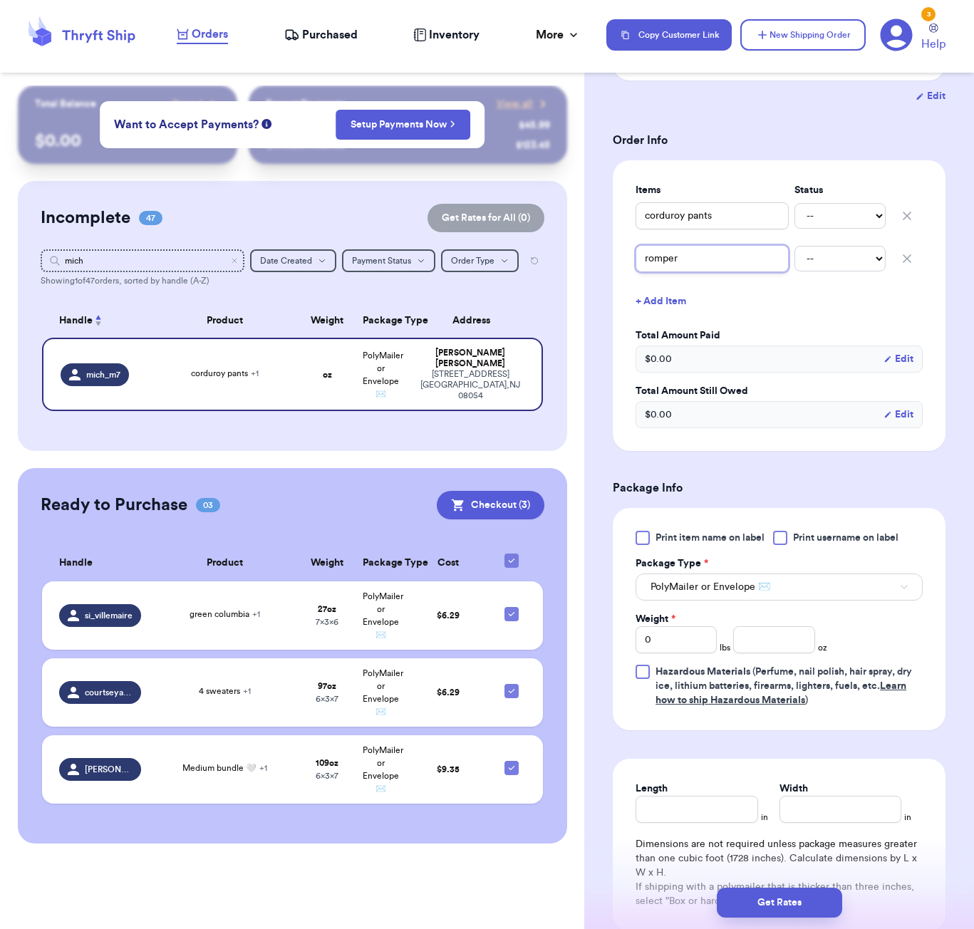
drag, startPoint x: 644, startPoint y: 264, endPoint x: 672, endPoint y: 269, distance: 28.1
click at [644, 264] on input "romper" at bounding box center [712, 258] width 153 height 27
type input "cromper"
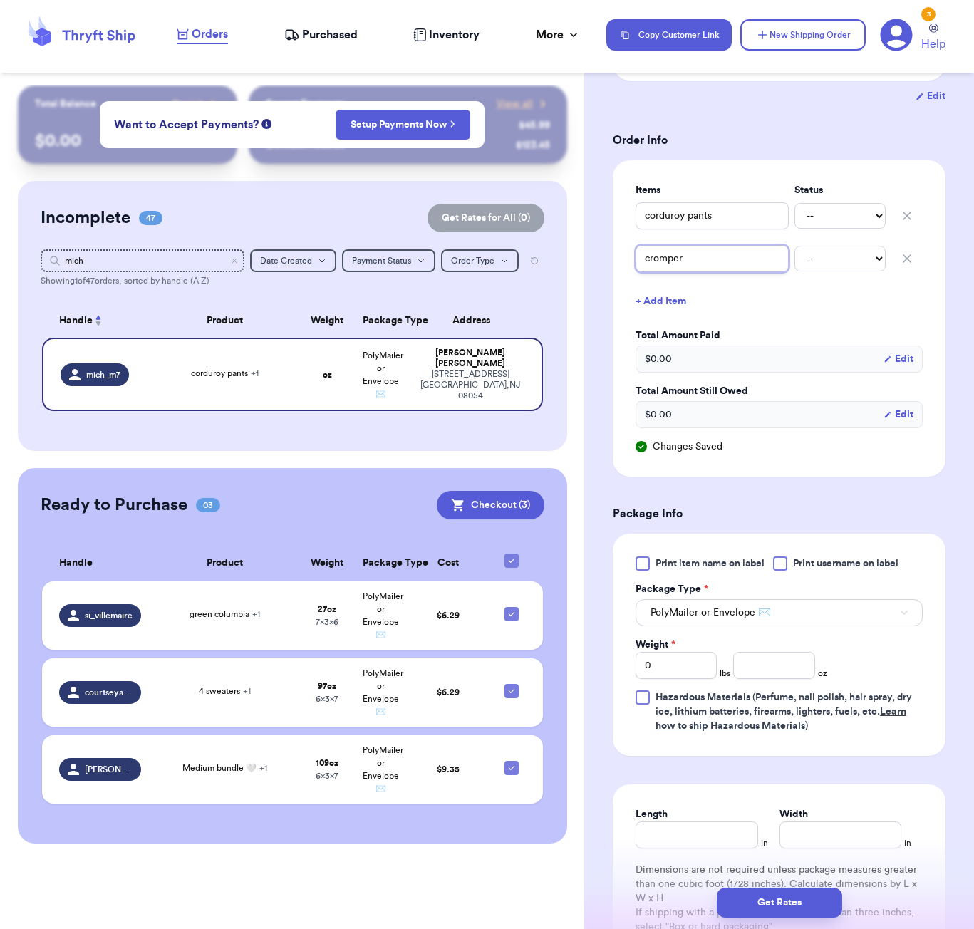
type input "crromper"
type input "creromper"
type input "crearomper"
type input "creamromper"
type input "cream romper"
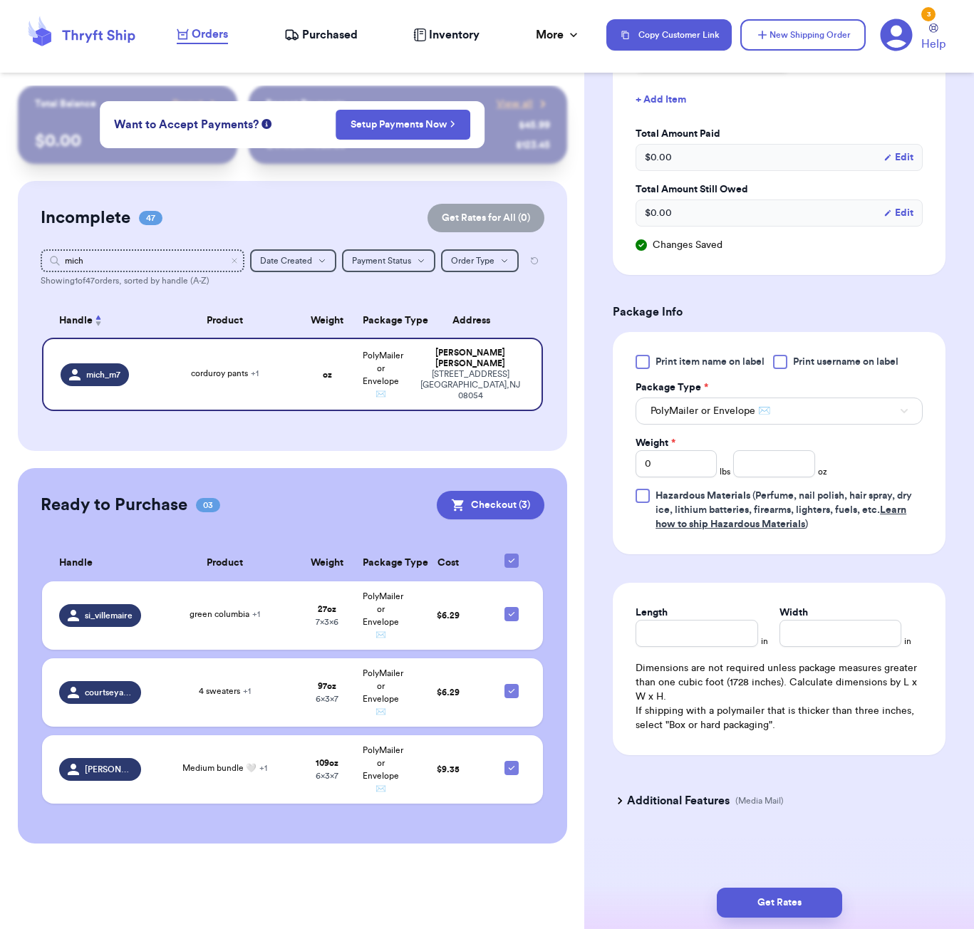
scroll to position [0, 0]
type input "cream romper"
click at [768, 465] on input "number" at bounding box center [773, 463] width 81 height 27
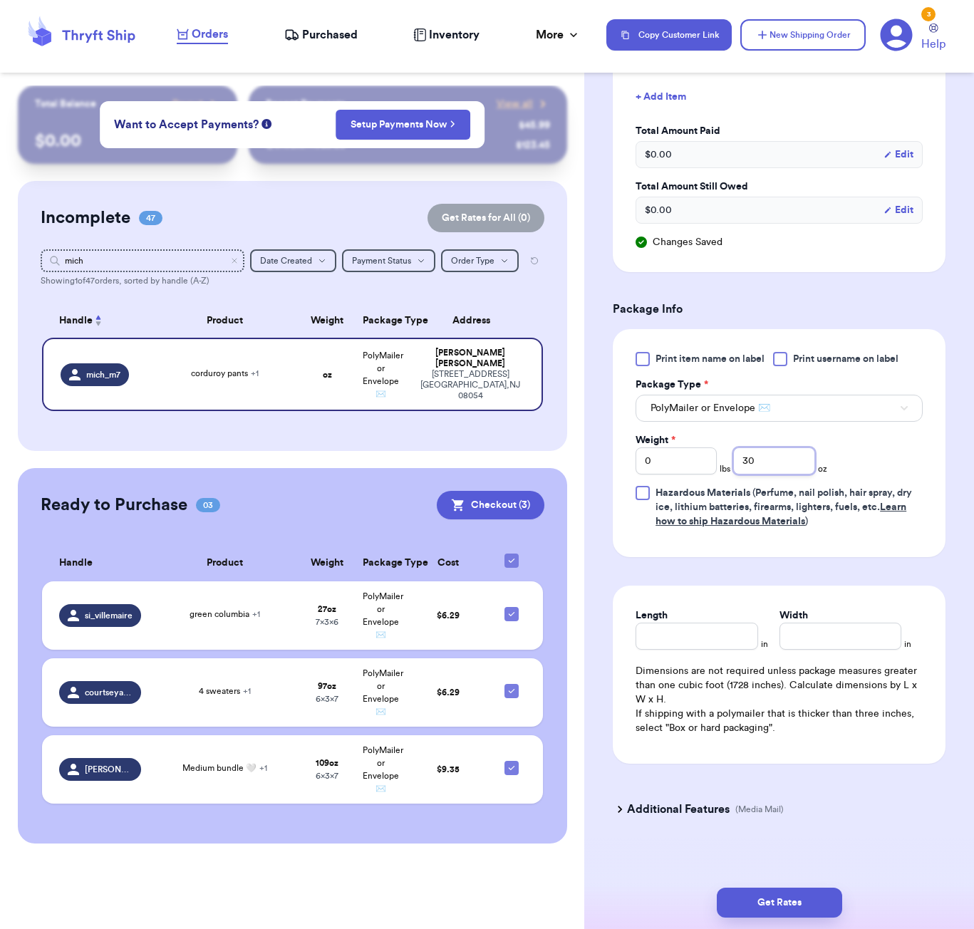
type input "30"
click at [703, 646] on input "Length" at bounding box center [697, 636] width 122 height 27
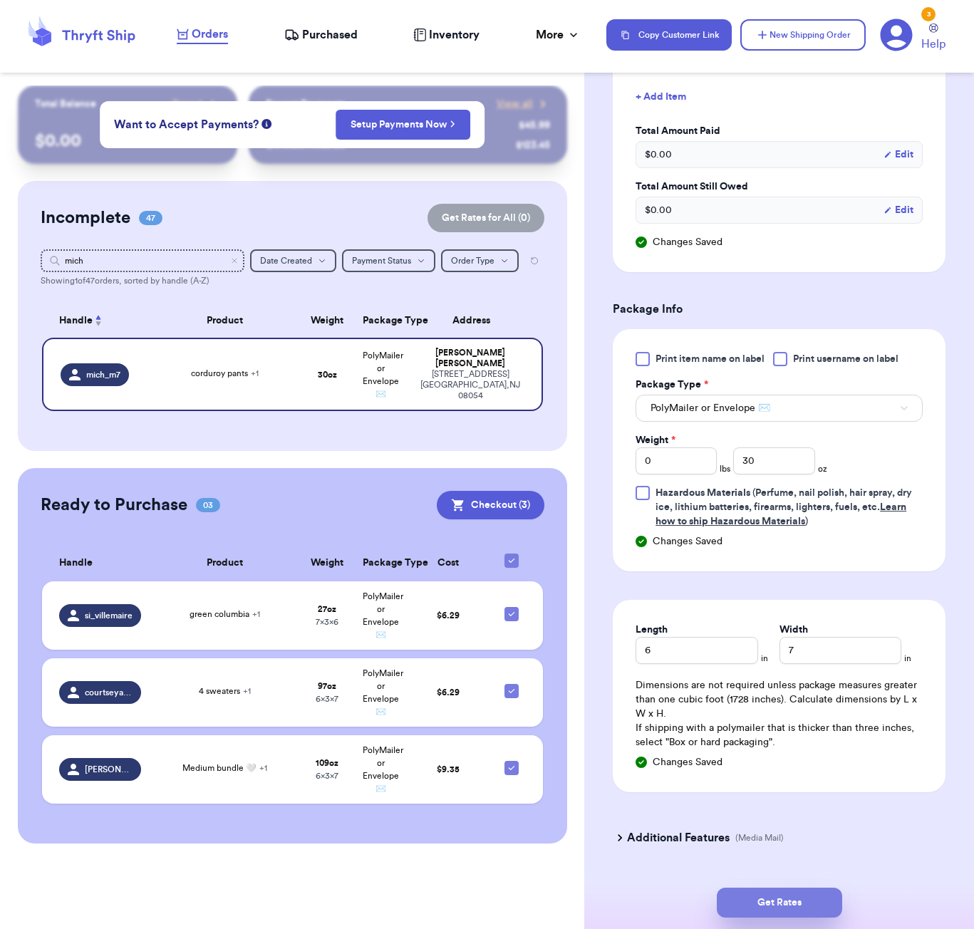
click at [803, 899] on button "Get Rates" at bounding box center [779, 903] width 125 height 30
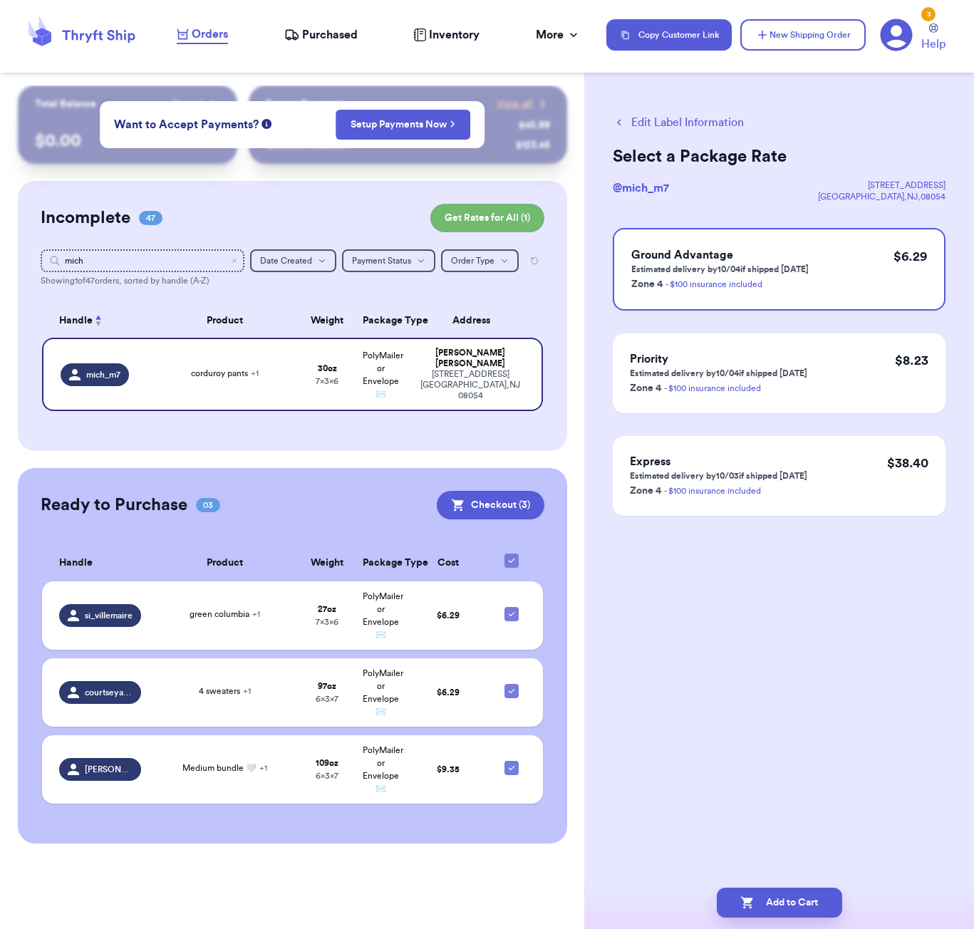
click at [812, 925] on div "Add to Cart" at bounding box center [779, 903] width 390 height 53
click at [813, 904] on button "Add to Cart" at bounding box center [779, 903] width 125 height 30
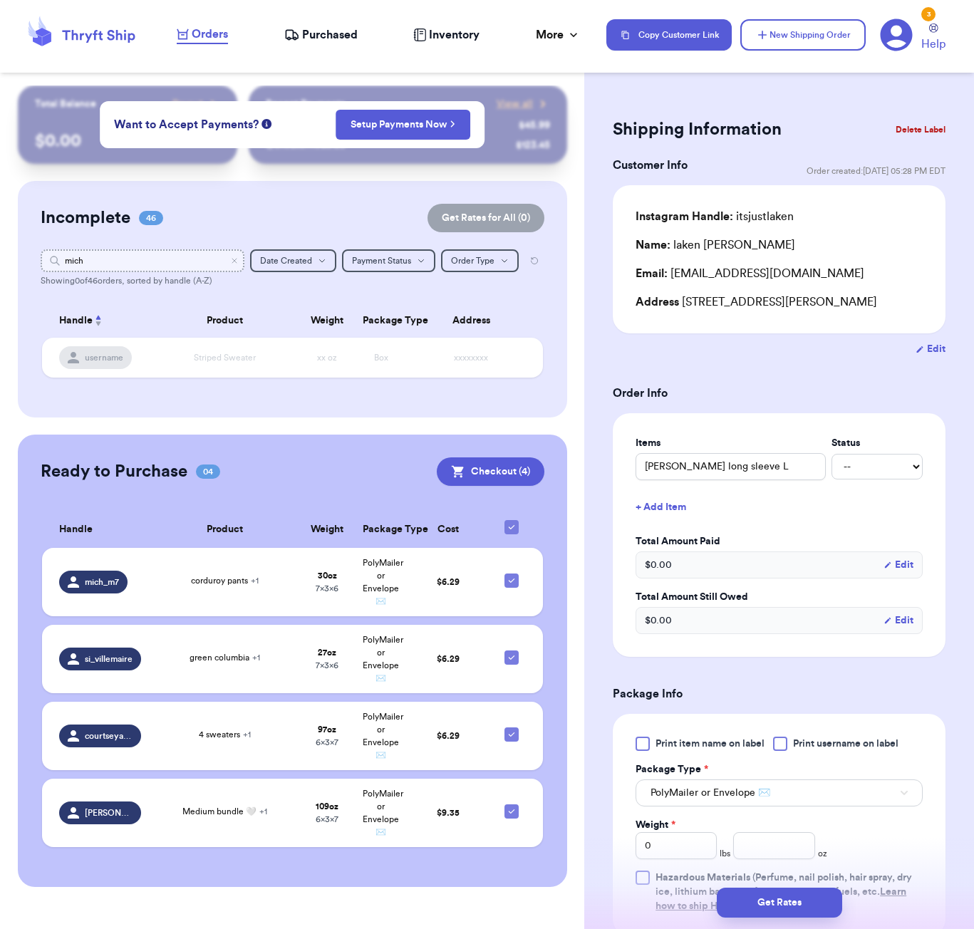
click at [141, 264] on input "mich" at bounding box center [143, 260] width 204 height 23
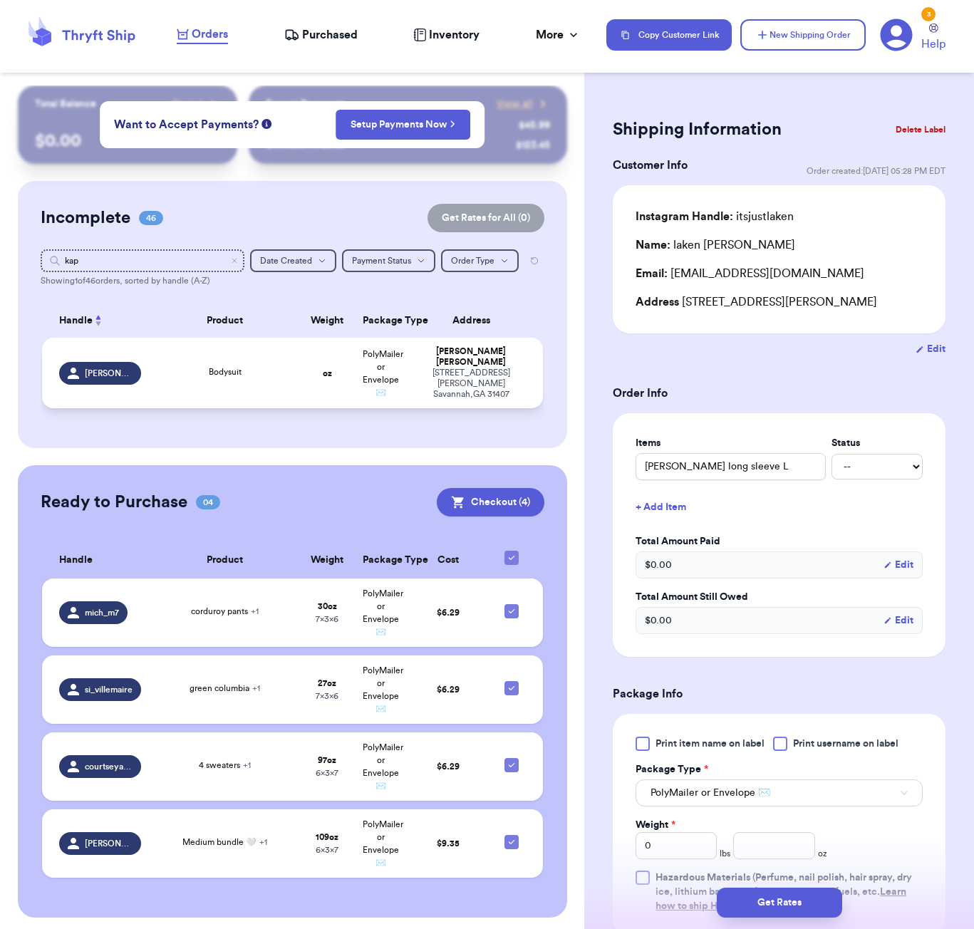
click at [269, 398] on td "Bodysuit" at bounding box center [225, 373] width 151 height 71
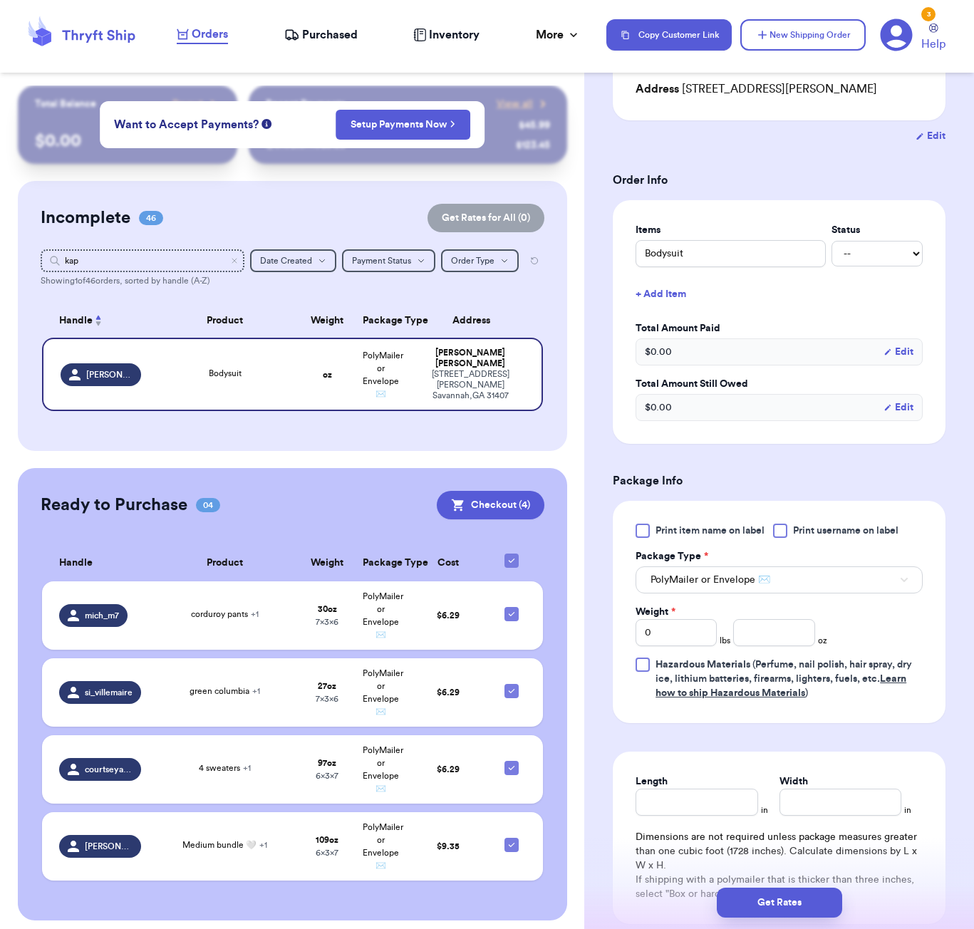
scroll to position [334, 0]
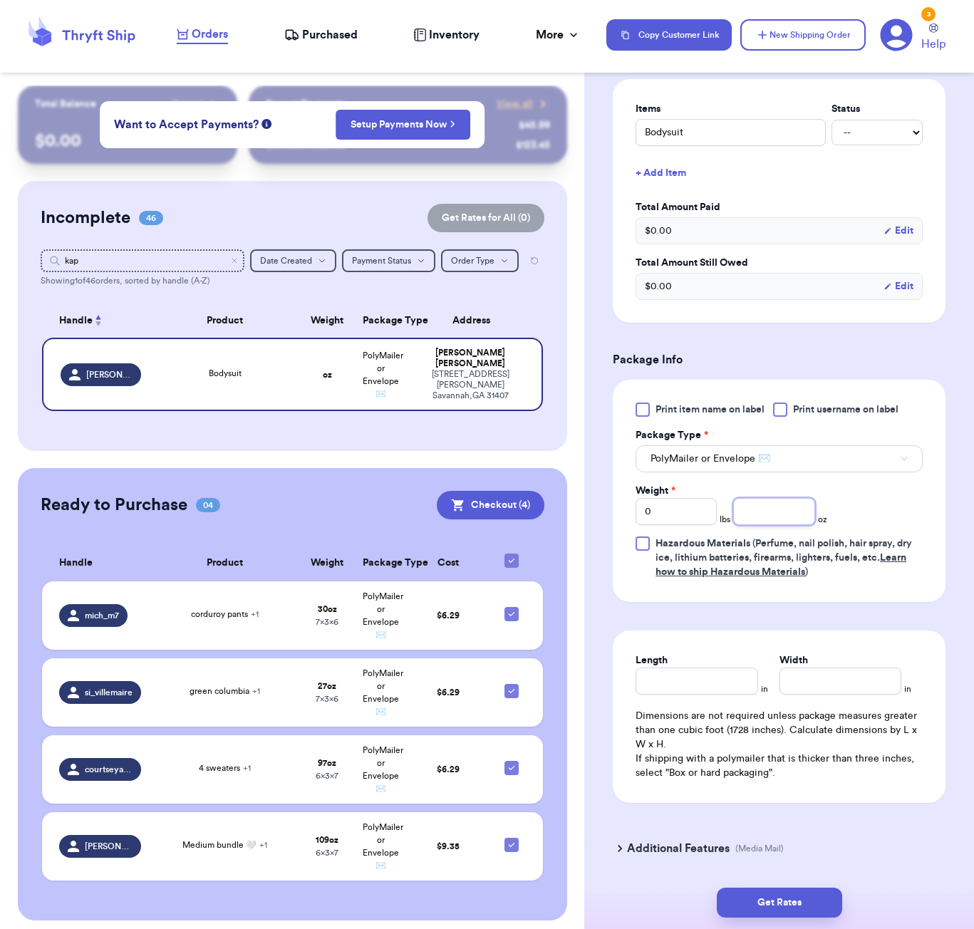
click at [759, 525] on input "number" at bounding box center [773, 511] width 81 height 27
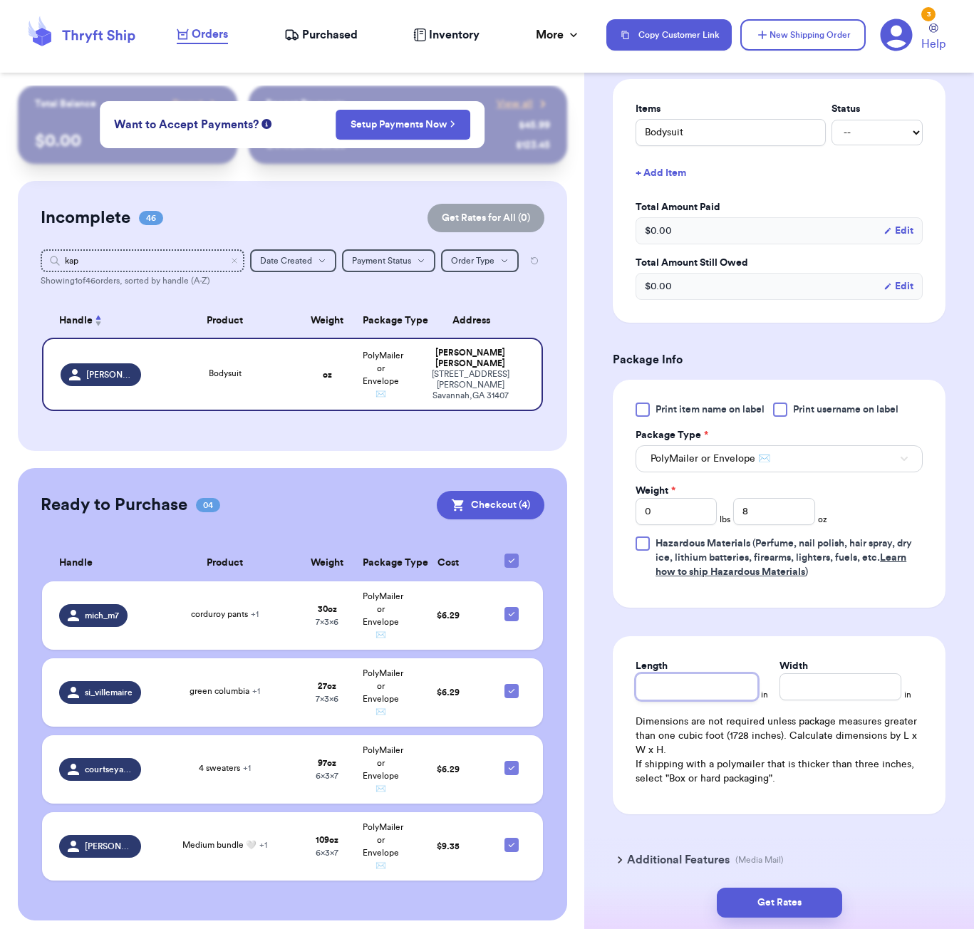
click at [701, 701] on div "Length" at bounding box center [697, 679] width 122 height 41
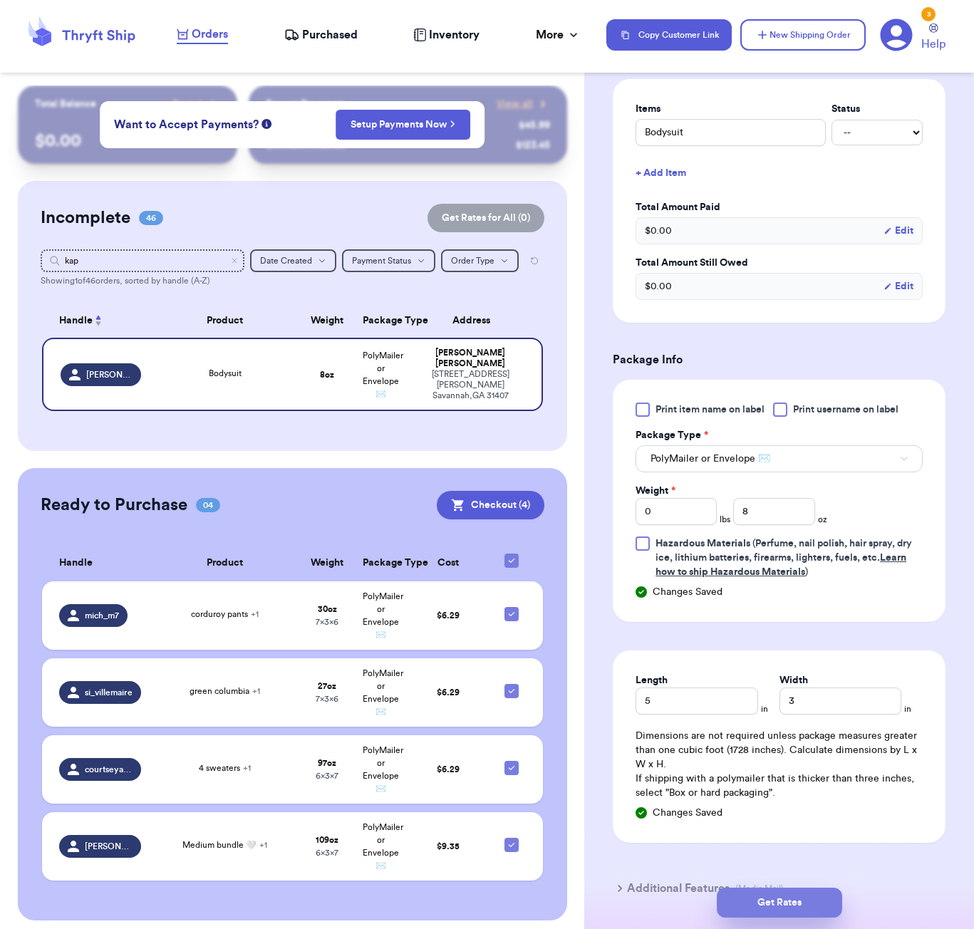
click at [788, 899] on button "Get Rates" at bounding box center [779, 903] width 125 height 30
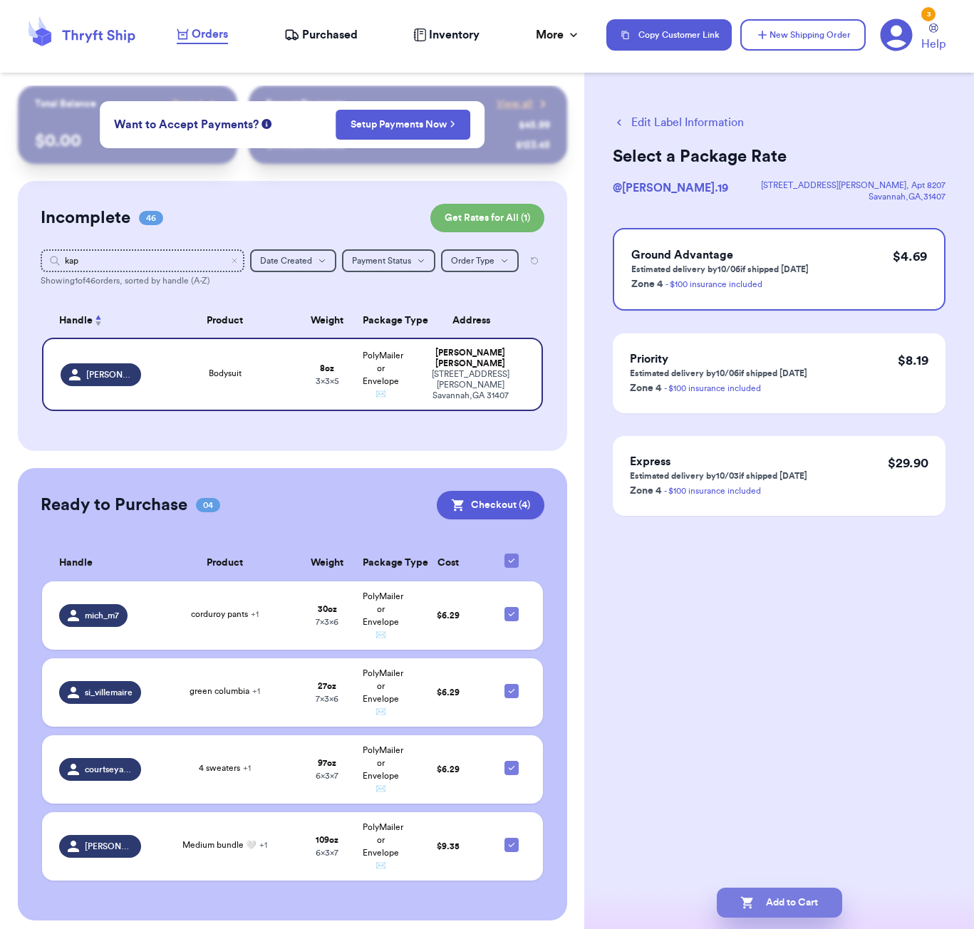
click at [795, 901] on button "Add to Cart" at bounding box center [779, 903] width 125 height 30
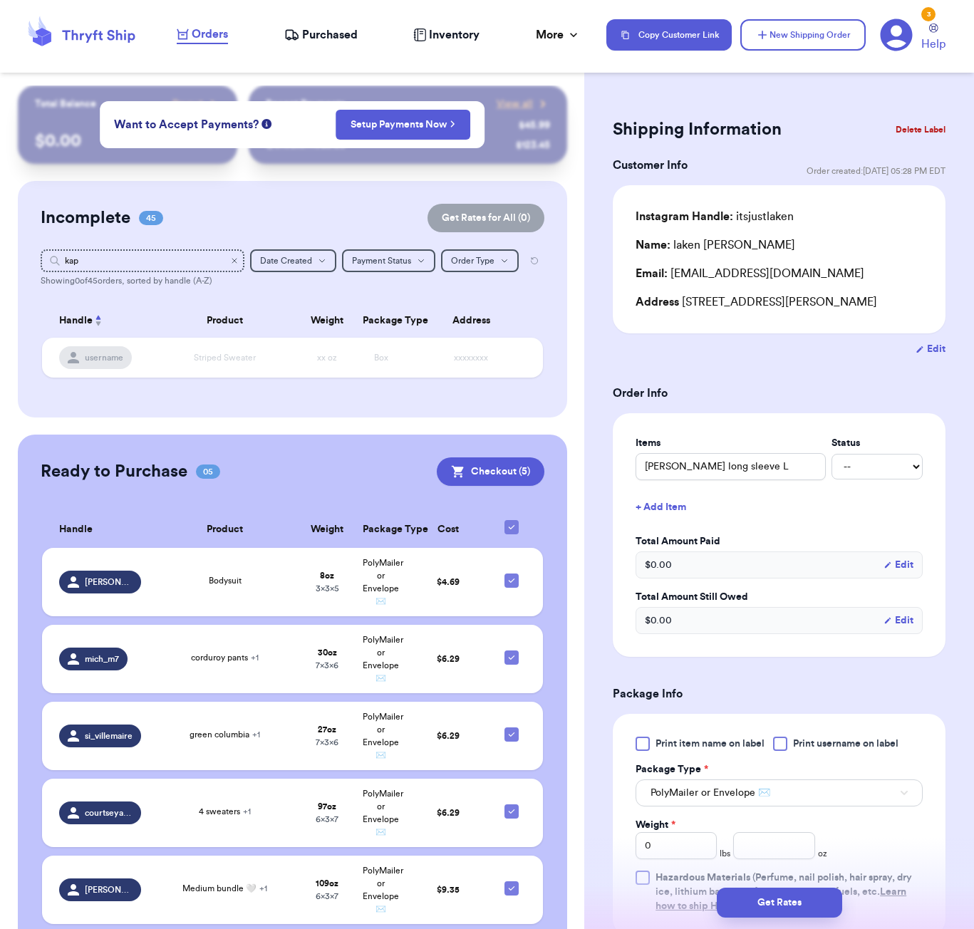
click at [234, 262] on icon "Clear search" at bounding box center [234, 261] width 4 height 4
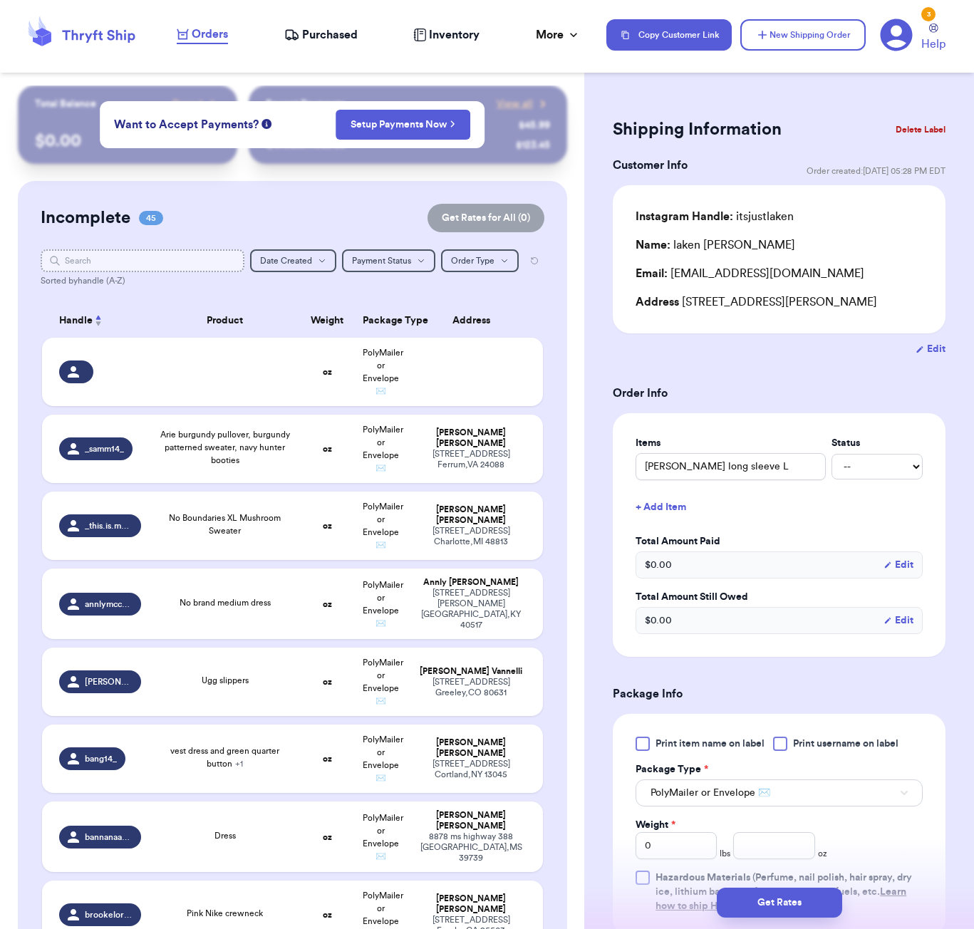
click at [191, 259] on input "text" at bounding box center [143, 260] width 204 height 23
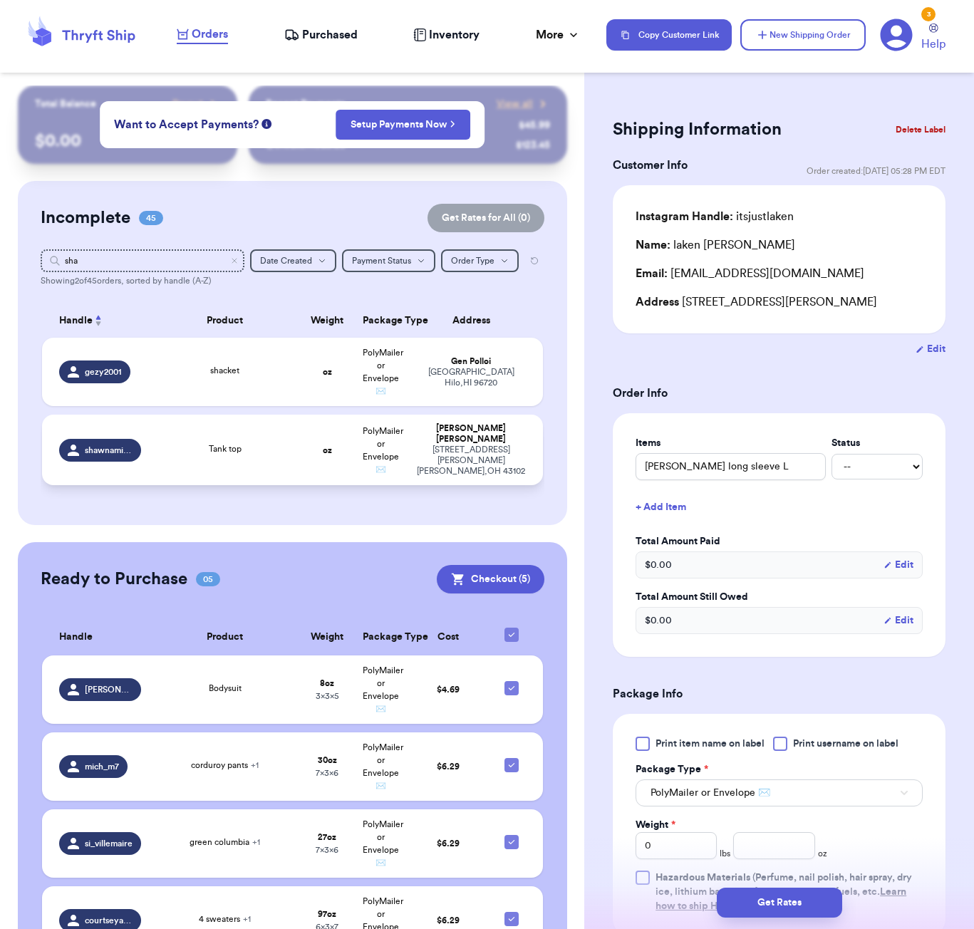
click at [233, 452] on span "Tank top" at bounding box center [225, 449] width 33 height 9
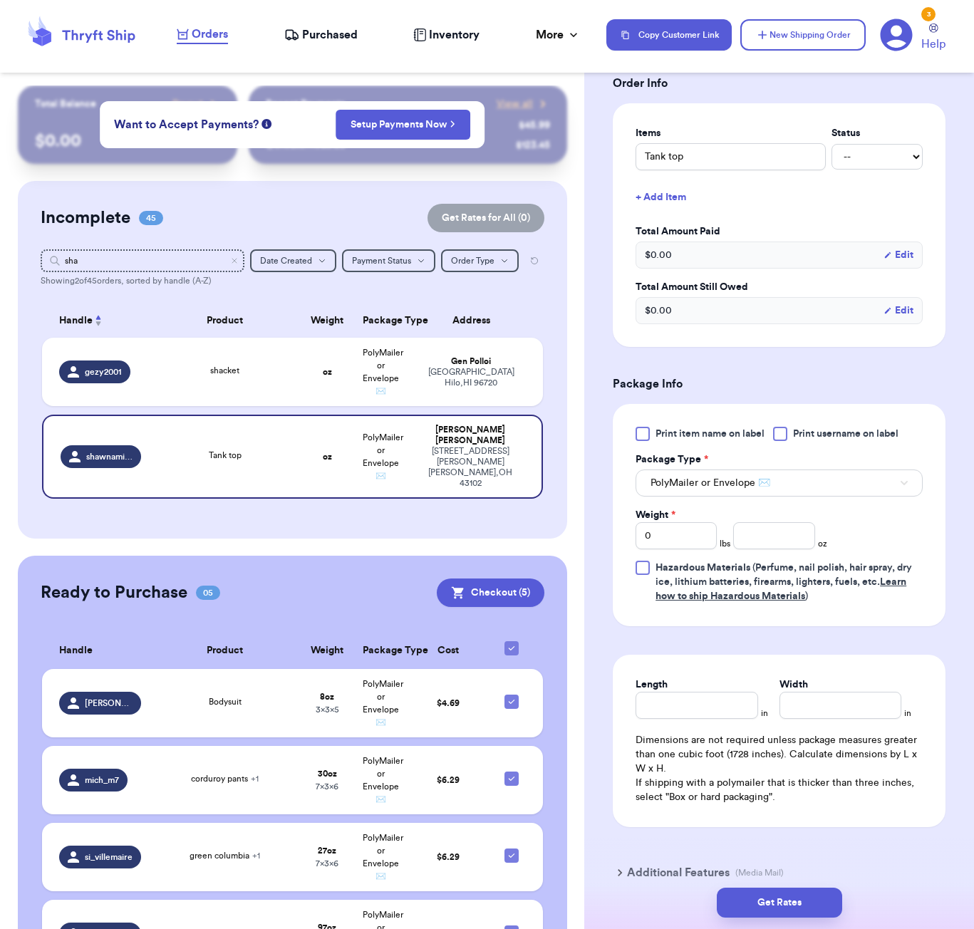
scroll to position [346, 0]
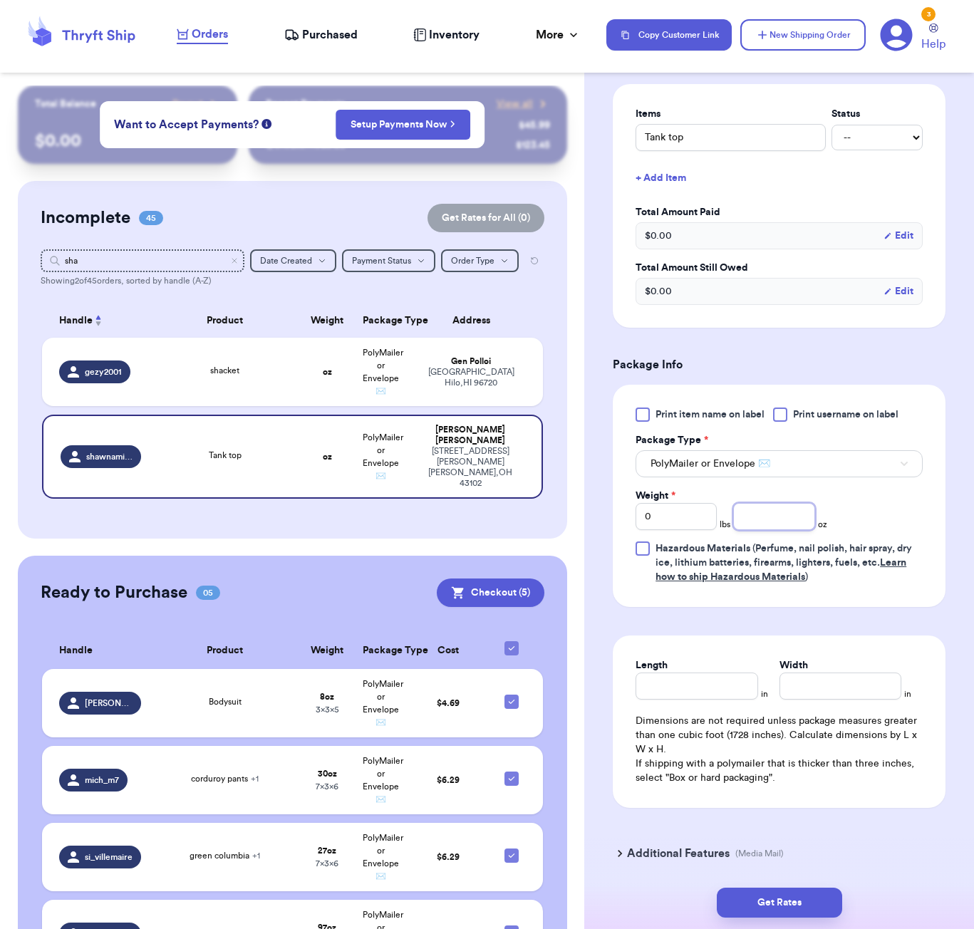
click at [765, 503] on input "number" at bounding box center [773, 516] width 81 height 27
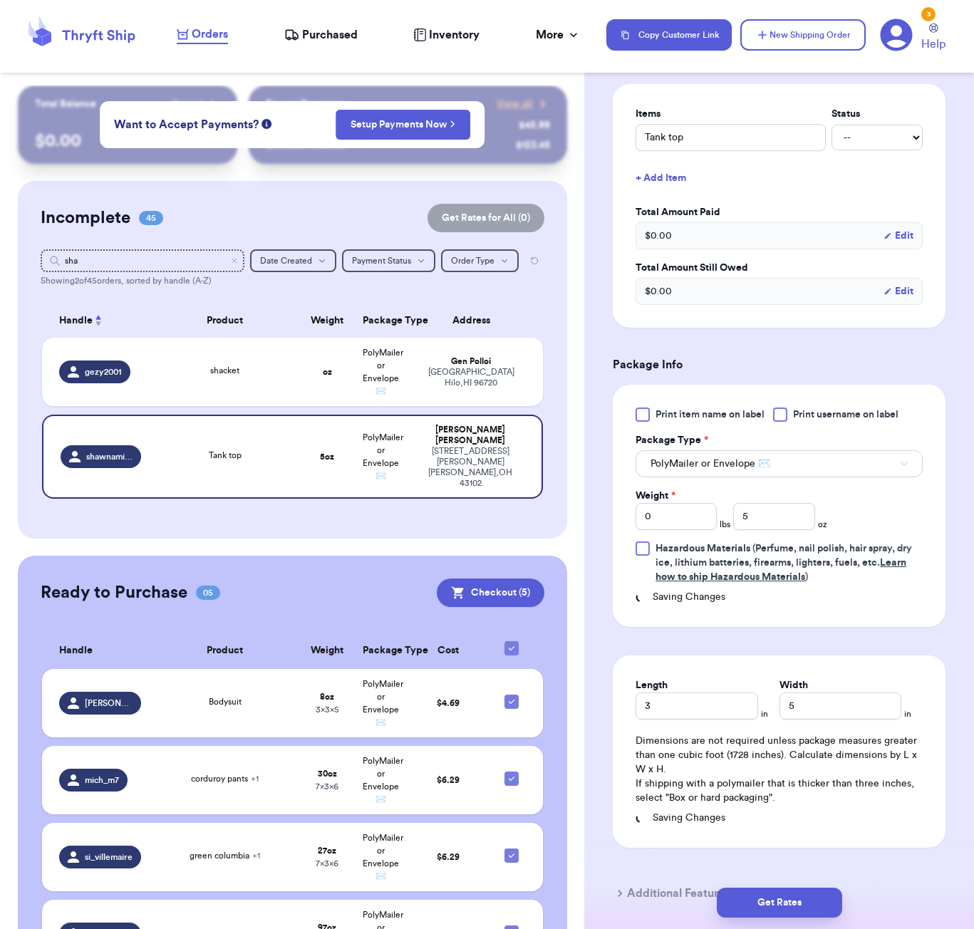
drag, startPoint x: 831, startPoint y: 909, endPoint x: 845, endPoint y: 905, distance: 14.7
click at [830, 909] on button "Get Rates" at bounding box center [779, 903] width 125 height 30
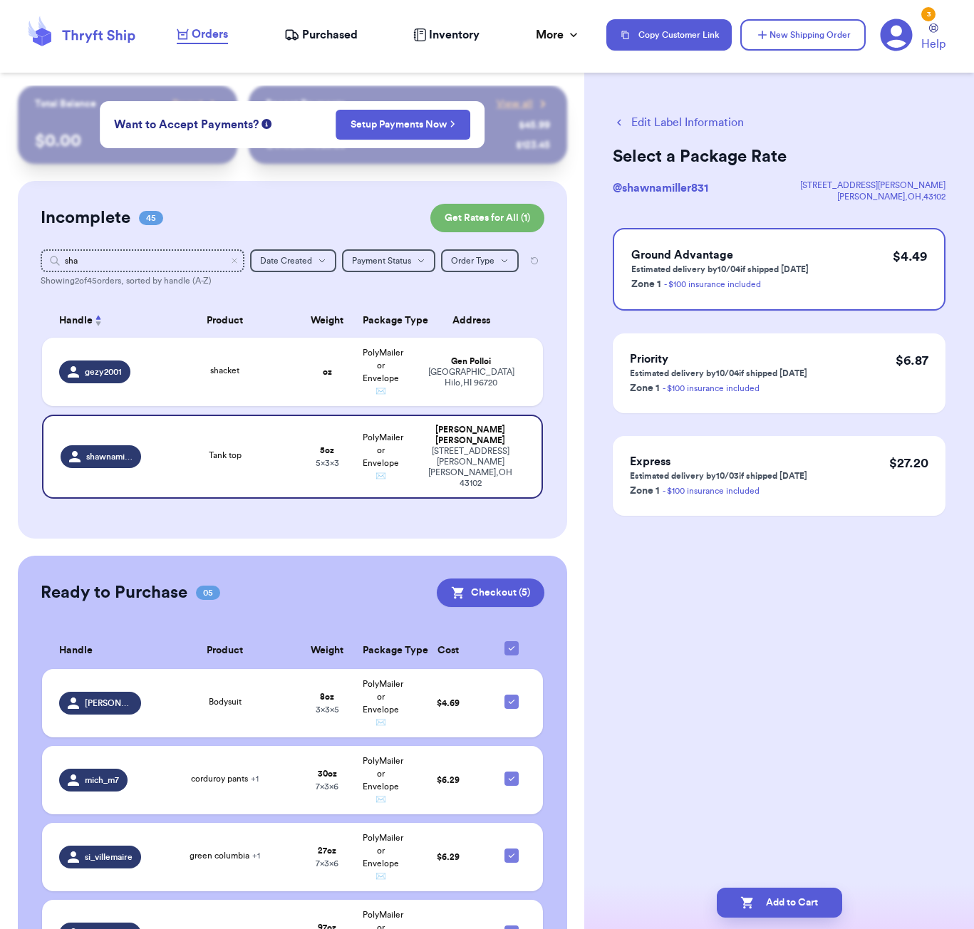
click at [802, 895] on button "Add to Cart" at bounding box center [779, 903] width 125 height 30
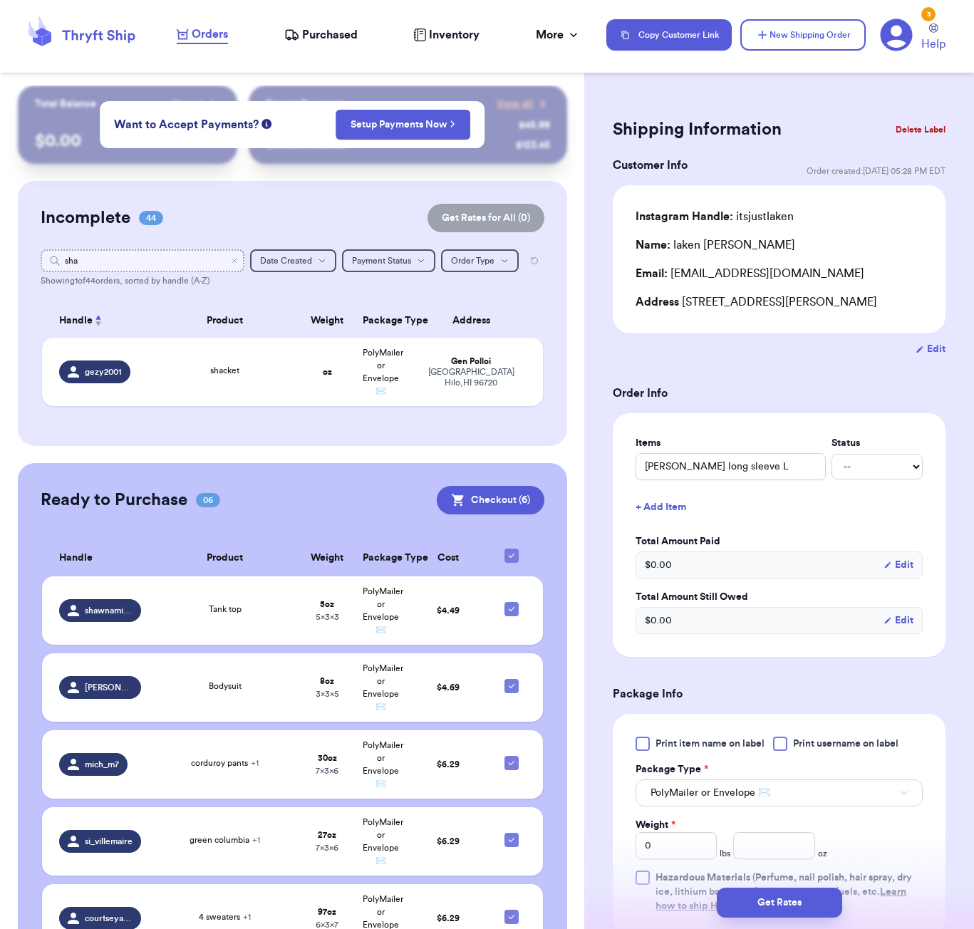
click at [128, 254] on input "sha" at bounding box center [143, 260] width 204 height 23
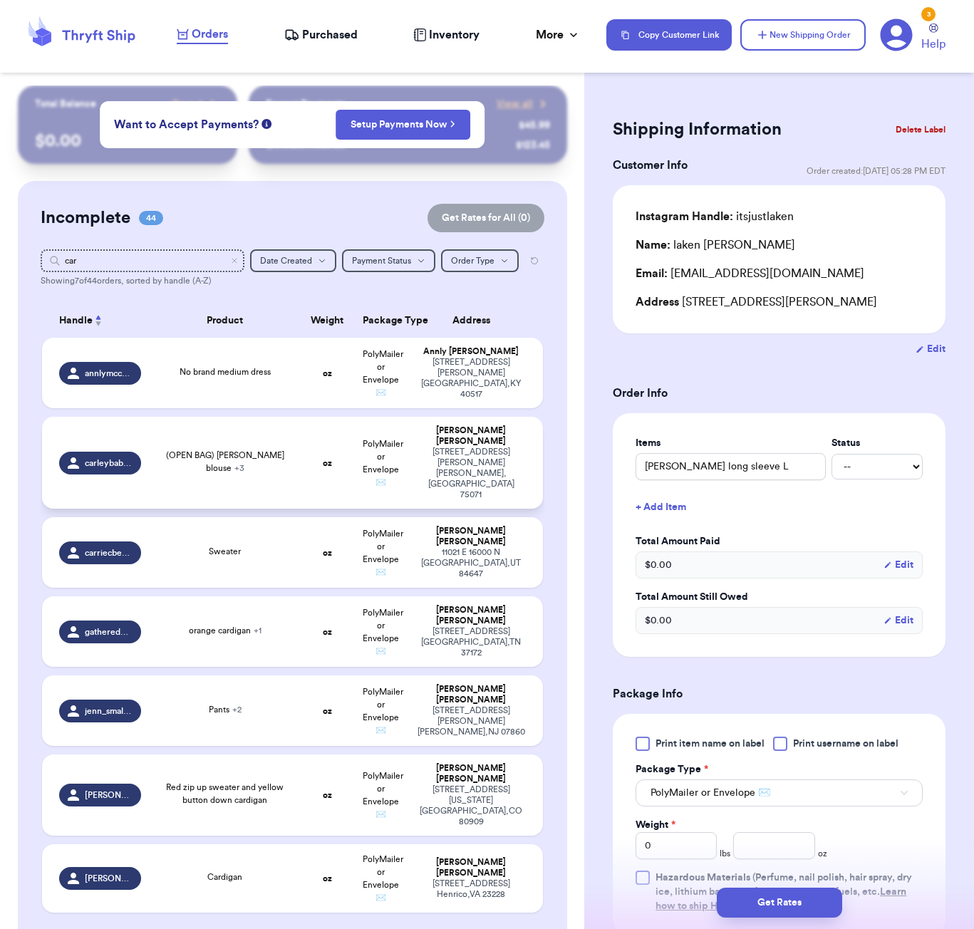
click at [257, 452] on span "(OPEN BAG) [PERSON_NAME] blouse + 3" at bounding box center [225, 461] width 118 height 21
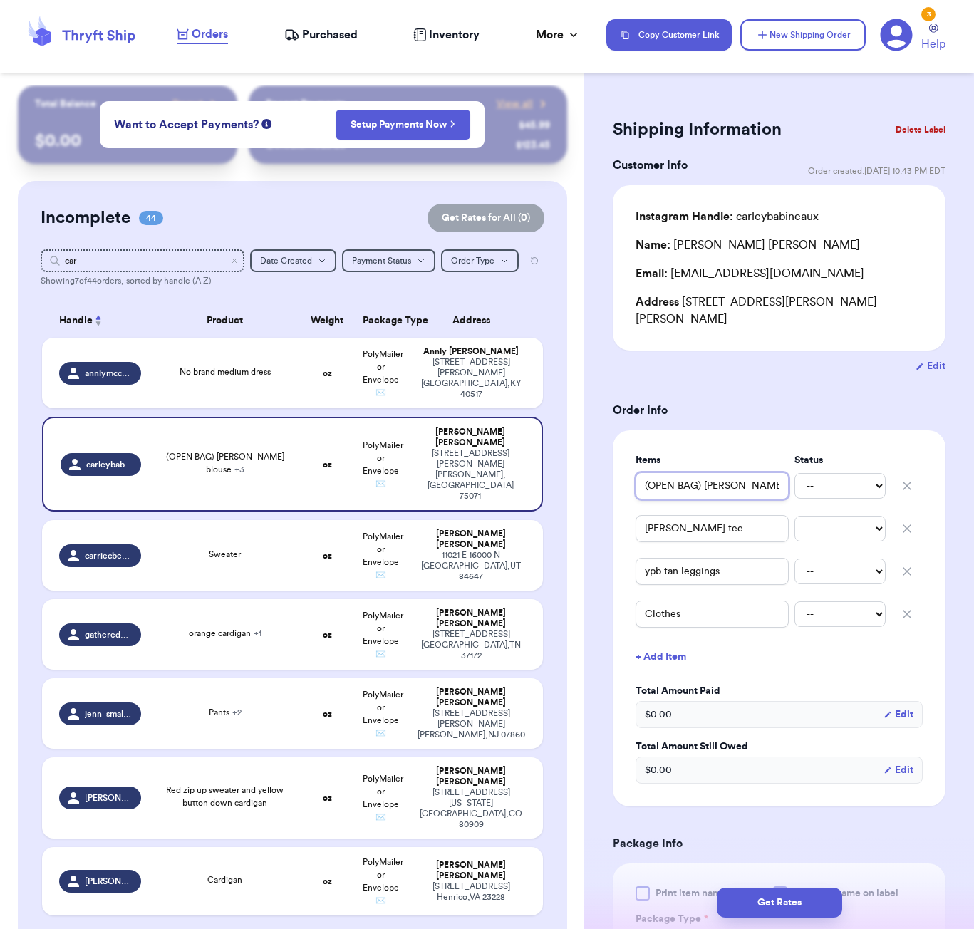
drag, startPoint x: 706, startPoint y: 473, endPoint x: 600, endPoint y: 473, distance: 105.5
click at [601, 473] on div "Shipping Information Delete Label Customer Info Order created: [DATE] 10:43 PM …" at bounding box center [779, 774] width 390 height 1376
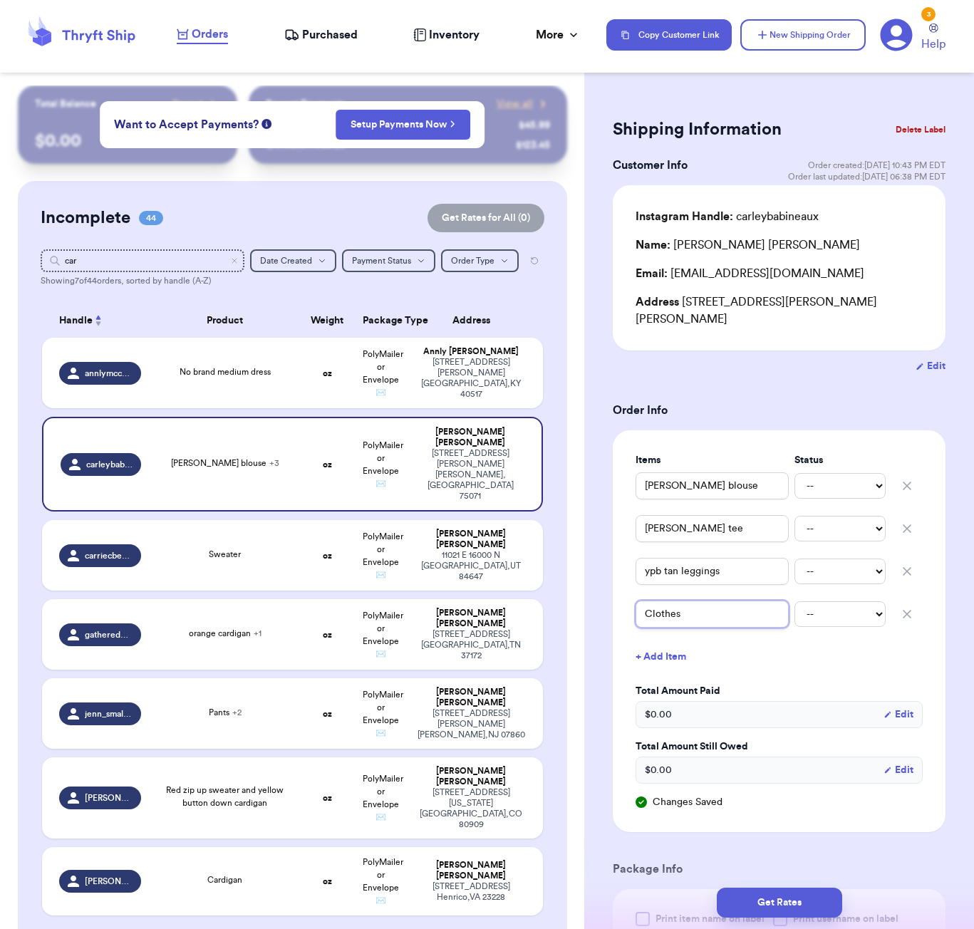
click at [655, 602] on input "Clothes" at bounding box center [712, 614] width 153 height 27
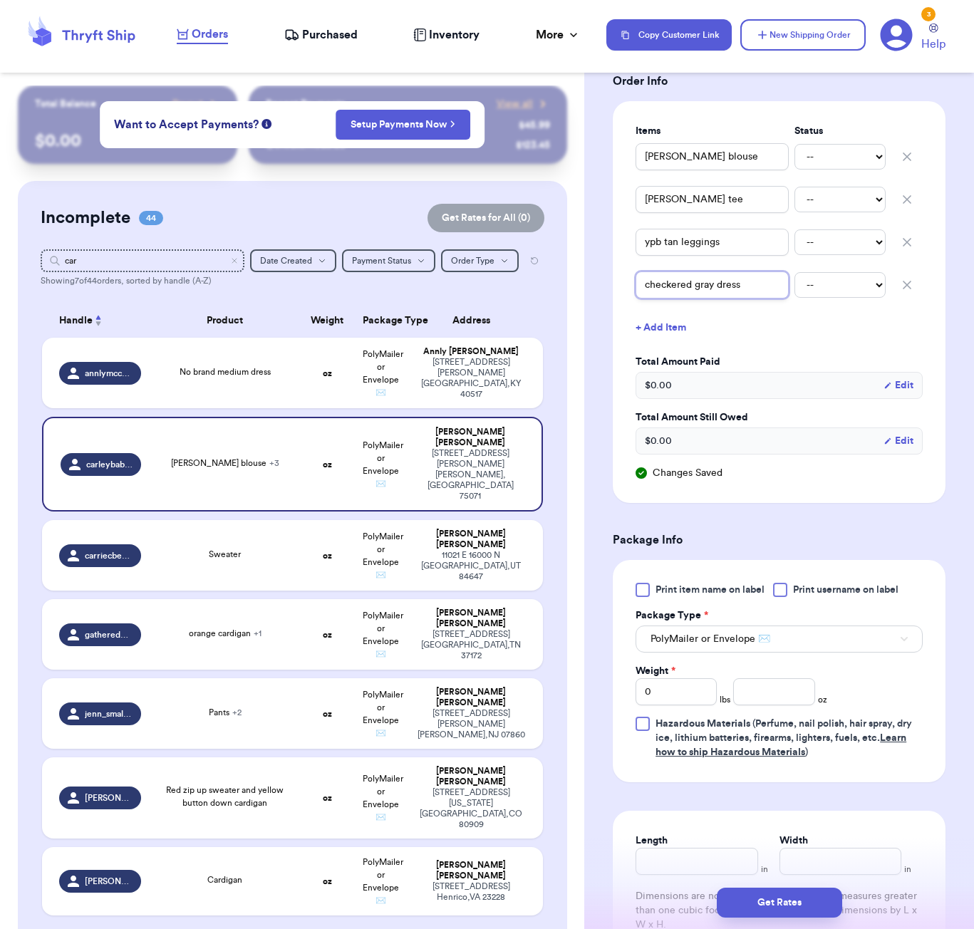
scroll to position [344, 0]
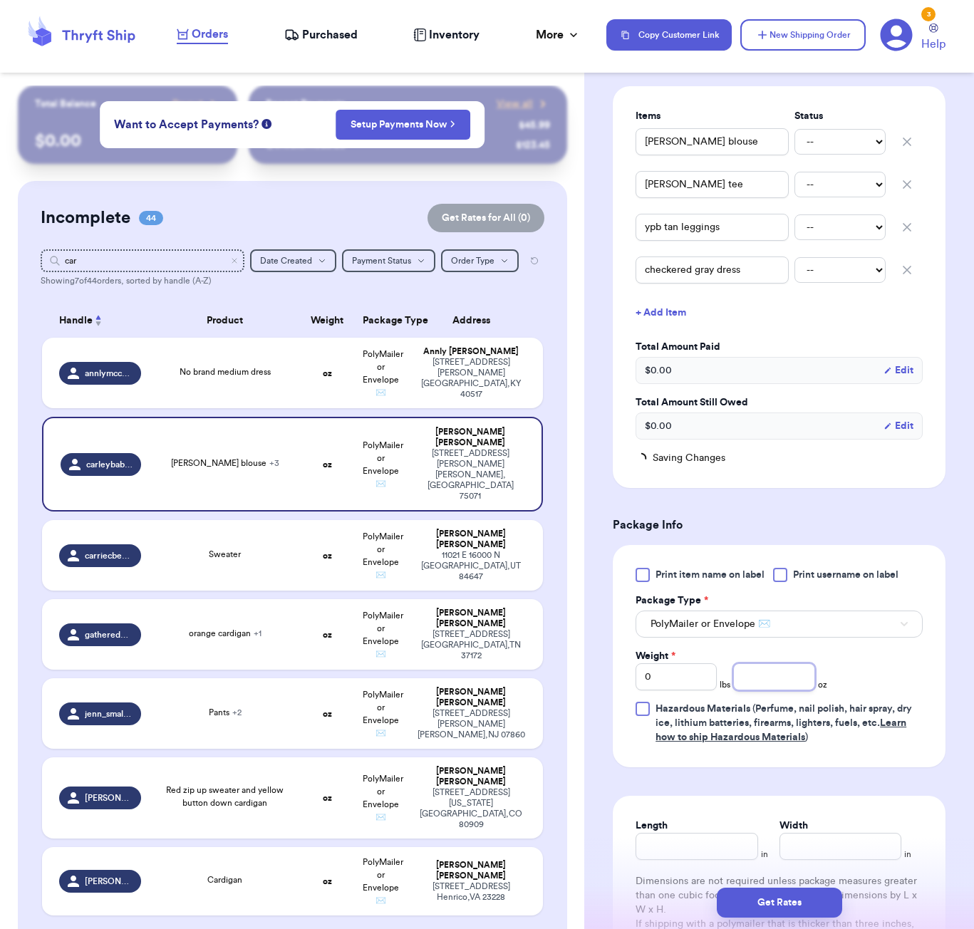
click at [770, 664] on input "number" at bounding box center [773, 677] width 81 height 27
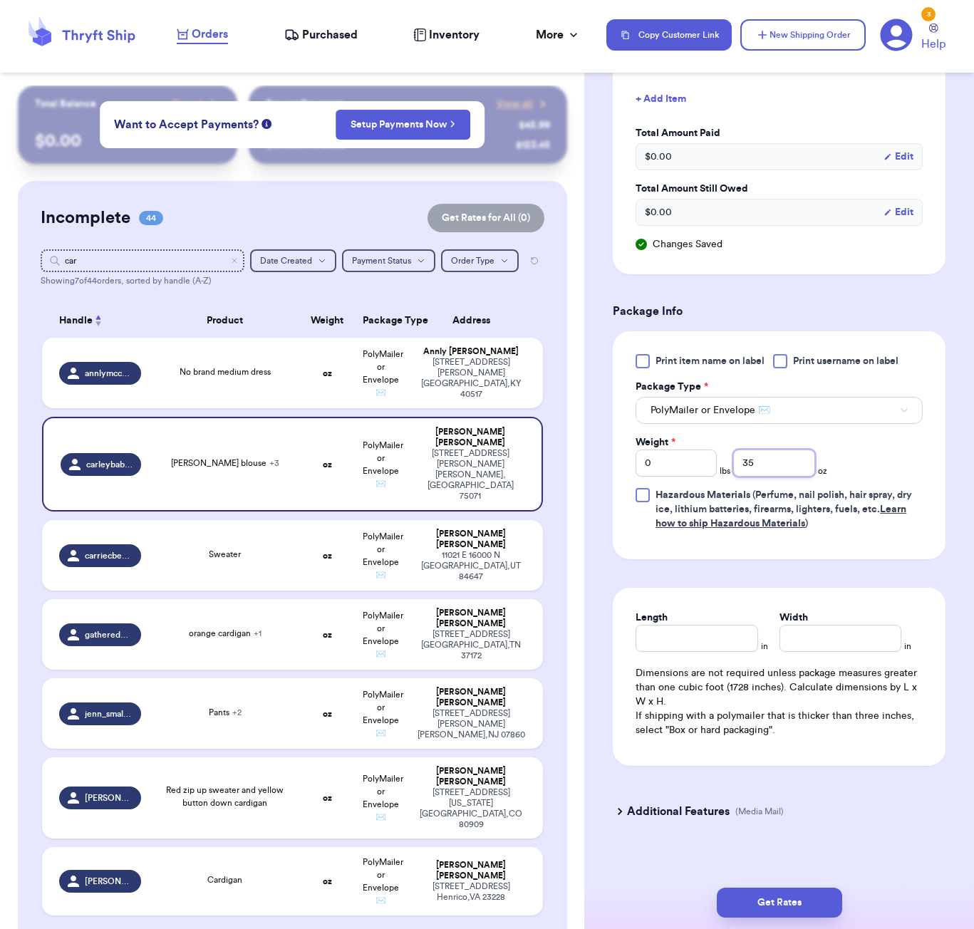
scroll to position [555, 0]
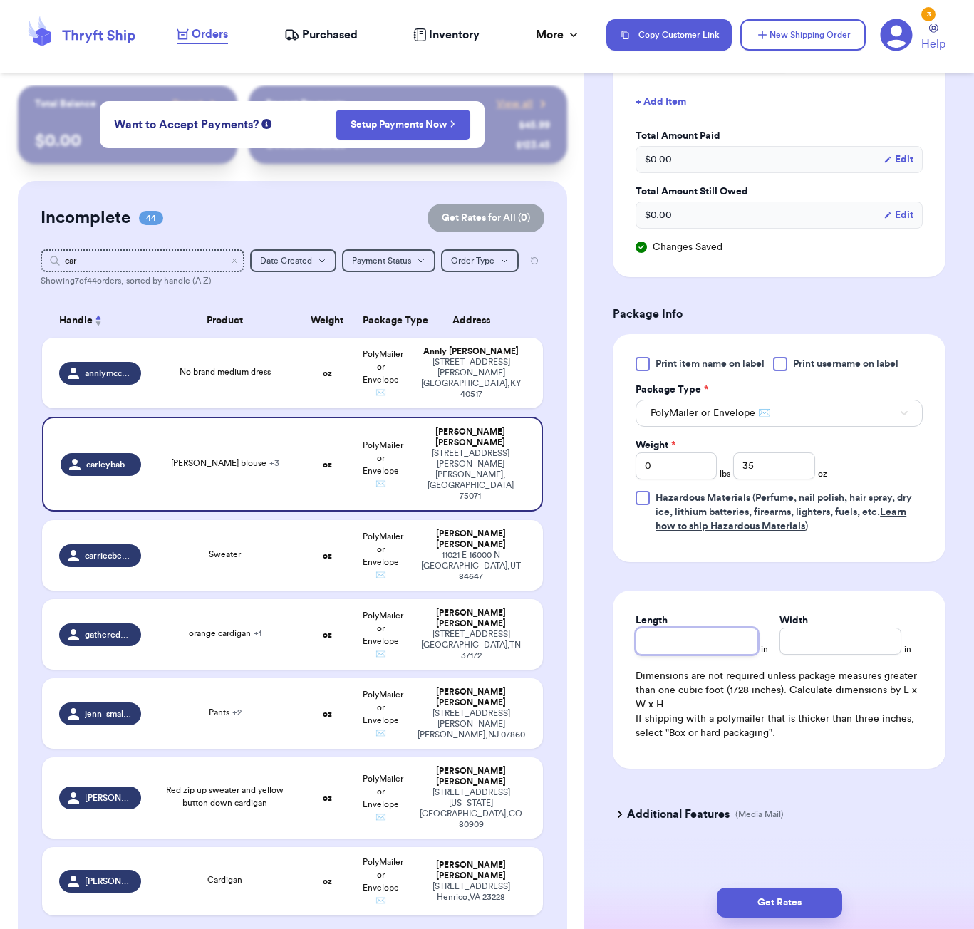
click at [703, 628] on input "Length" at bounding box center [697, 641] width 122 height 27
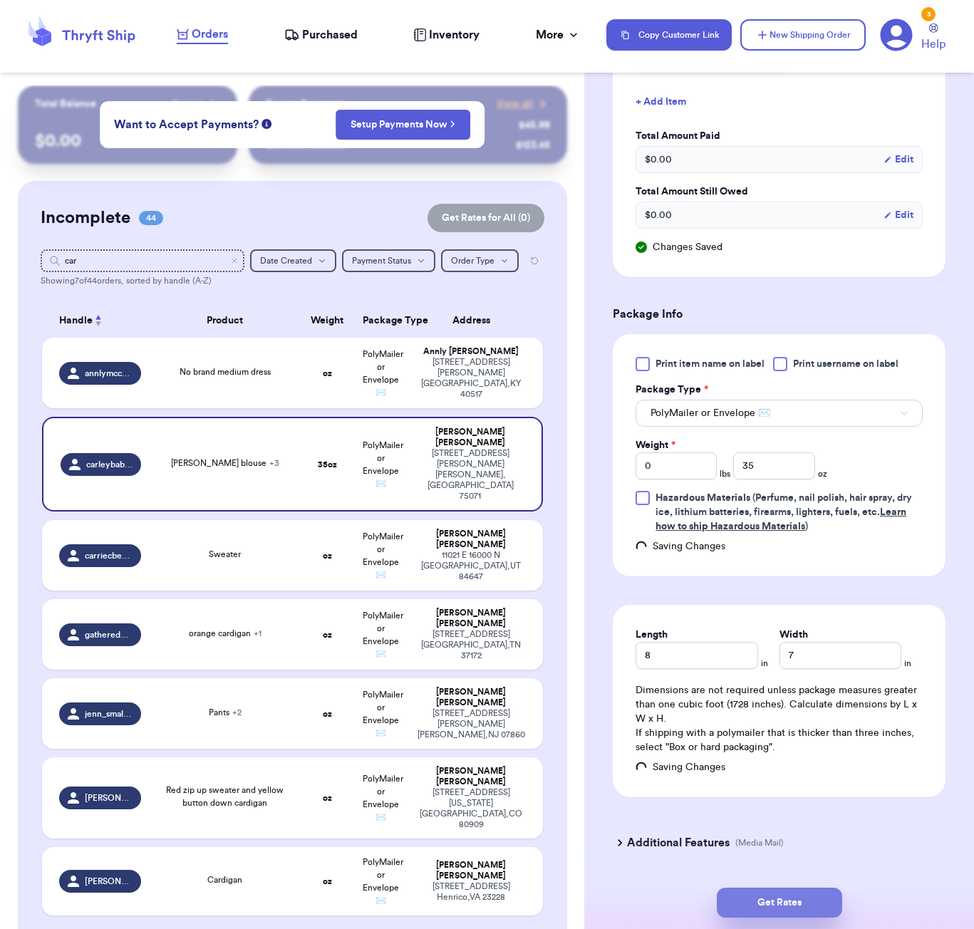
click at [785, 907] on button "Get Rates" at bounding box center [779, 903] width 125 height 30
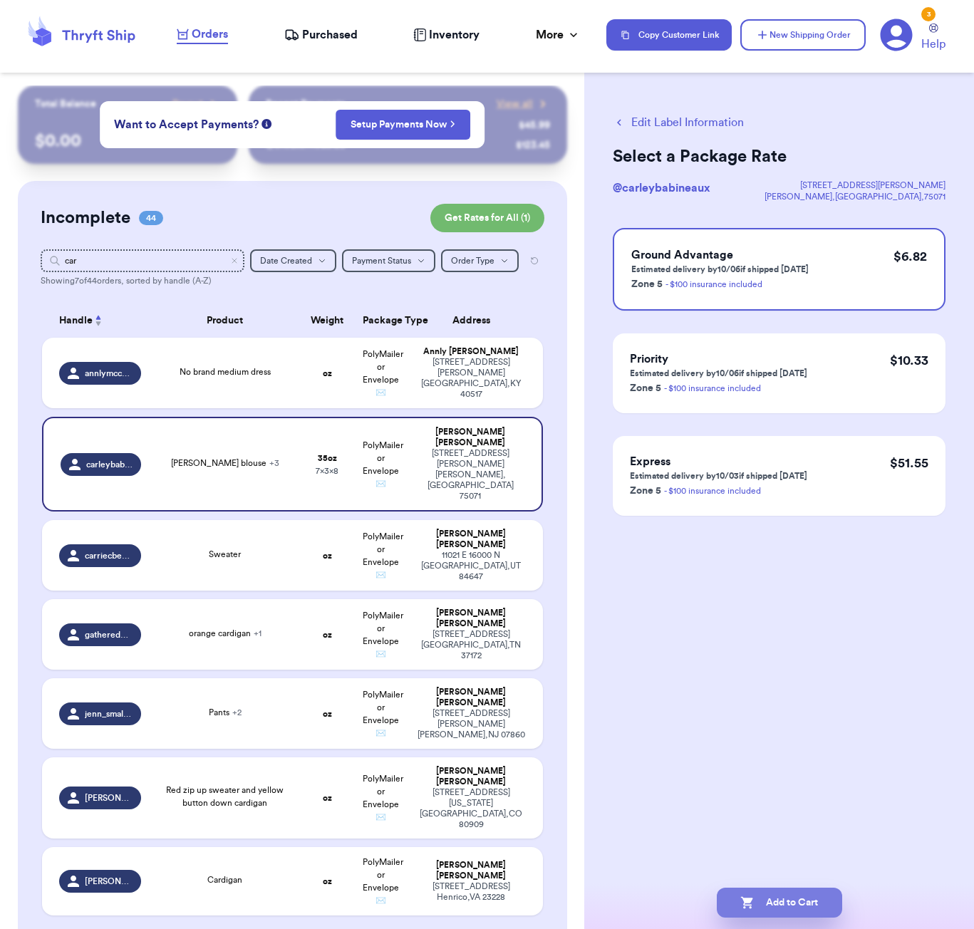
click at [793, 897] on button "Add to Cart" at bounding box center [779, 903] width 125 height 30
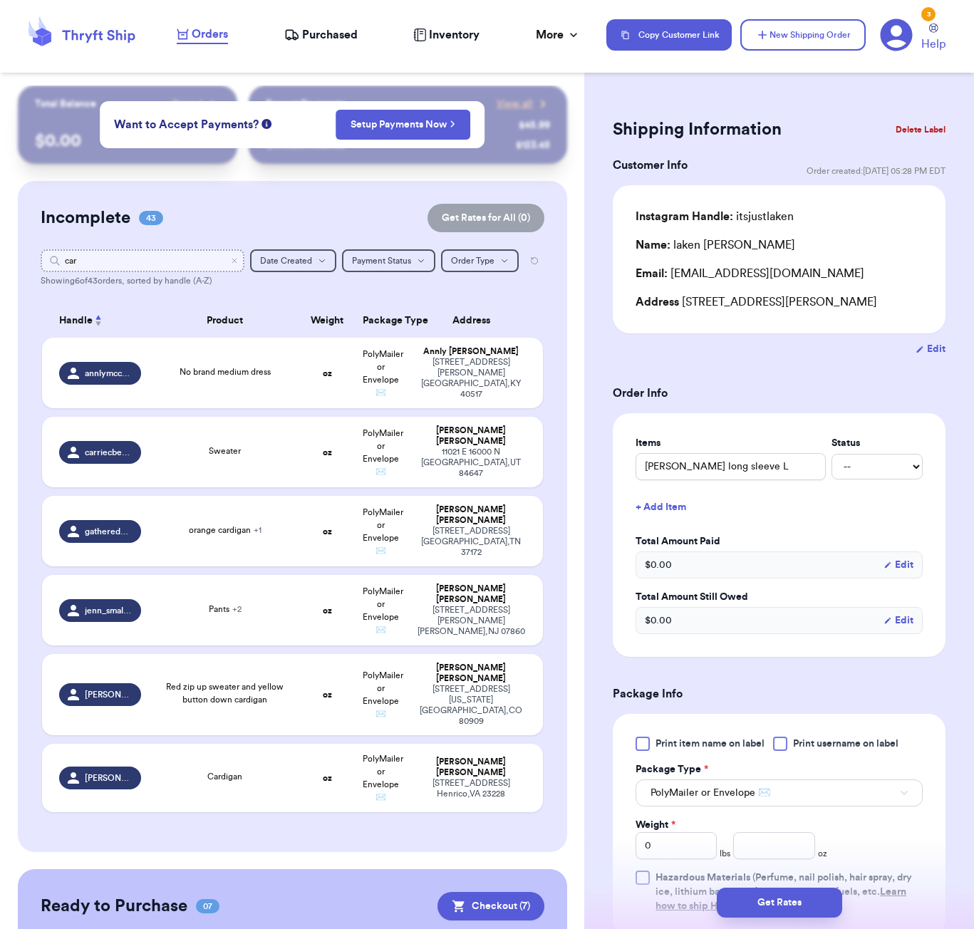
click at [94, 258] on input "car" at bounding box center [143, 260] width 204 height 23
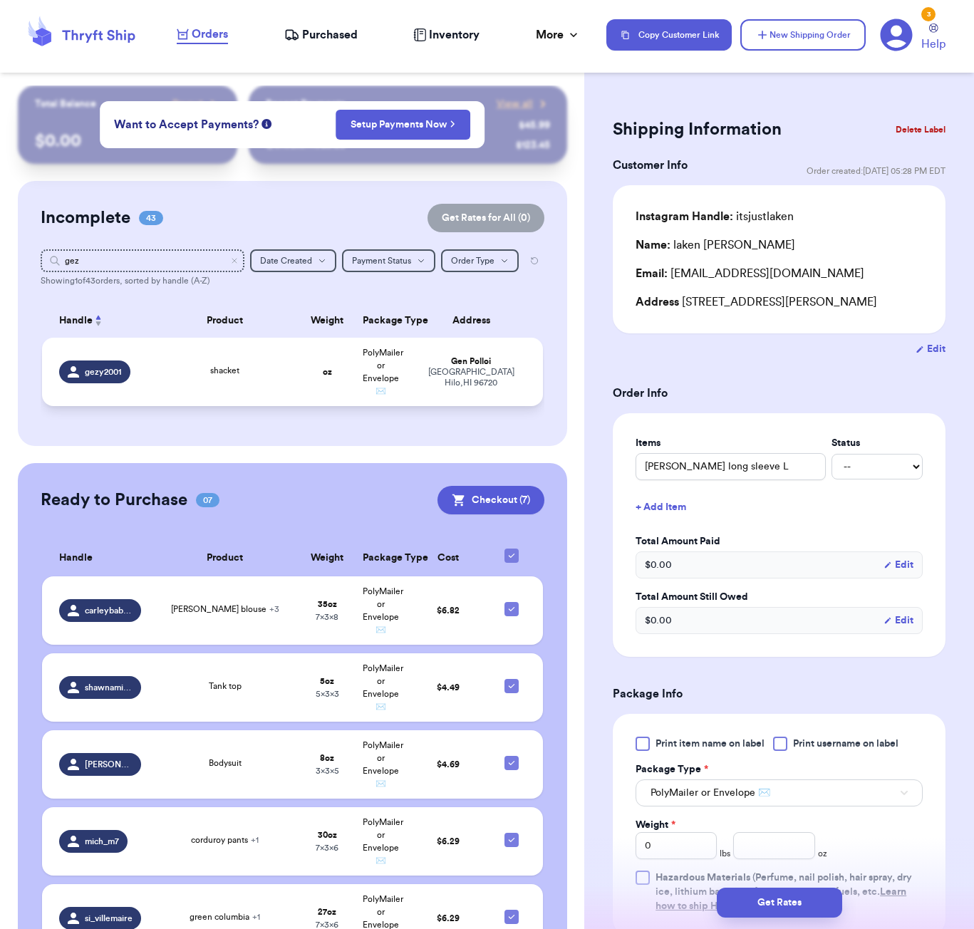
click at [233, 375] on span "shacket" at bounding box center [224, 370] width 29 height 9
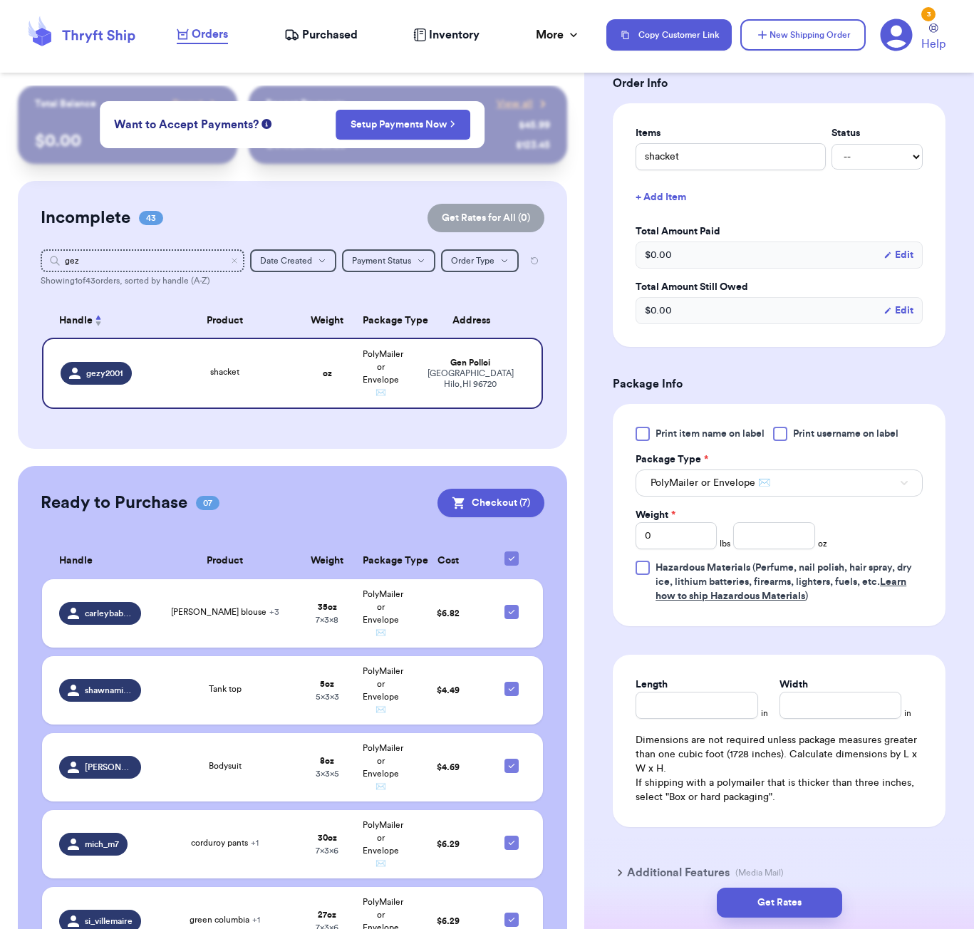
scroll to position [339, 0]
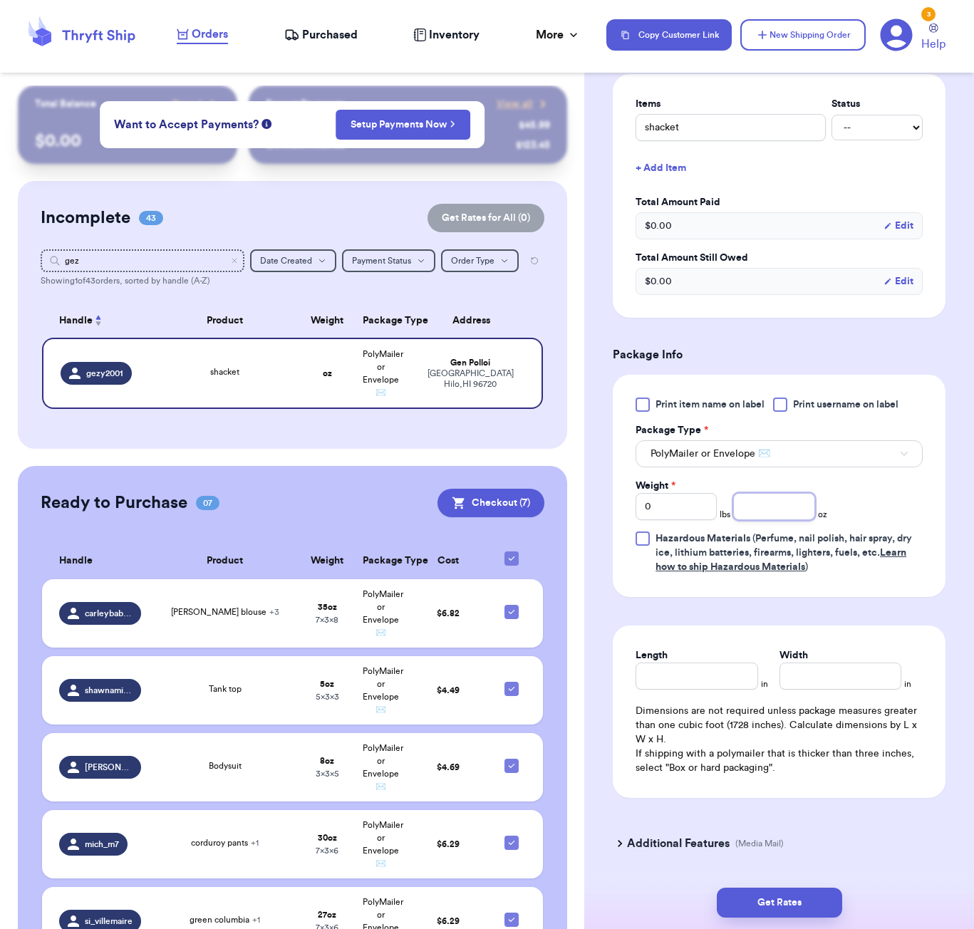
click at [764, 511] on input "number" at bounding box center [773, 506] width 81 height 27
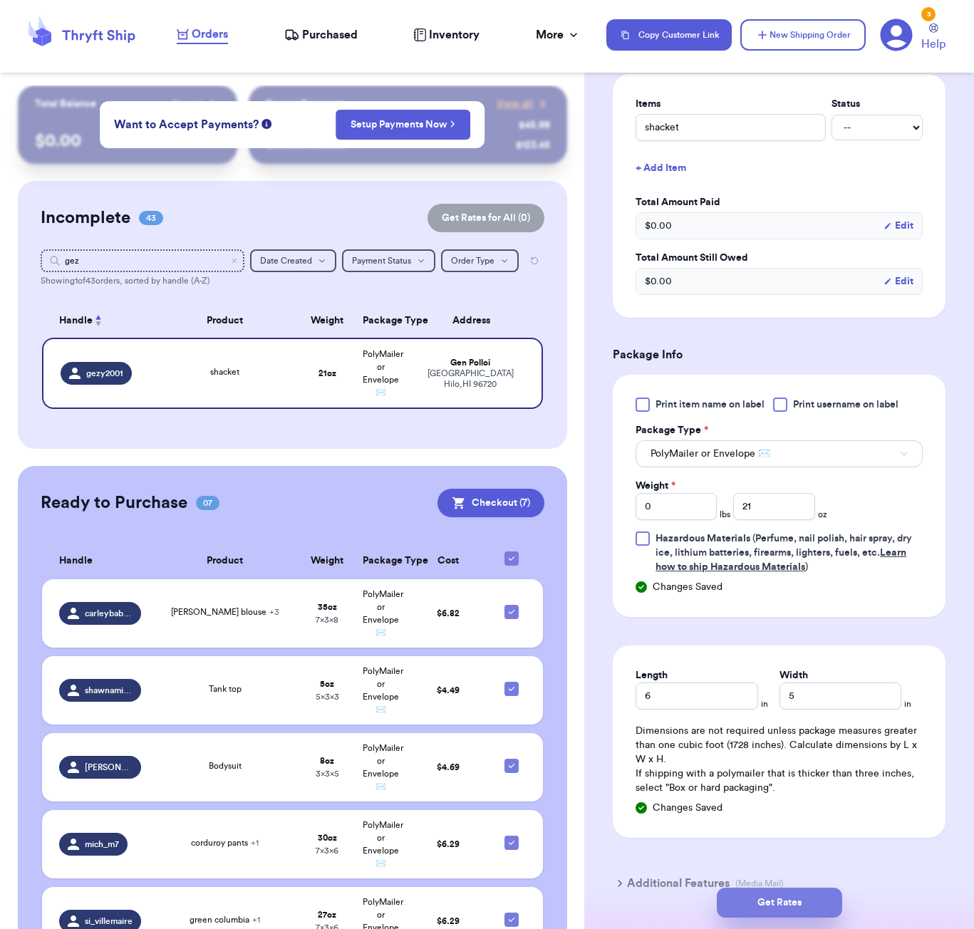
click at [803, 917] on div "Get Rates" at bounding box center [779, 903] width 390 height 53
click at [808, 896] on button "Get Rates" at bounding box center [779, 903] width 125 height 30
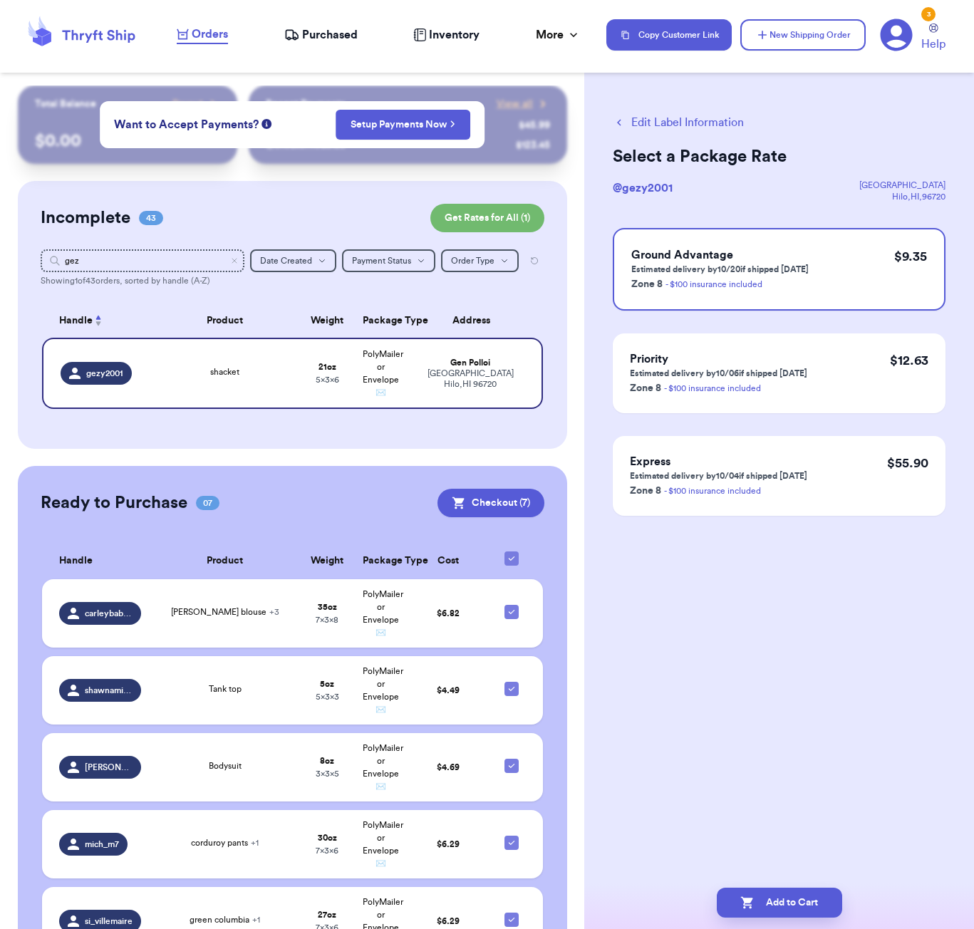
click at [666, 121] on button "Edit Label Information" at bounding box center [678, 122] width 131 height 17
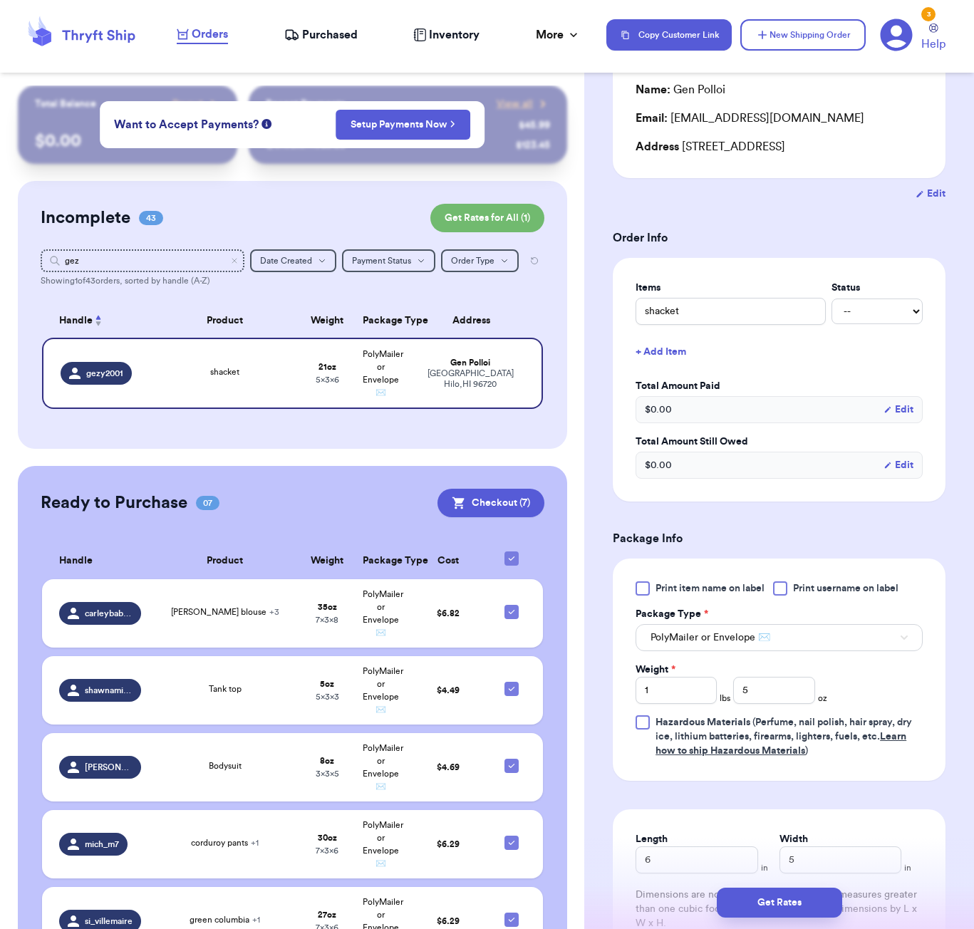
scroll to position [342, 0]
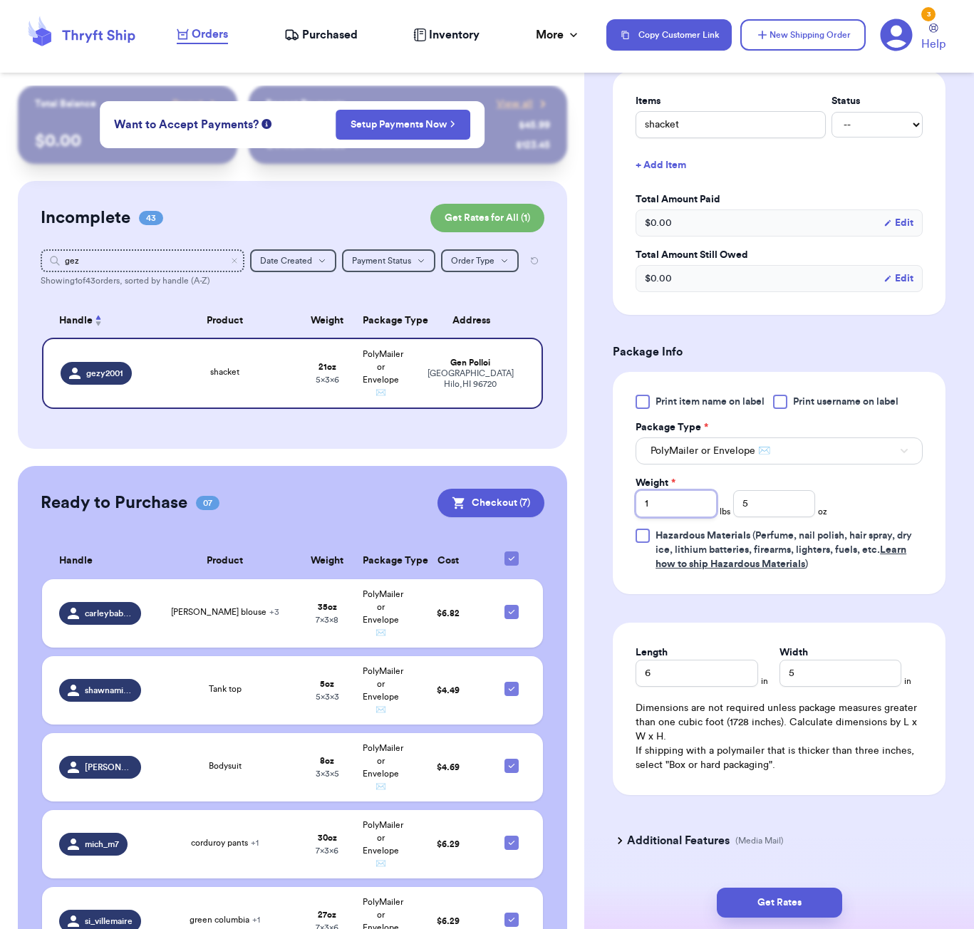
click at [666, 504] on input "1" at bounding box center [676, 503] width 81 height 27
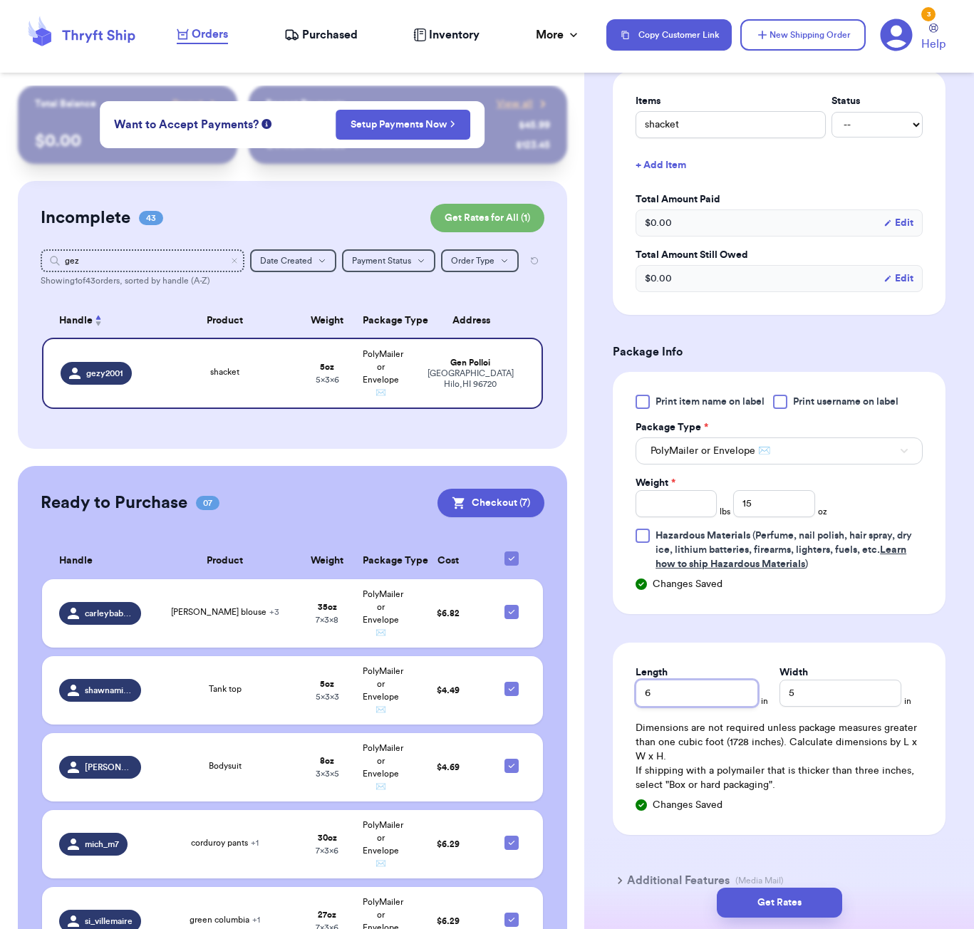
click at [683, 696] on input "6" at bounding box center [697, 693] width 122 height 27
drag, startPoint x: 795, startPoint y: 902, endPoint x: 850, endPoint y: 889, distance: 55.5
click at [796, 902] on button "Get Rates" at bounding box center [779, 903] width 125 height 30
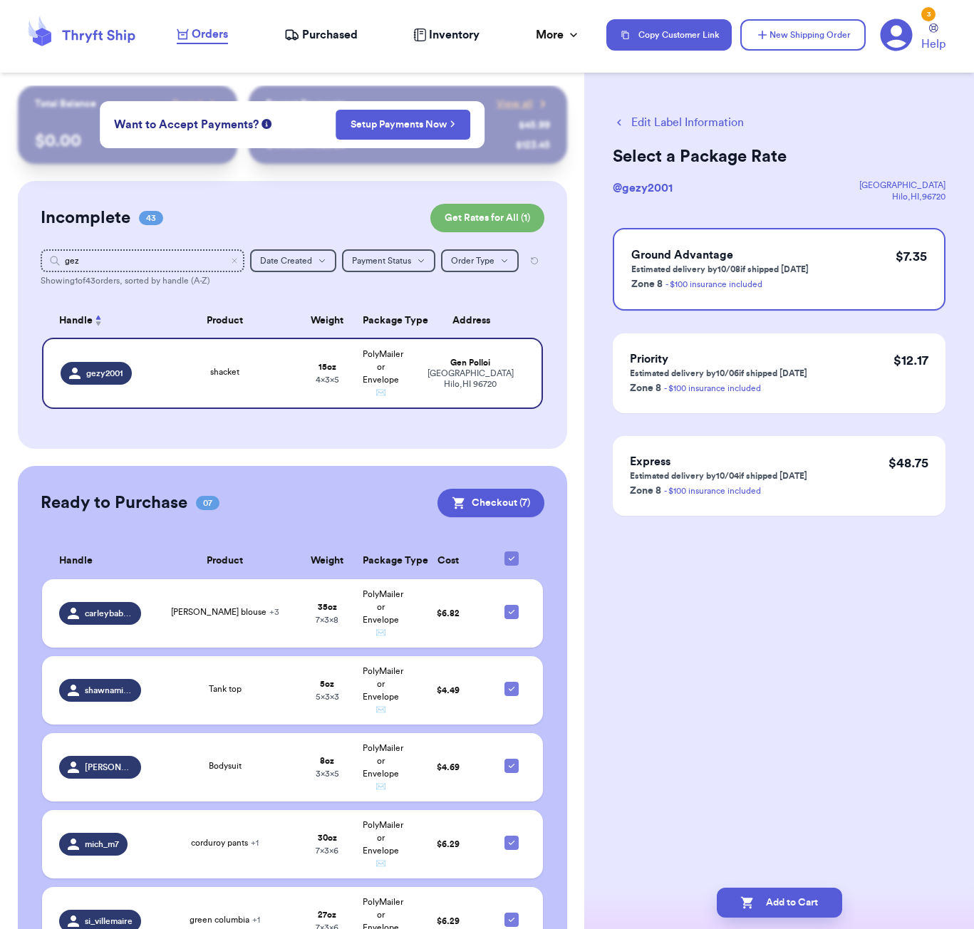
scroll to position [0, 0]
click at [813, 902] on button "Add to Cart" at bounding box center [779, 903] width 125 height 30
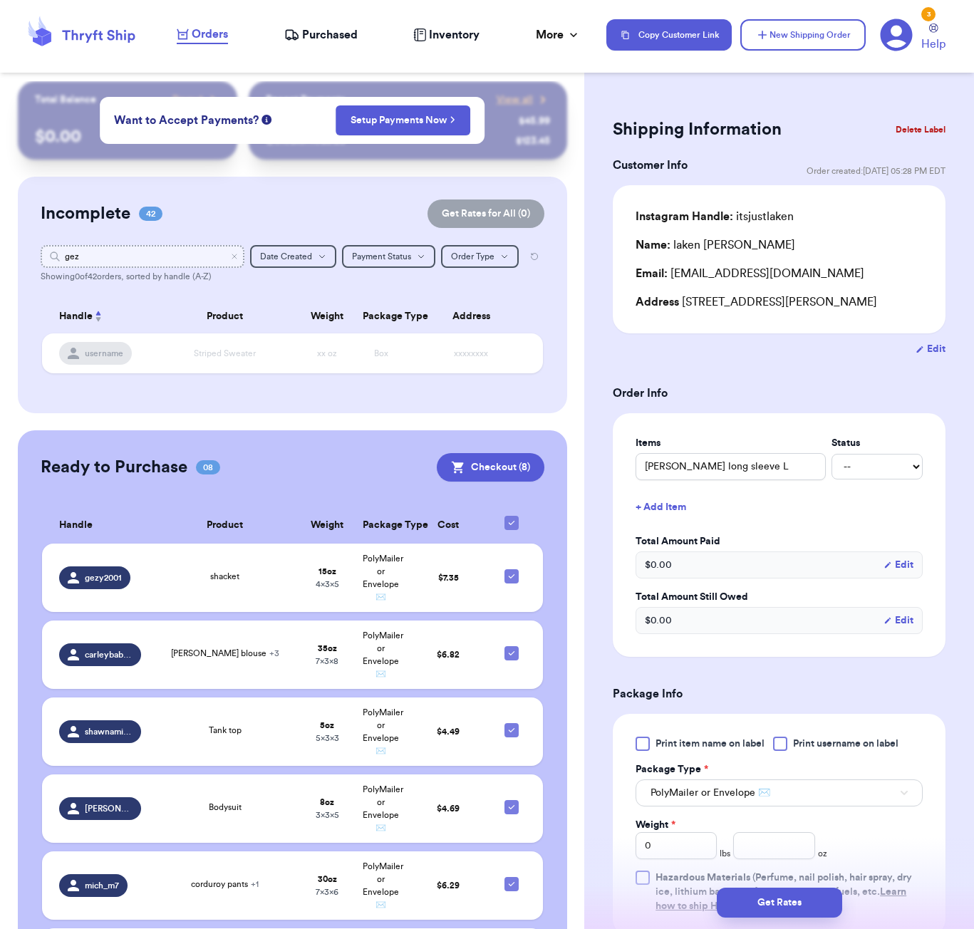
click at [172, 251] on input "gez" at bounding box center [143, 256] width 204 height 23
click at [172, 251] on input "gez" at bounding box center [143, 255] width 204 height 23
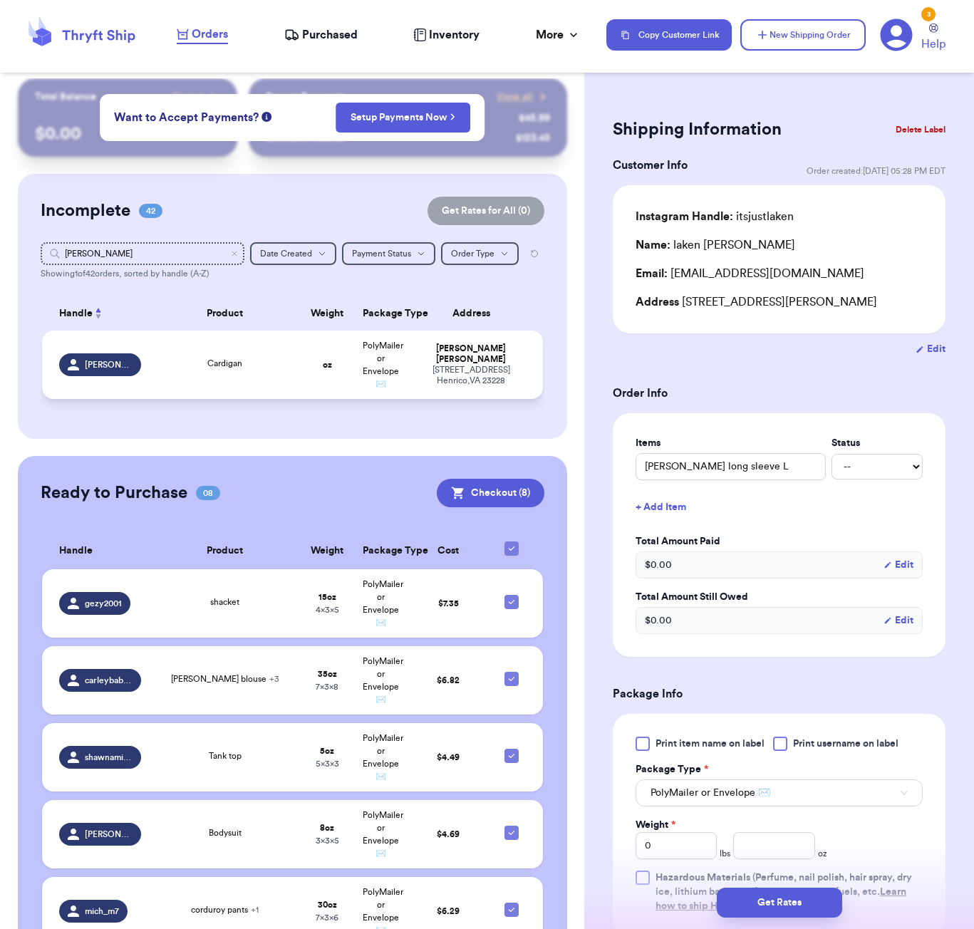
drag, startPoint x: 172, startPoint y: 251, endPoint x: 306, endPoint y: 372, distance: 180.7
click at [306, 372] on td "oz" at bounding box center [327, 365] width 54 height 68
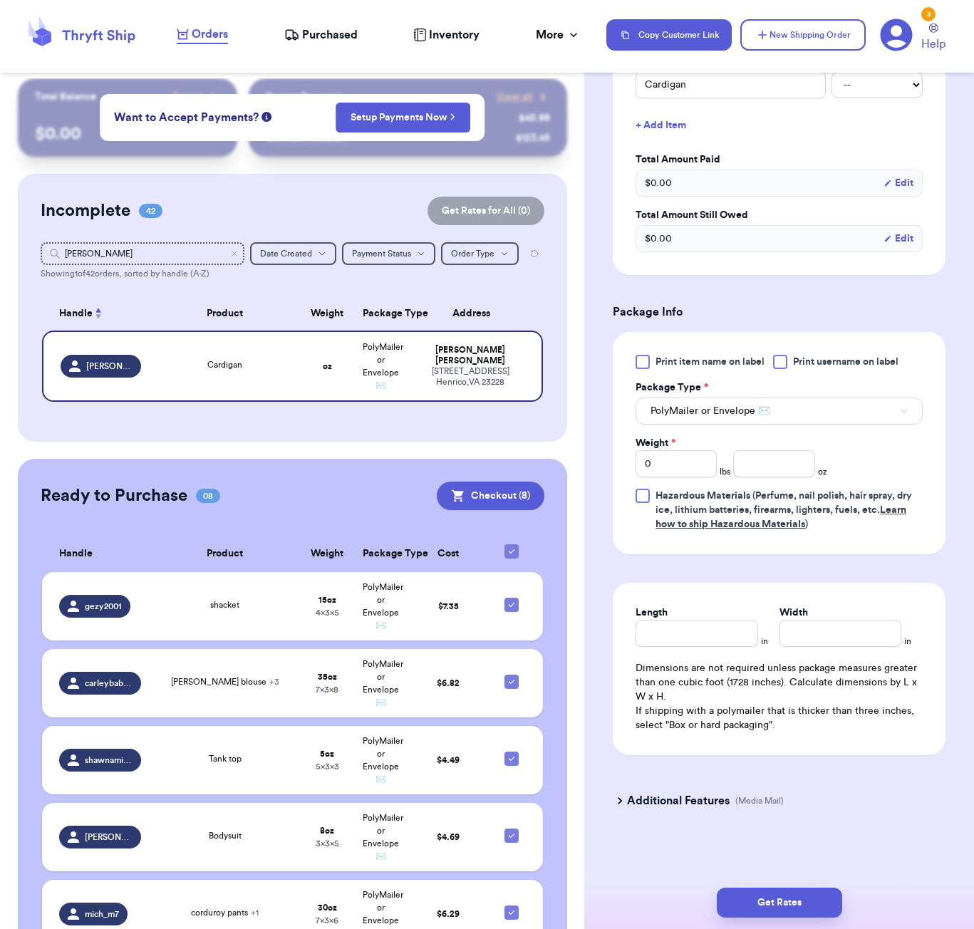
scroll to position [385, 0]
click at [789, 458] on input "number" at bounding box center [773, 463] width 81 height 27
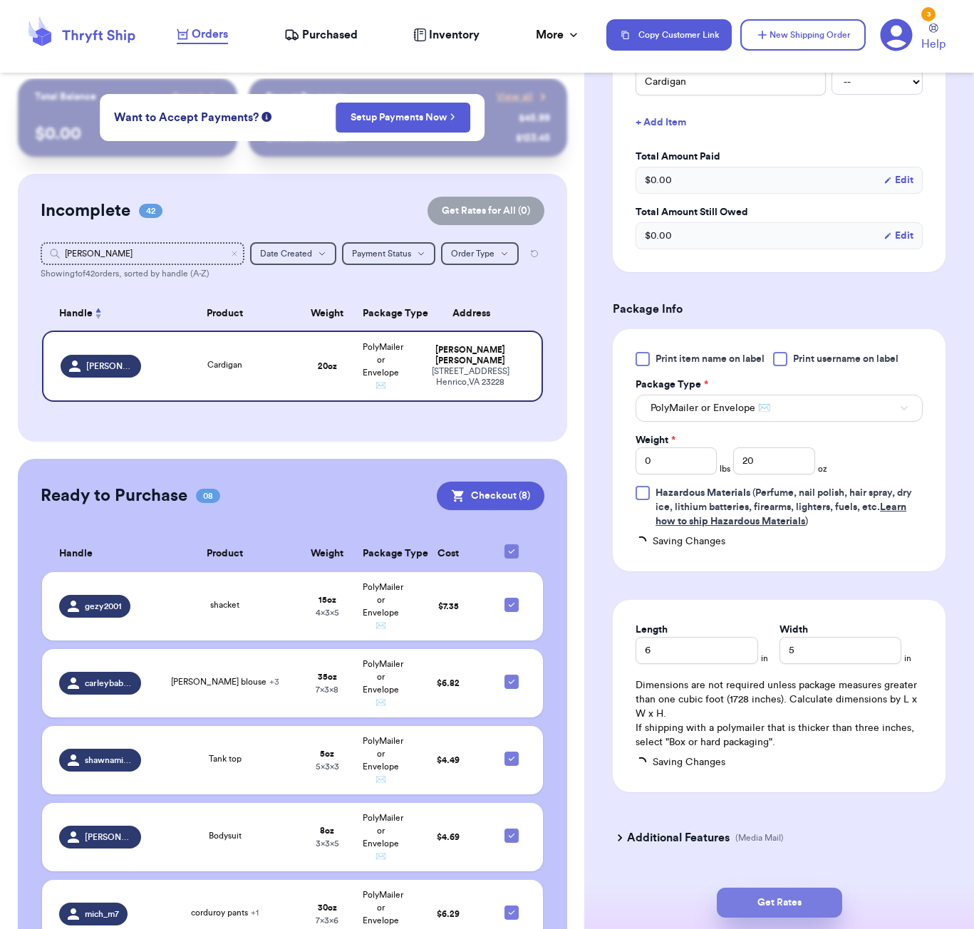
drag, startPoint x: 815, startPoint y: 907, endPoint x: 802, endPoint y: 899, distance: 15.0
click at [814, 907] on button "Get Rates" at bounding box center [779, 903] width 125 height 30
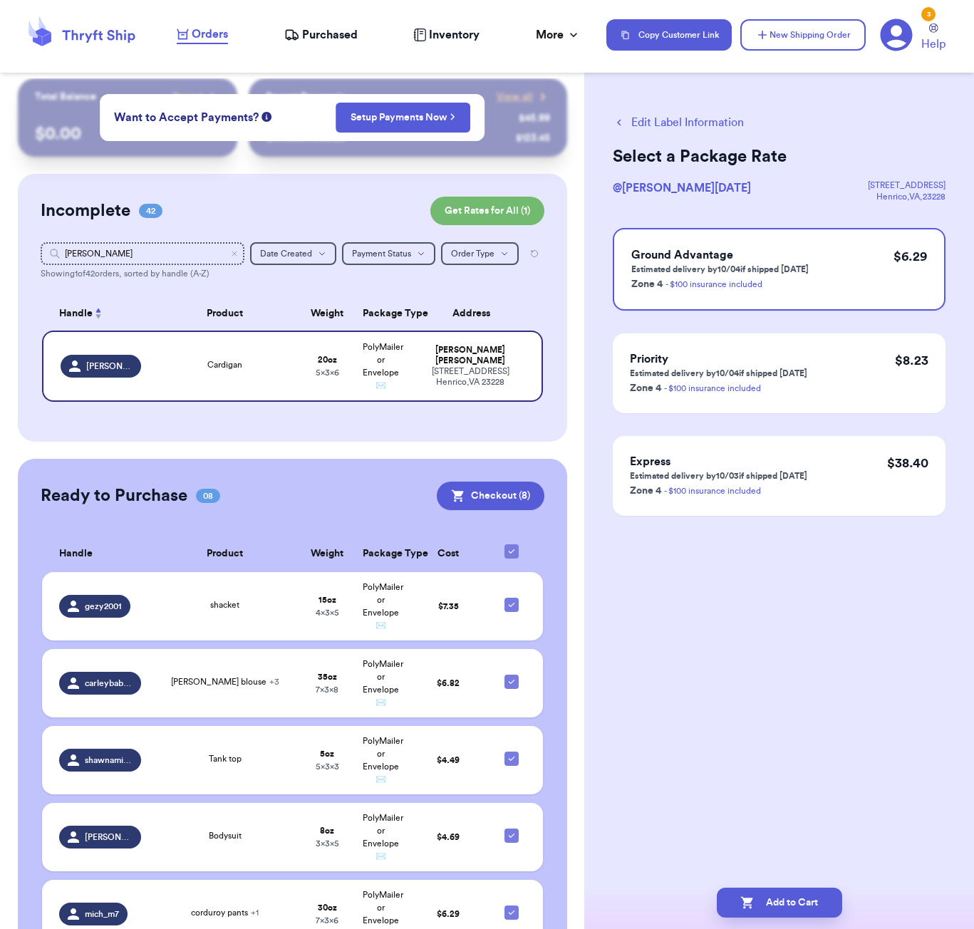
scroll to position [0, 0]
click at [813, 909] on button "Add to Cart" at bounding box center [779, 903] width 125 height 30
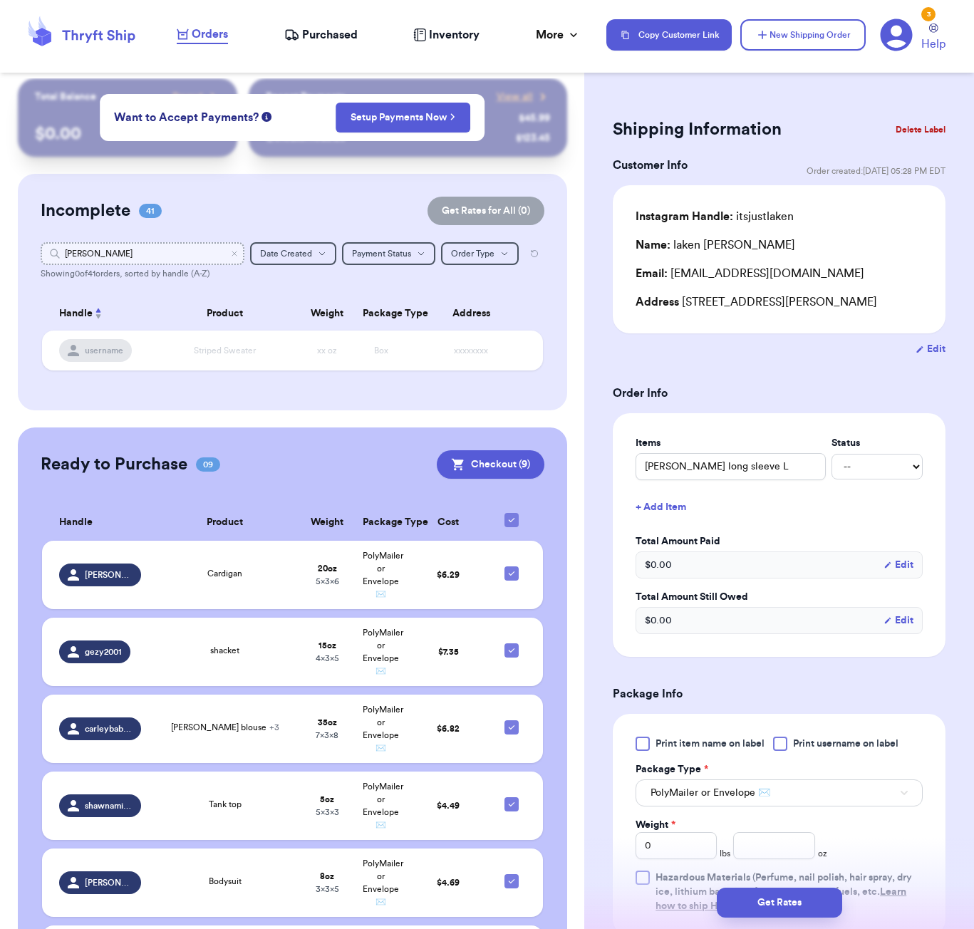
click at [158, 247] on input "[PERSON_NAME]" at bounding box center [143, 253] width 204 height 23
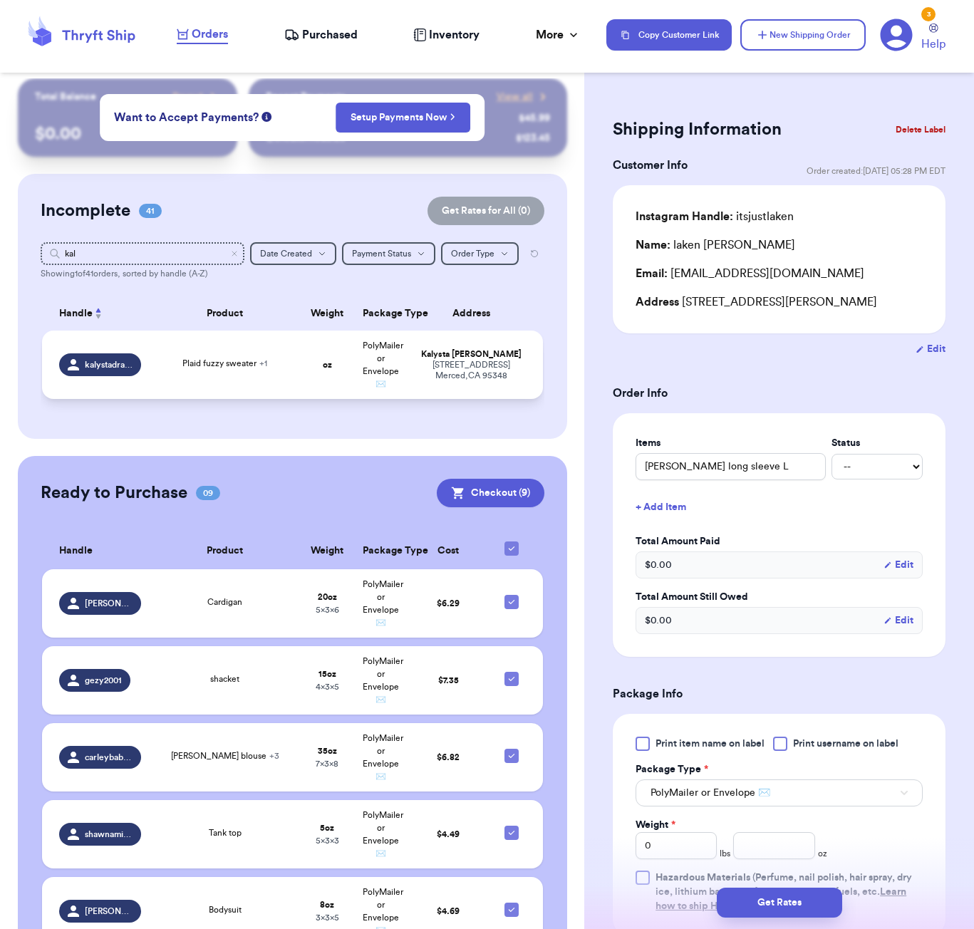
click at [267, 373] on div "Plaid fuzzy sweater + 1" at bounding box center [225, 365] width 134 height 16
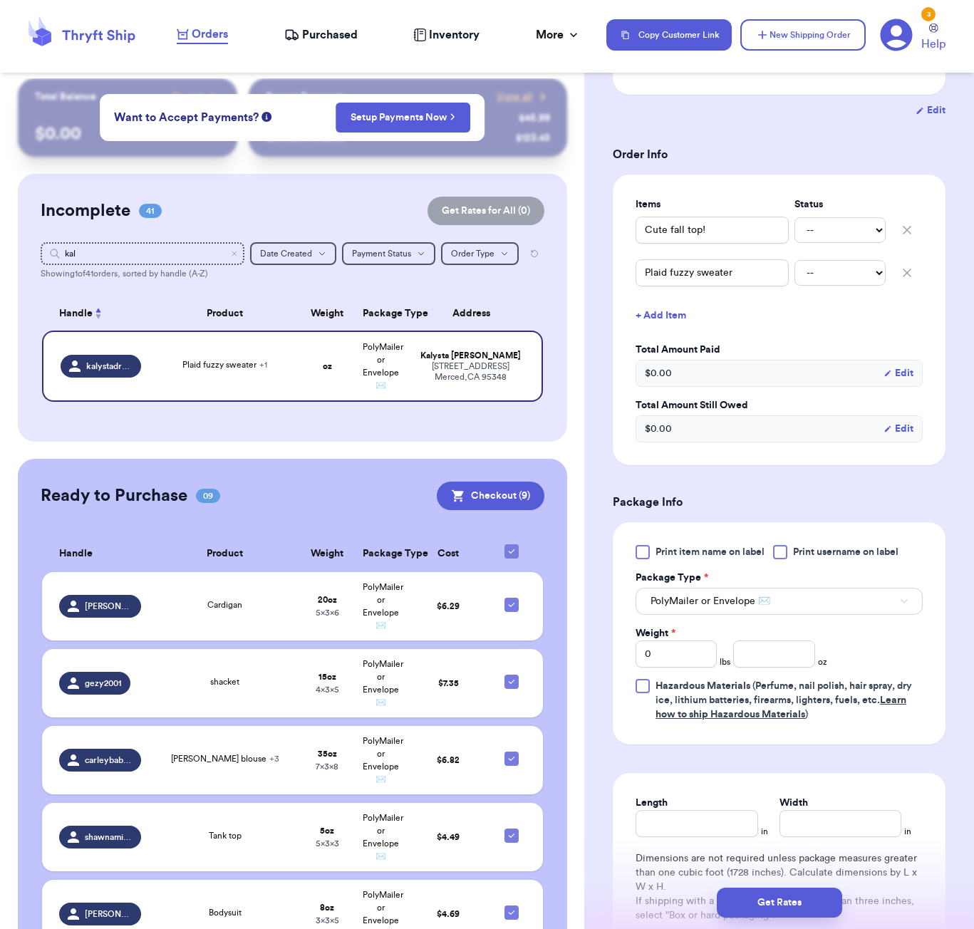
scroll to position [268, 0]
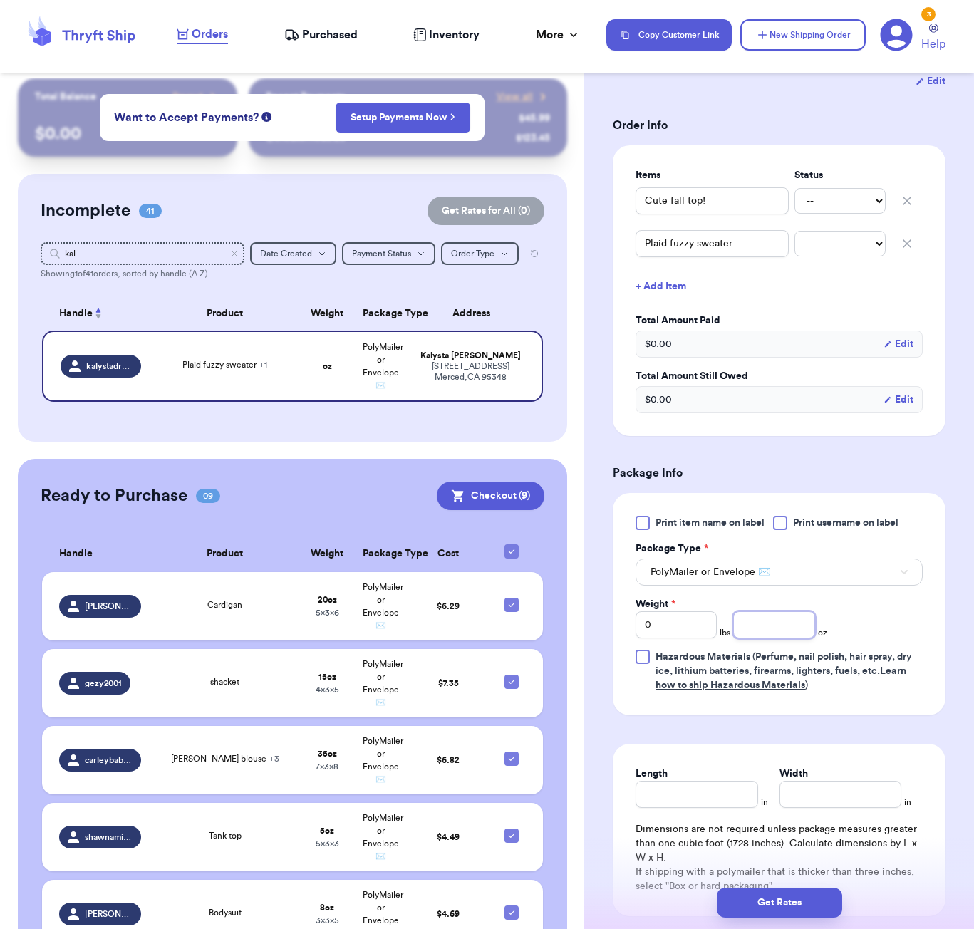
click at [766, 622] on input "number" at bounding box center [773, 625] width 81 height 27
click at [695, 790] on div "Length" at bounding box center [697, 793] width 122 height 41
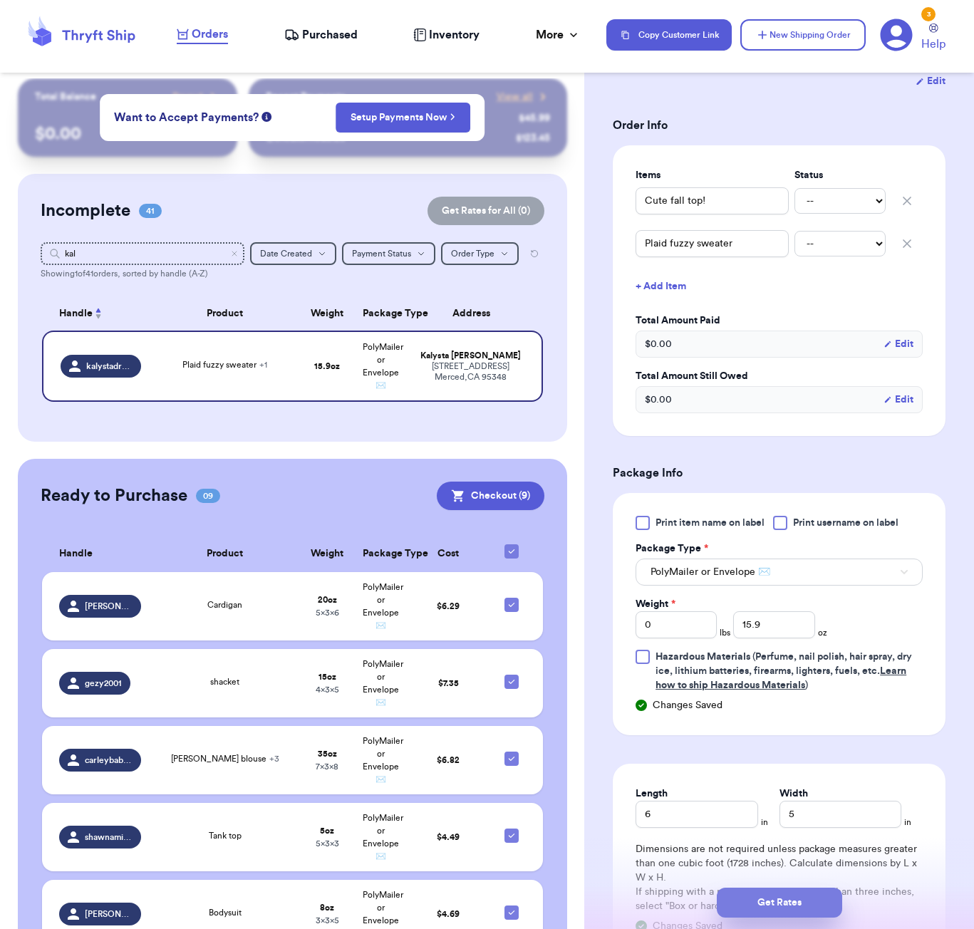
click at [822, 897] on button "Get Rates" at bounding box center [779, 903] width 125 height 30
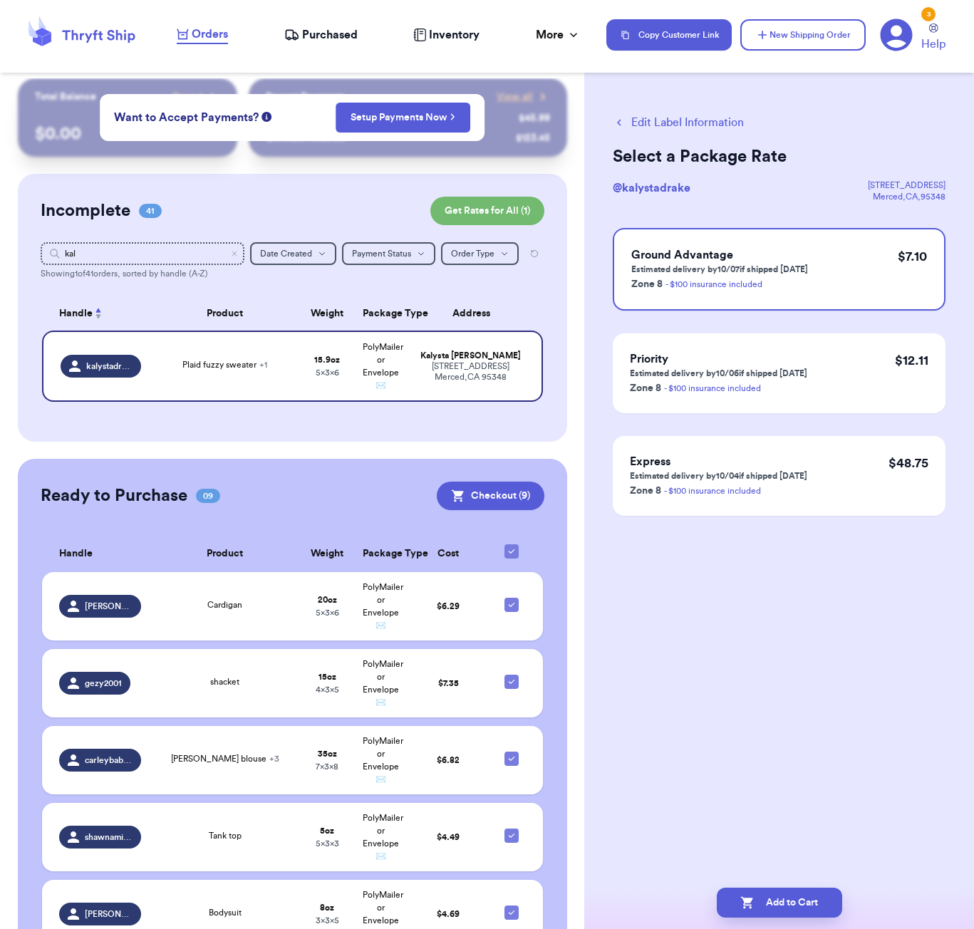
scroll to position [0, 0]
click at [818, 894] on button "Add to Cart" at bounding box center [779, 903] width 125 height 30
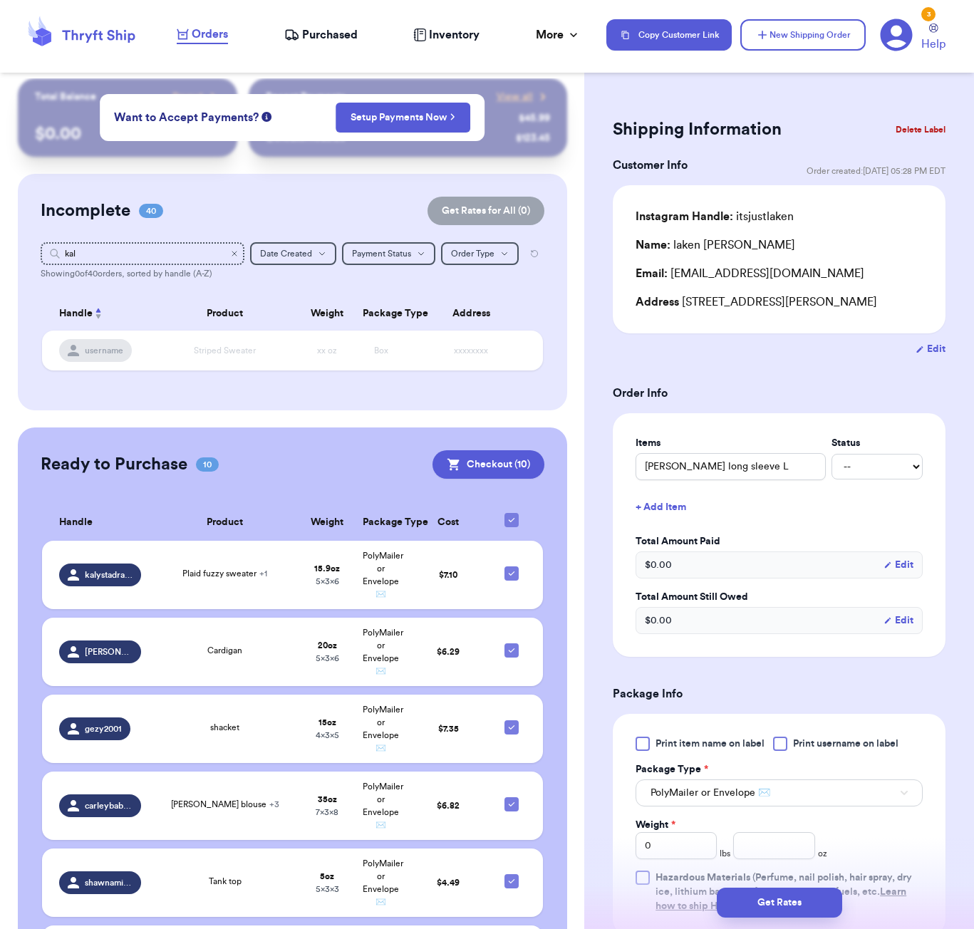
click at [234, 252] on icon "Clear search" at bounding box center [234, 253] width 9 height 9
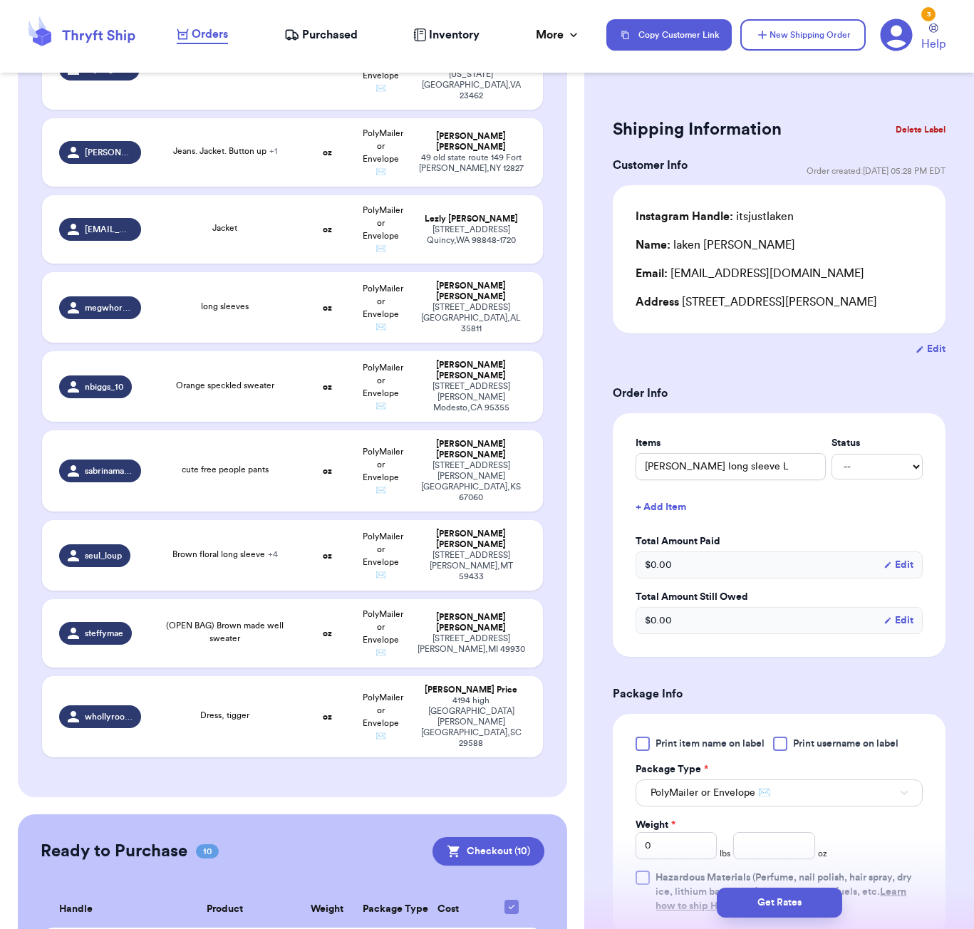
scroll to position [2766, 0]
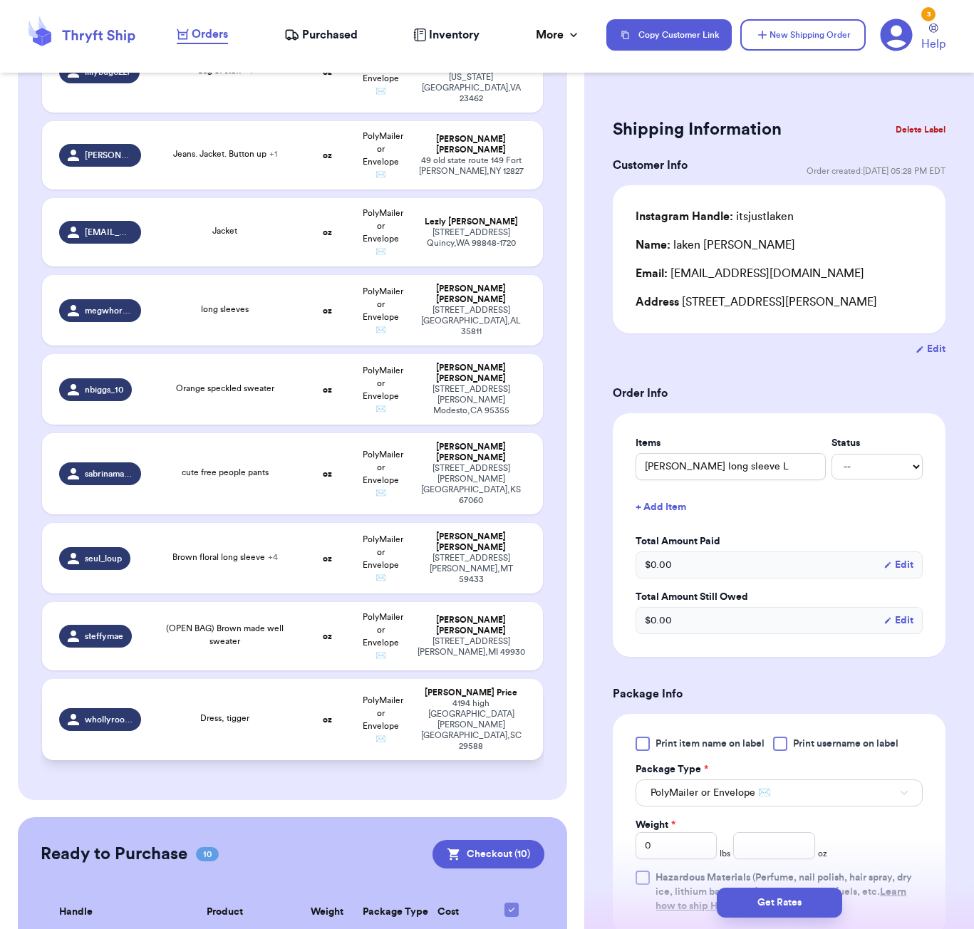
click at [275, 712] on div "Dress, tigger" at bounding box center [225, 720] width 134 height 16
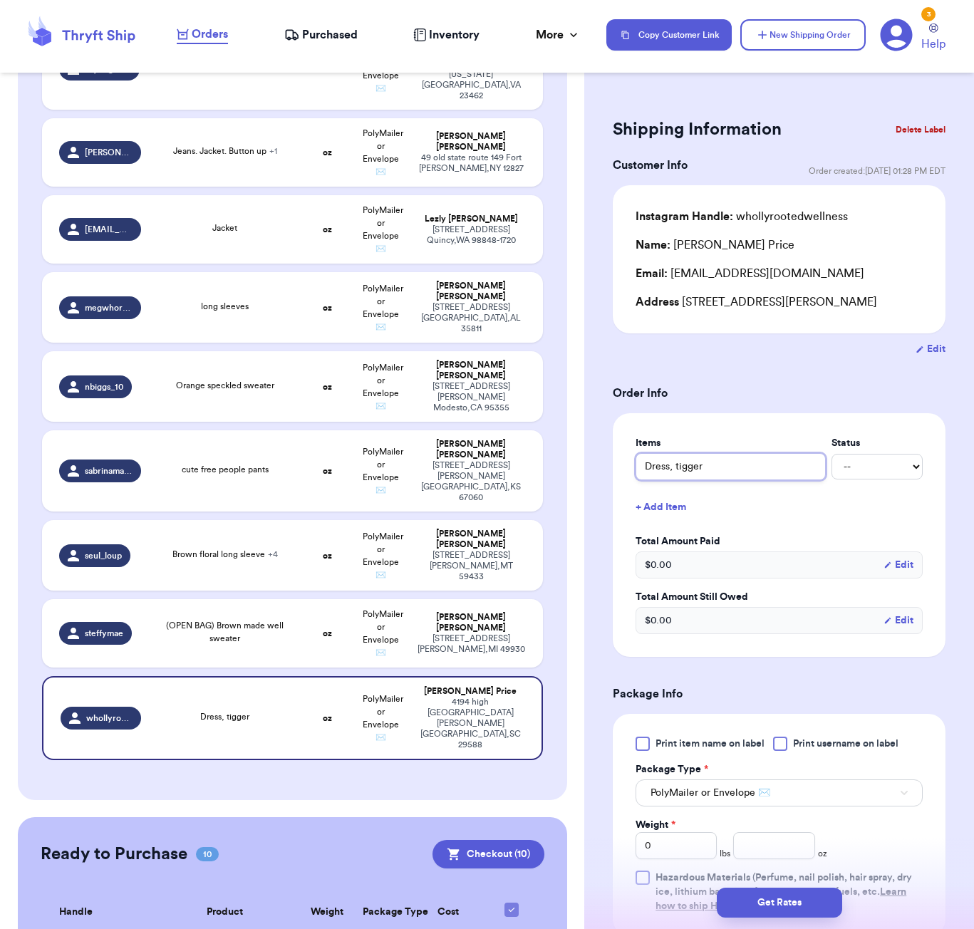
click at [674, 480] on input "Dress, tigger" at bounding box center [731, 466] width 190 height 27
click at [678, 523] on button "+ Add Item" at bounding box center [779, 507] width 299 height 31
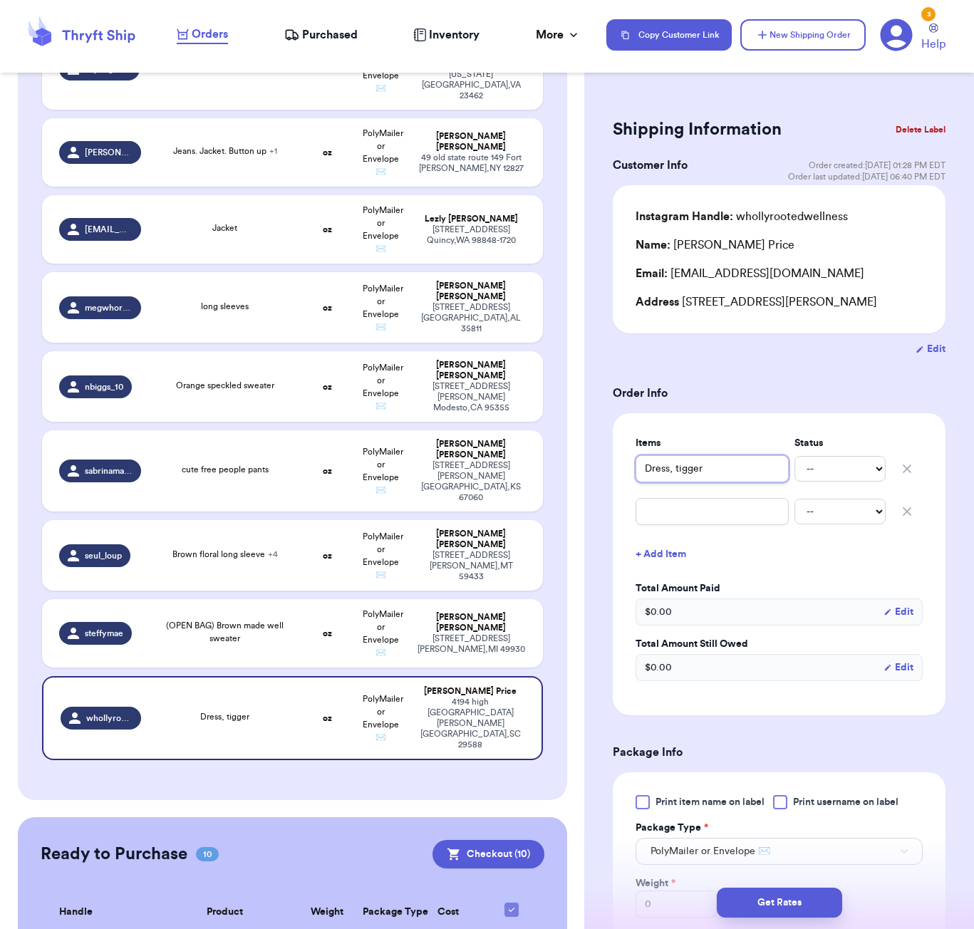
drag, startPoint x: 648, startPoint y: 490, endPoint x: 671, endPoint y: 492, distance: 23.6
click at [648, 483] on input "Dress, tigger" at bounding box center [712, 468] width 153 height 27
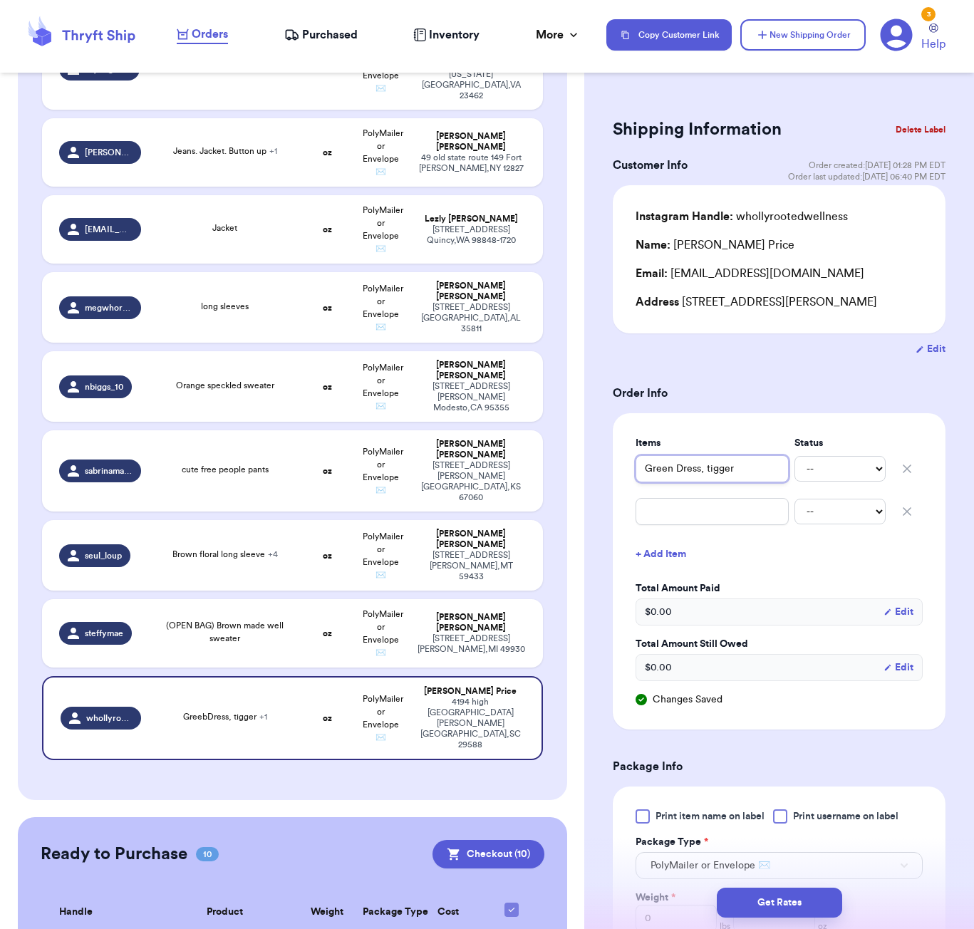
drag, startPoint x: 743, startPoint y: 487, endPoint x: 723, endPoint y: 494, distance: 21.2
click at [701, 483] on input "Green Dress, tigger" at bounding box center [712, 468] width 153 height 27
click at [710, 525] on input "text" at bounding box center [712, 511] width 153 height 27
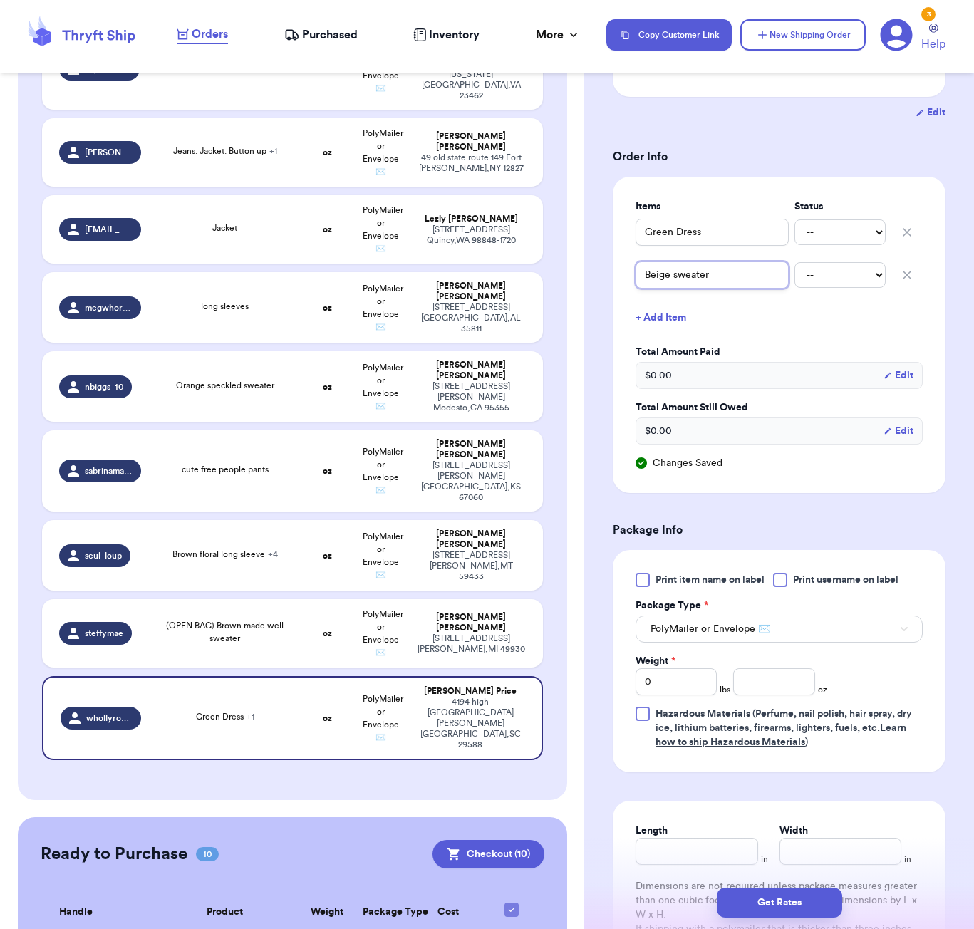
scroll to position [305, 0]
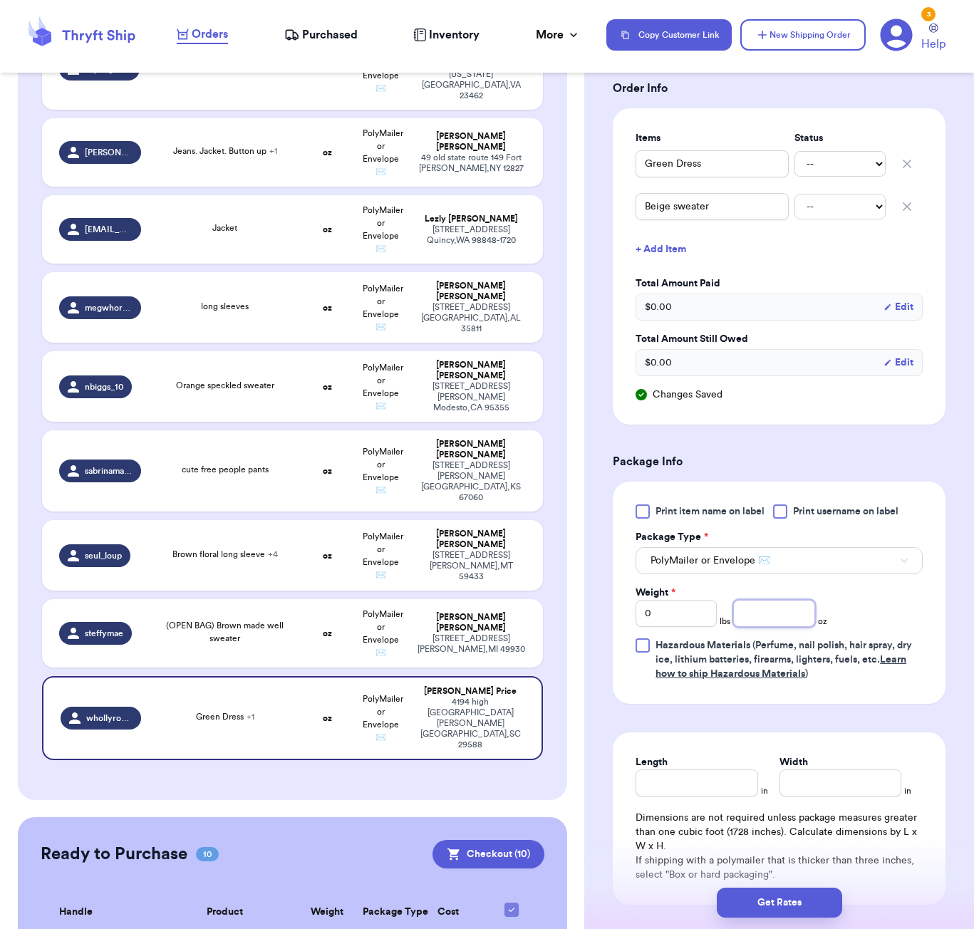
click at [771, 627] on input "number" at bounding box center [773, 613] width 81 height 27
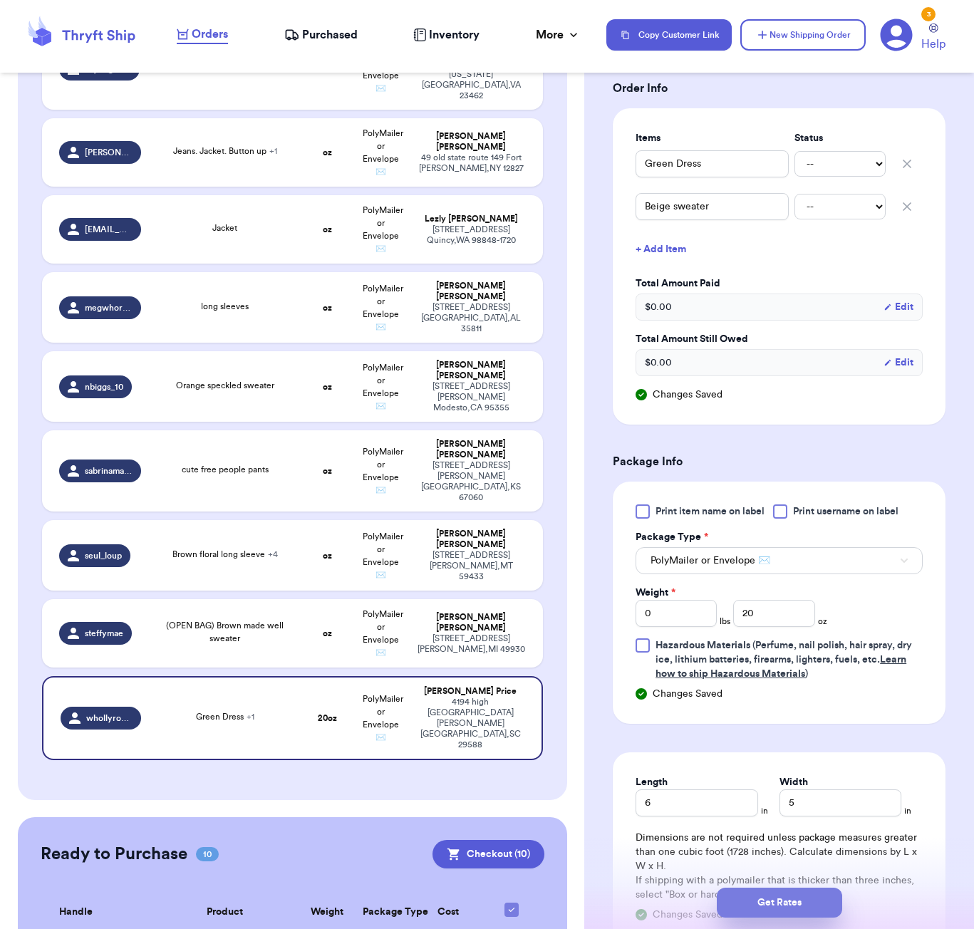
click at [802, 912] on button "Get Rates" at bounding box center [779, 903] width 125 height 30
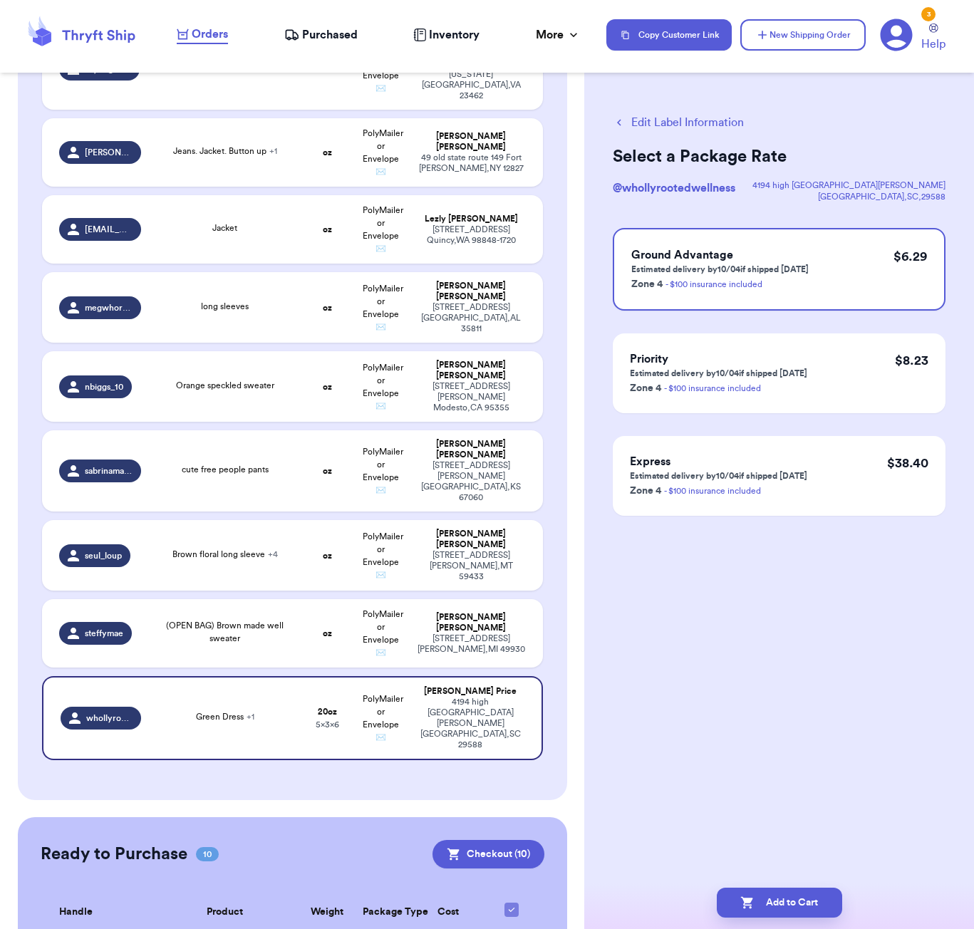
scroll to position [0, 0]
click at [797, 909] on button "Add to Cart" at bounding box center [779, 903] width 125 height 30
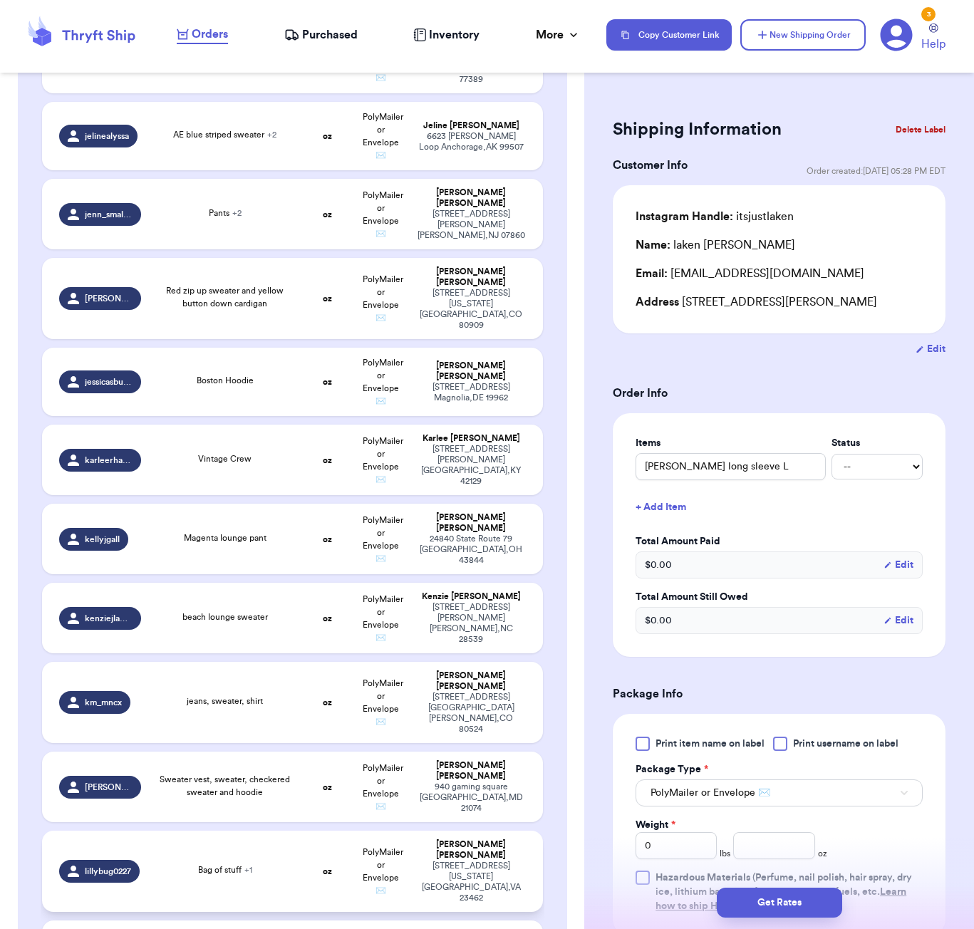
scroll to position [1859, 0]
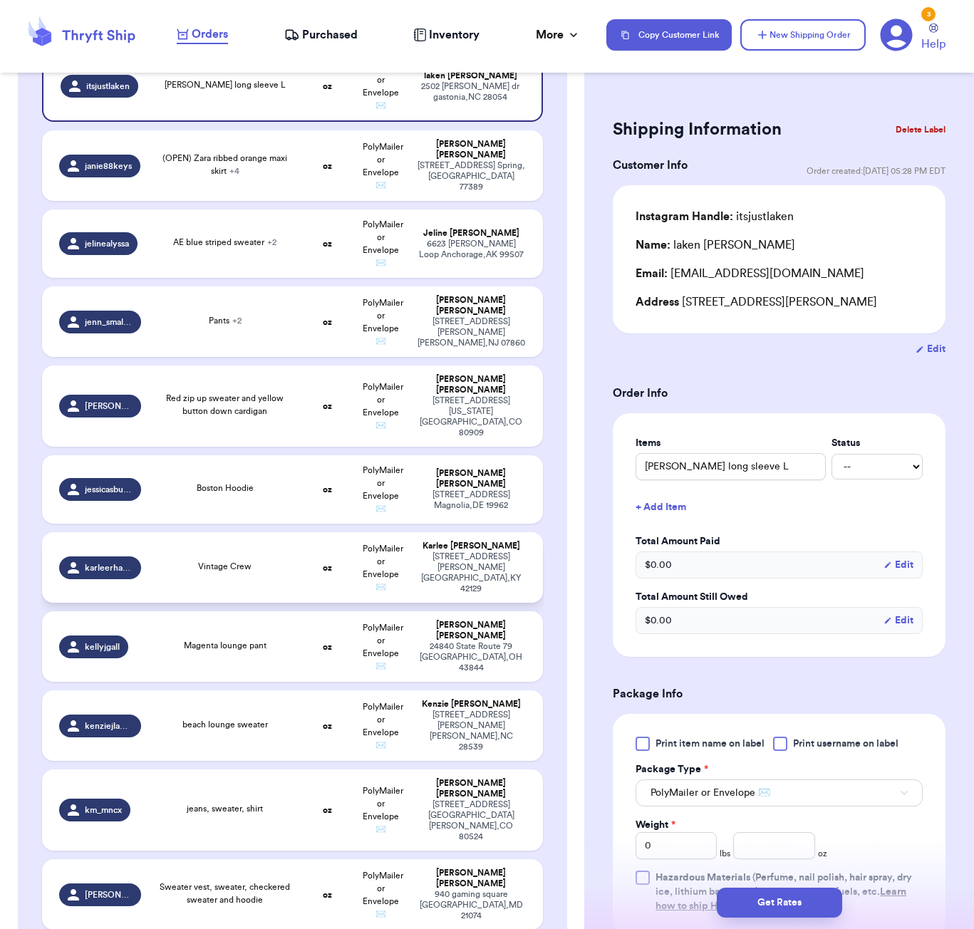
click at [281, 536] on td "Vintage Crew" at bounding box center [225, 567] width 151 height 71
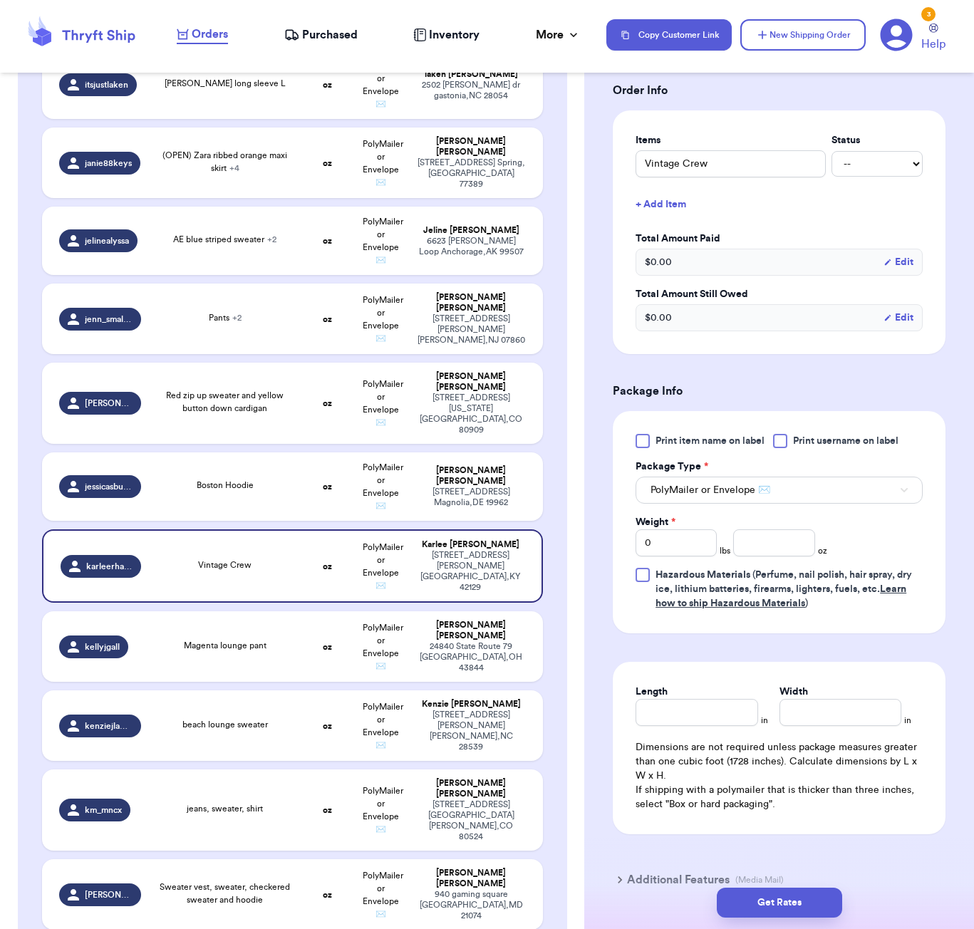
scroll to position [352, 0]
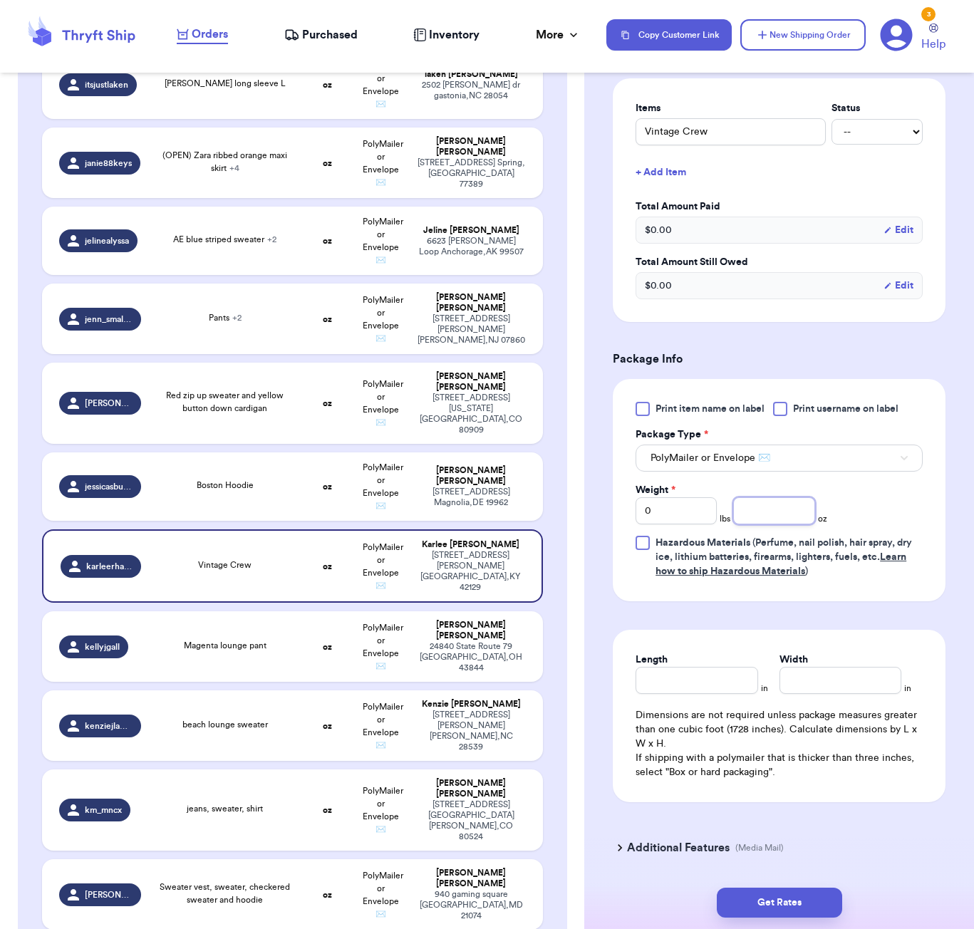
click at [755, 499] on input "number" at bounding box center [773, 510] width 81 height 27
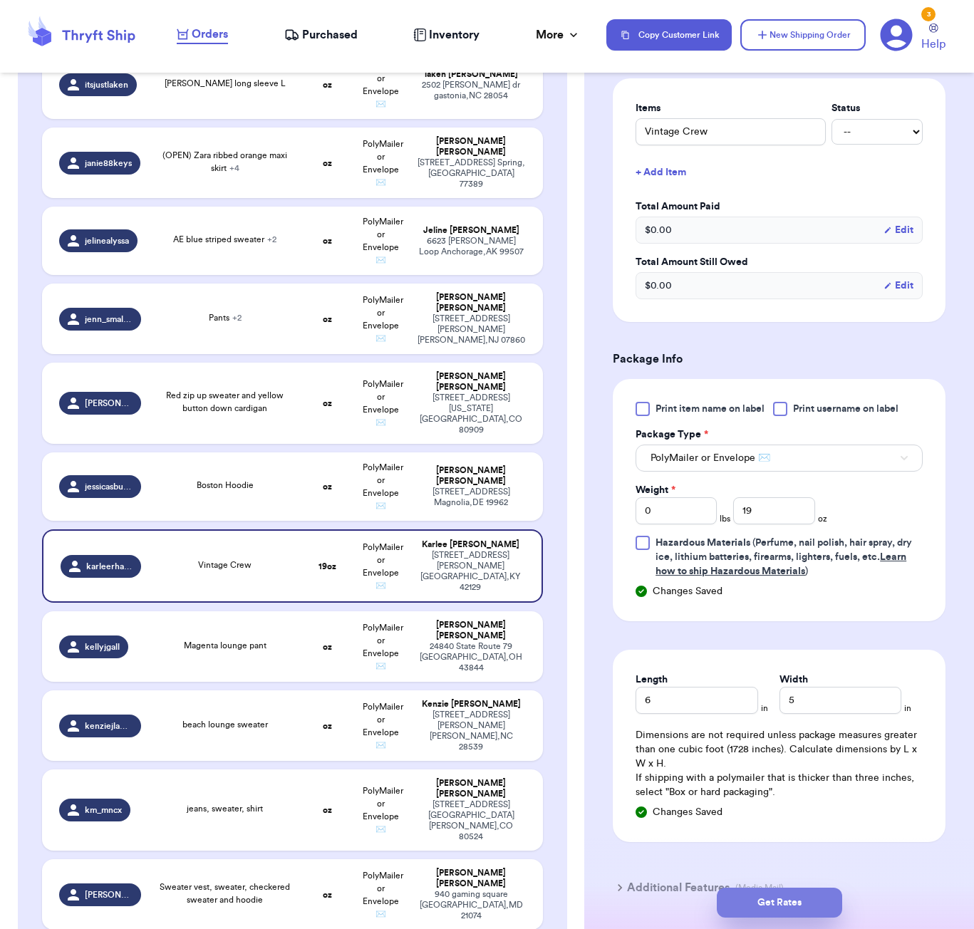
click at [805, 899] on button "Get Rates" at bounding box center [779, 903] width 125 height 30
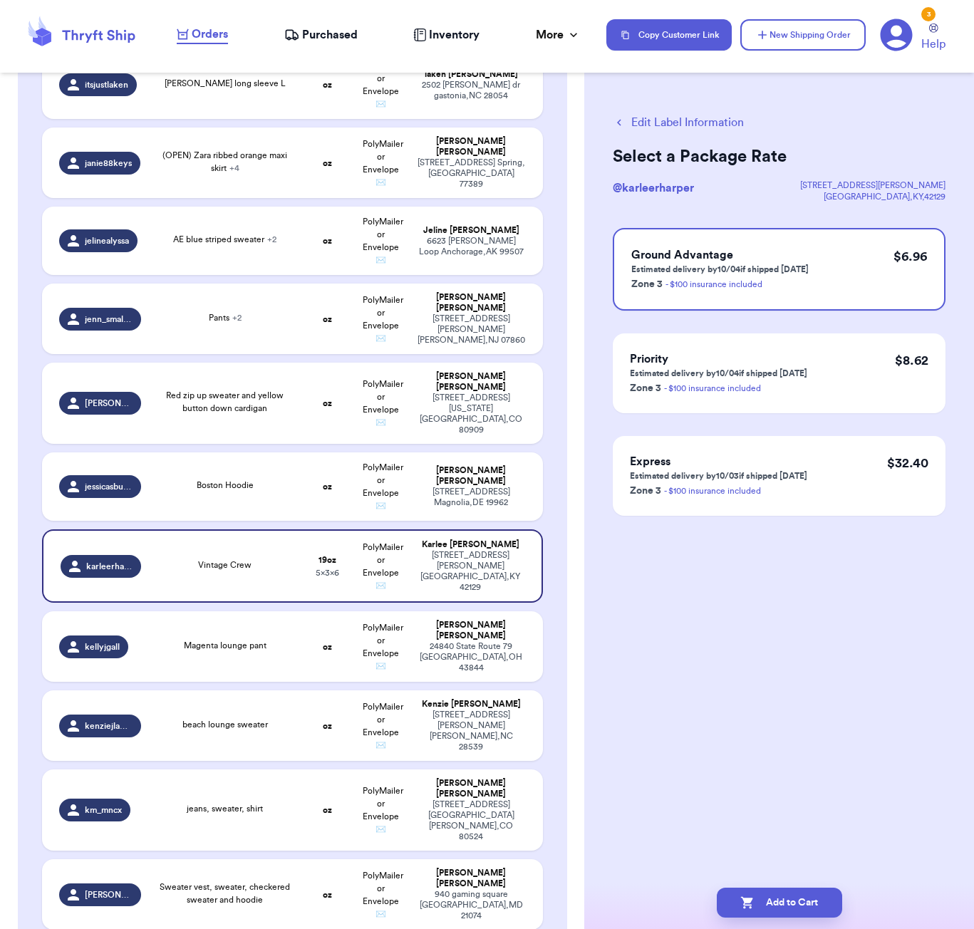
drag, startPoint x: 811, startPoint y: 900, endPoint x: 848, endPoint y: 853, distance: 59.9
click at [811, 900] on button "Add to Cart" at bounding box center [779, 903] width 125 height 30
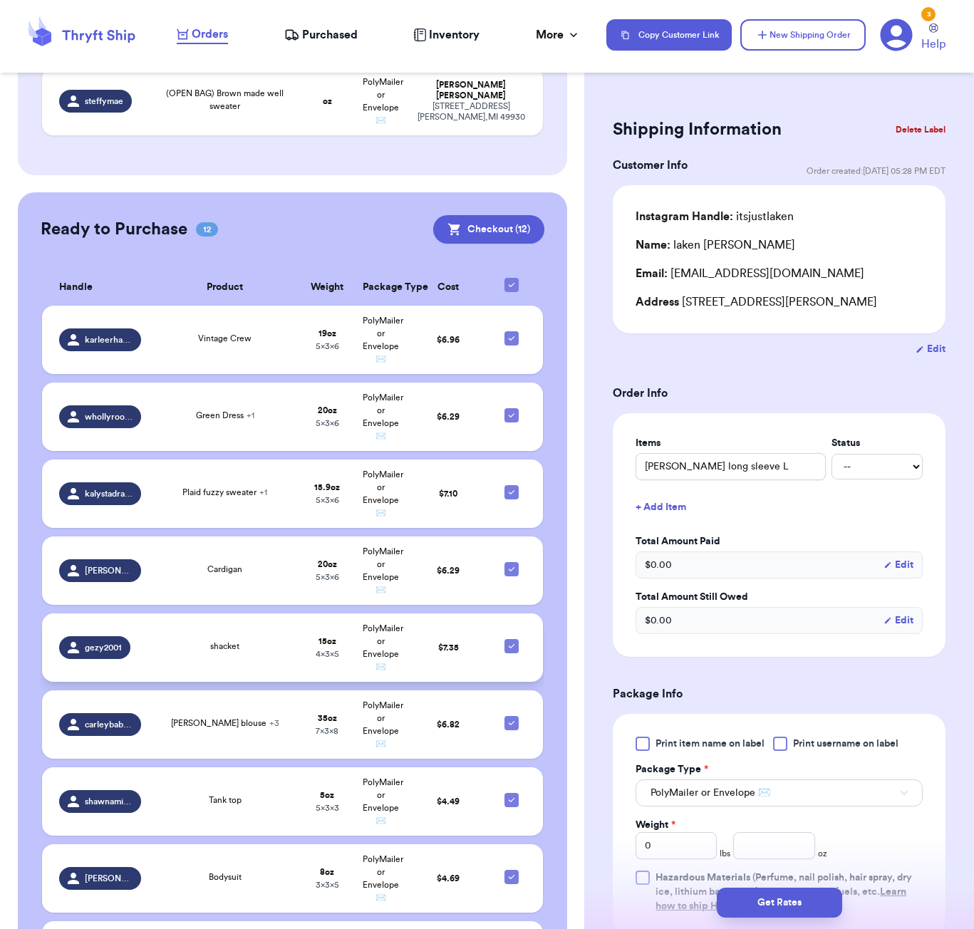
scroll to position [3109, 0]
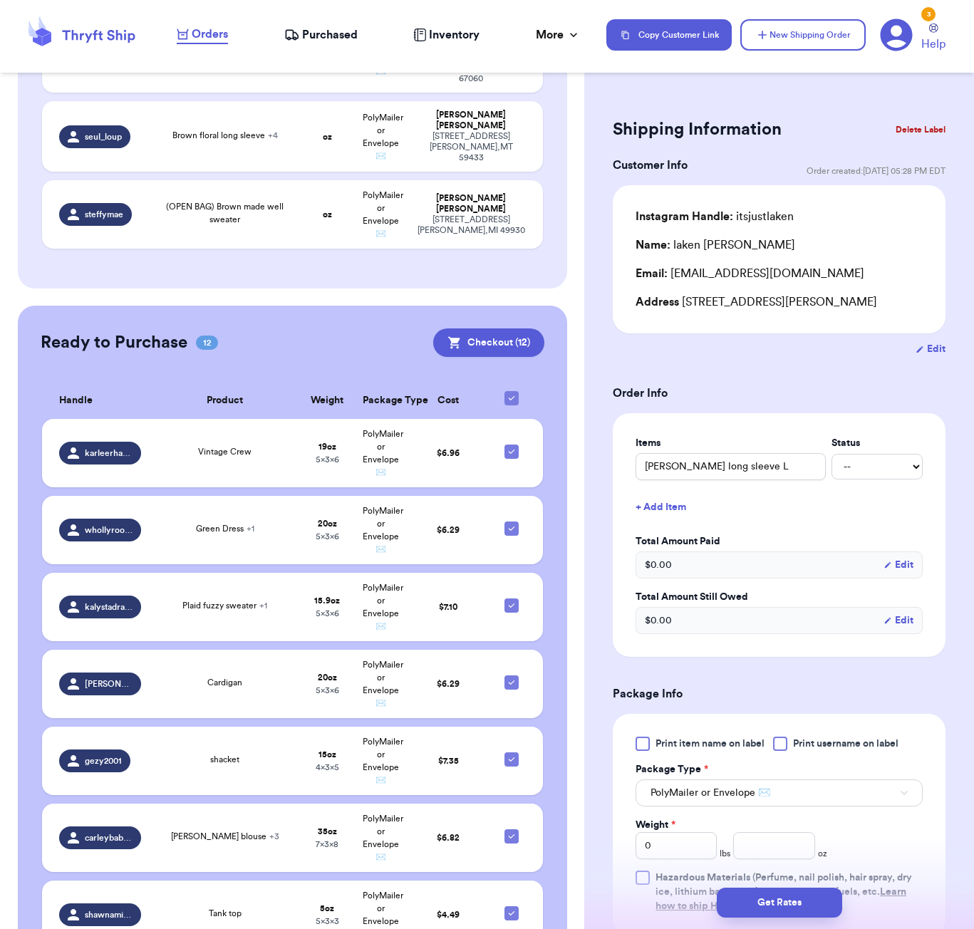
click at [510, 393] on icon at bounding box center [511, 398] width 11 height 11
click at [511, 391] on input "checkbox" at bounding box center [511, 391] width 1 height 1
click at [513, 391] on div at bounding box center [512, 398] width 14 height 14
click at [512, 391] on input "checkbox" at bounding box center [511, 391] width 1 height 1
click at [509, 329] on button "Checkout ( 12 )" at bounding box center [488, 343] width 111 height 29
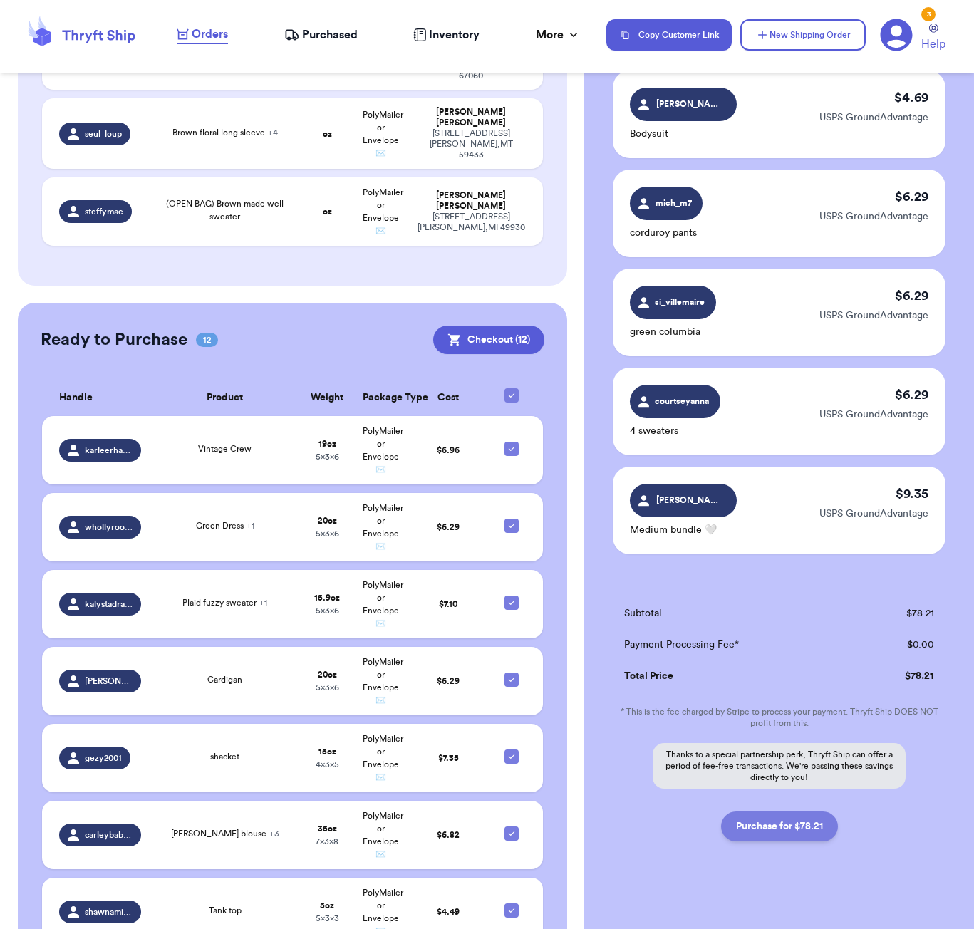
scroll to position [812, 0]
click at [792, 827] on button "Purchase for $78.21" at bounding box center [779, 828] width 117 height 30
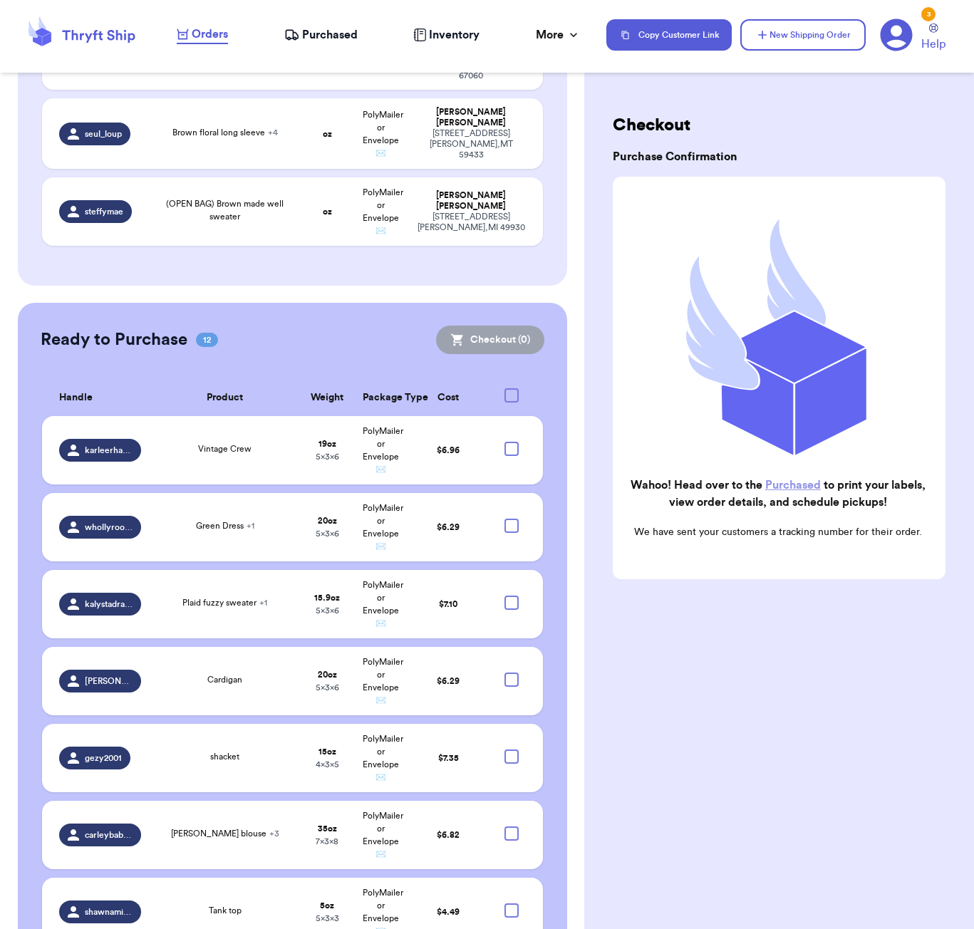
scroll to position [2591, 0]
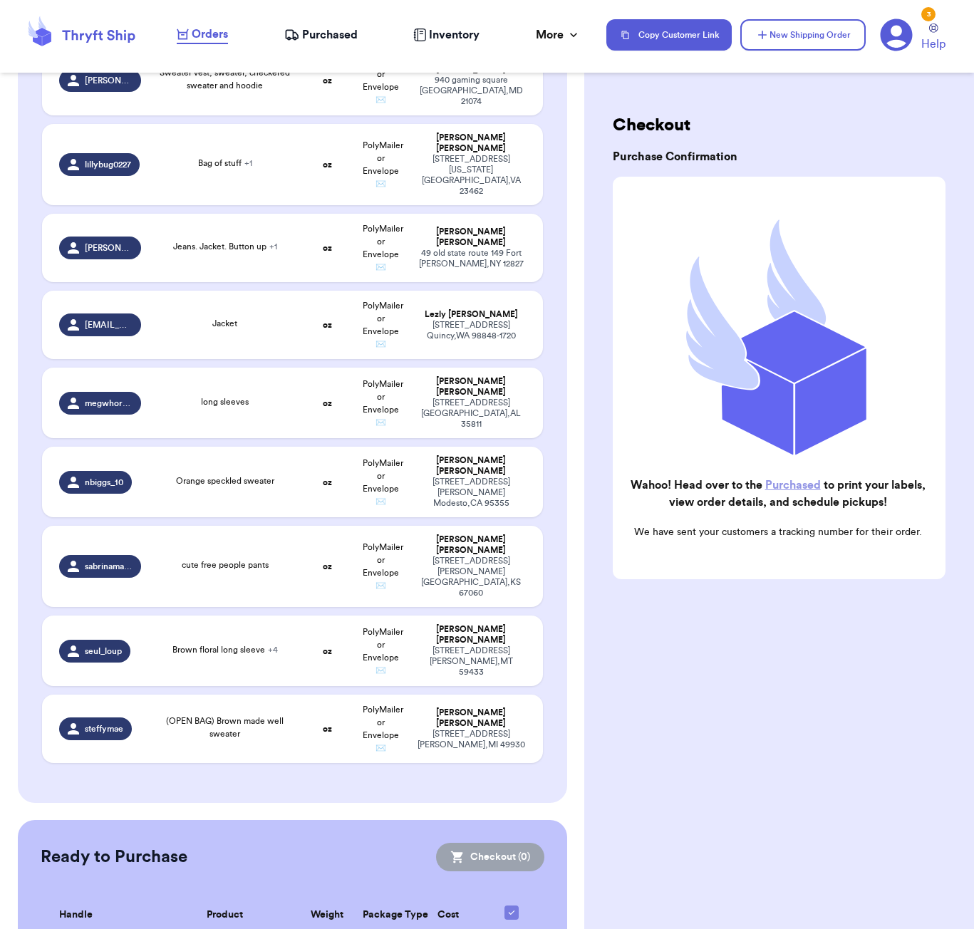
click at [327, 26] on div "Orders Purchased Inventory More Stats Completed Orders Payments Payouts" at bounding box center [385, 35] width 416 height 19
click at [329, 31] on span "Purchased" at bounding box center [330, 34] width 56 height 17
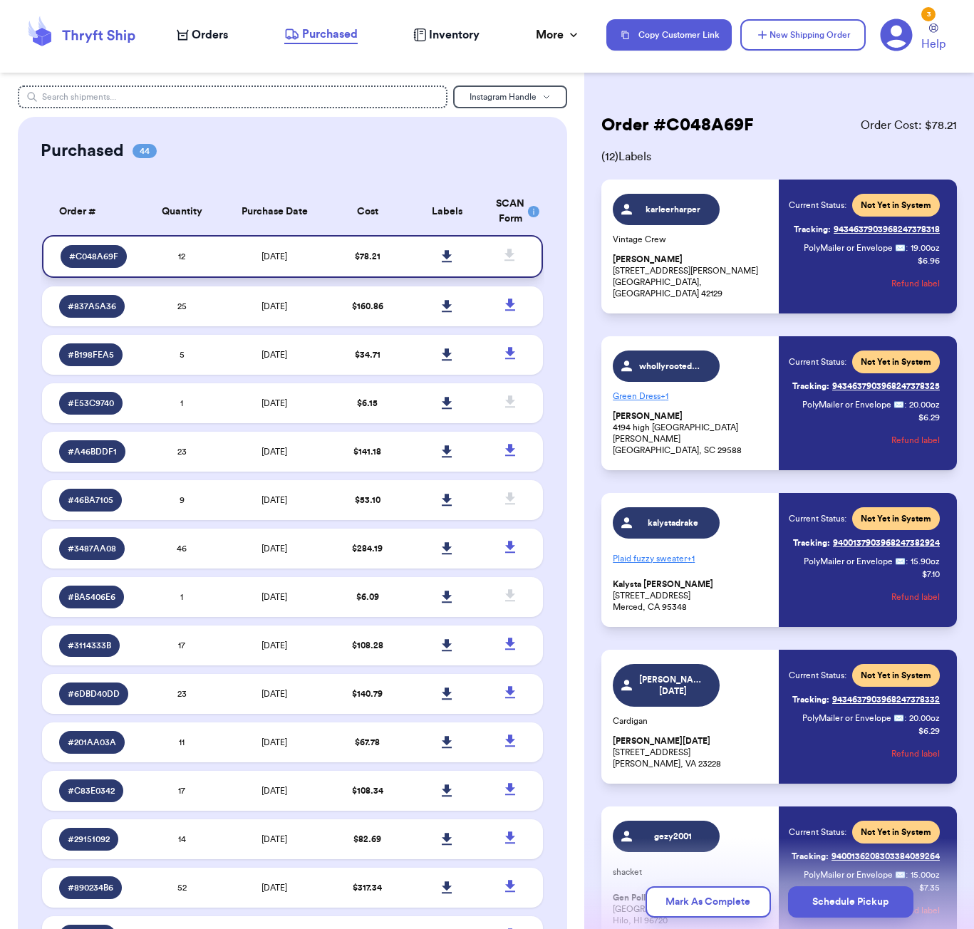
click at [448, 262] on icon at bounding box center [448, 256] width 10 height 12
